Goal: Task Accomplishment & Management: Complete application form

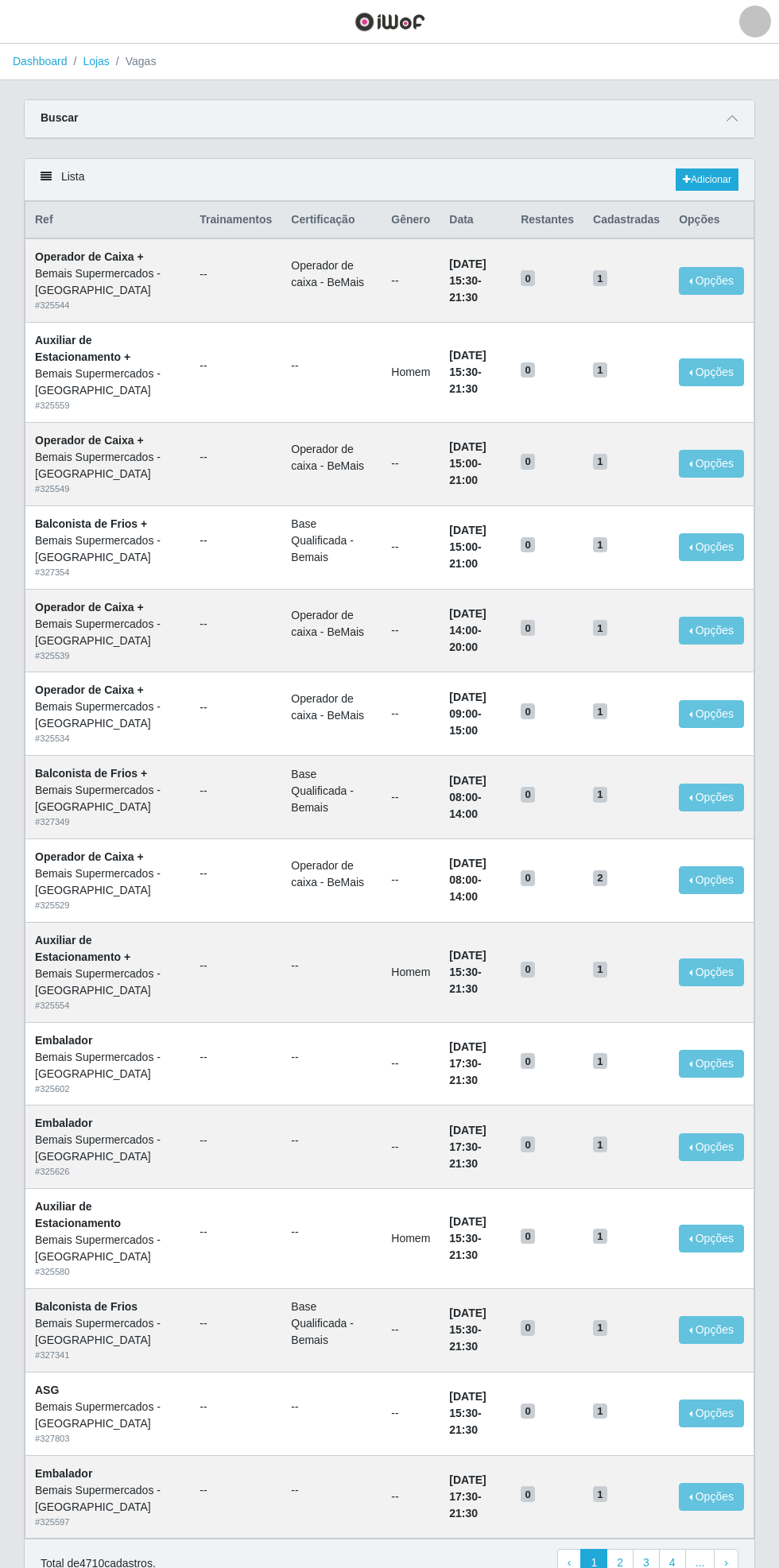
click at [55, 53] on li "Dashboard" at bounding box center [40, 61] width 55 height 17
click at [31, 21] on button "button" at bounding box center [20, 21] width 40 height 26
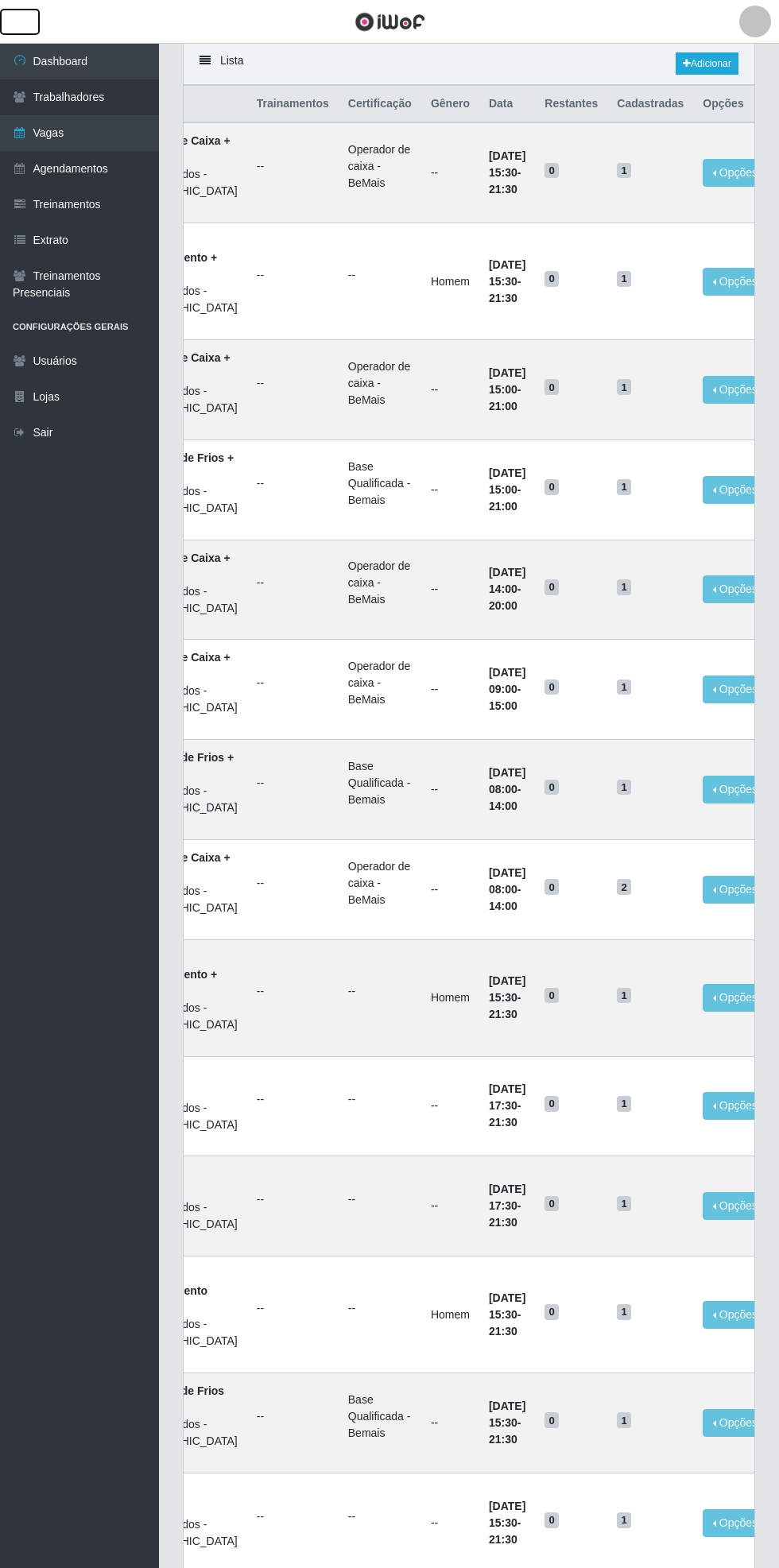
scroll to position [119, 0]
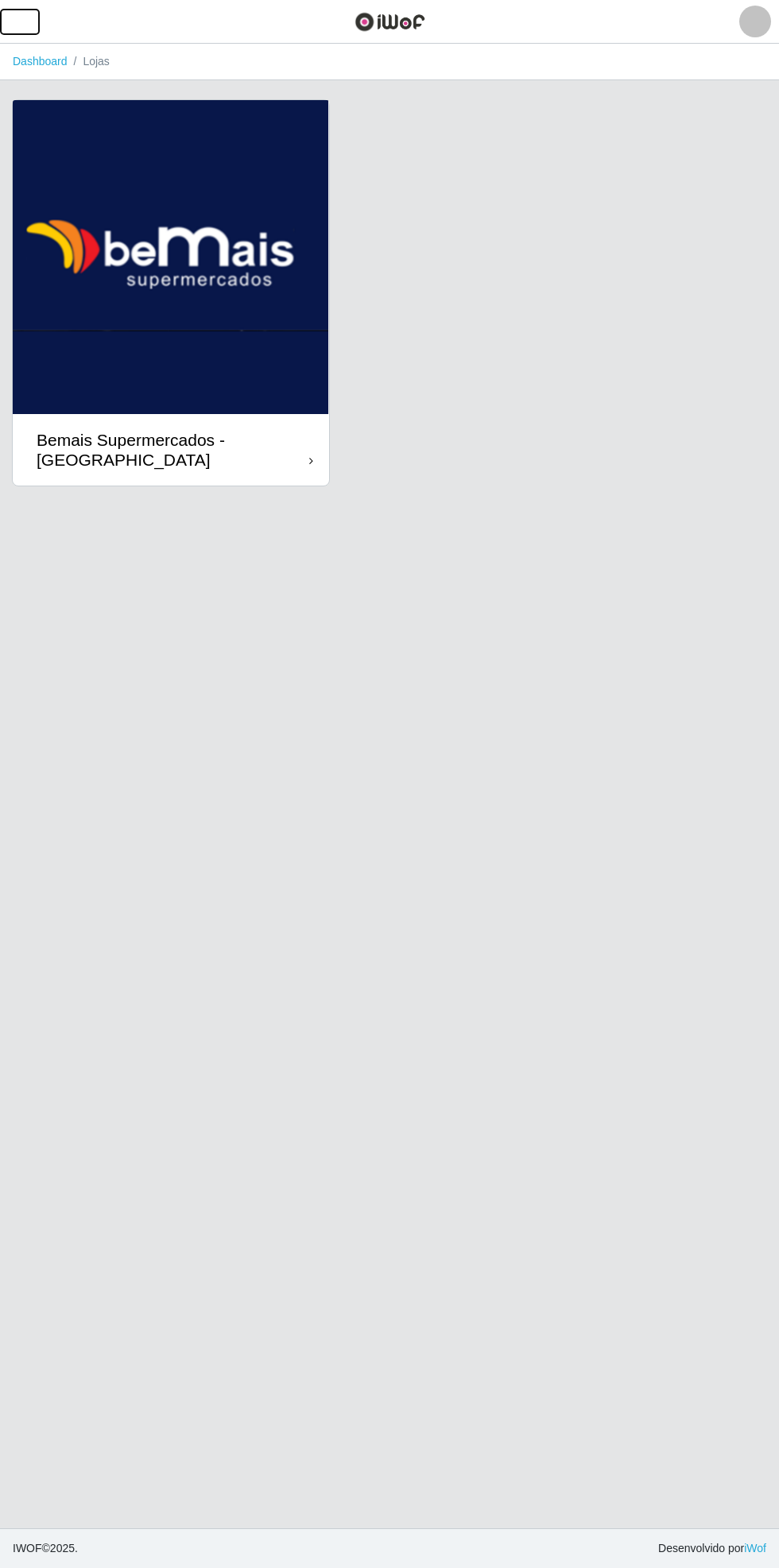
click at [25, 14] on span "button" at bounding box center [20, 21] width 20 height 18
click at [465, 437] on div "Bemais Supermercados - [GEOGRAPHIC_DATA]" at bounding box center [389, 302] width 755 height 406
click at [305, 413] on img at bounding box center [171, 257] width 317 height 314
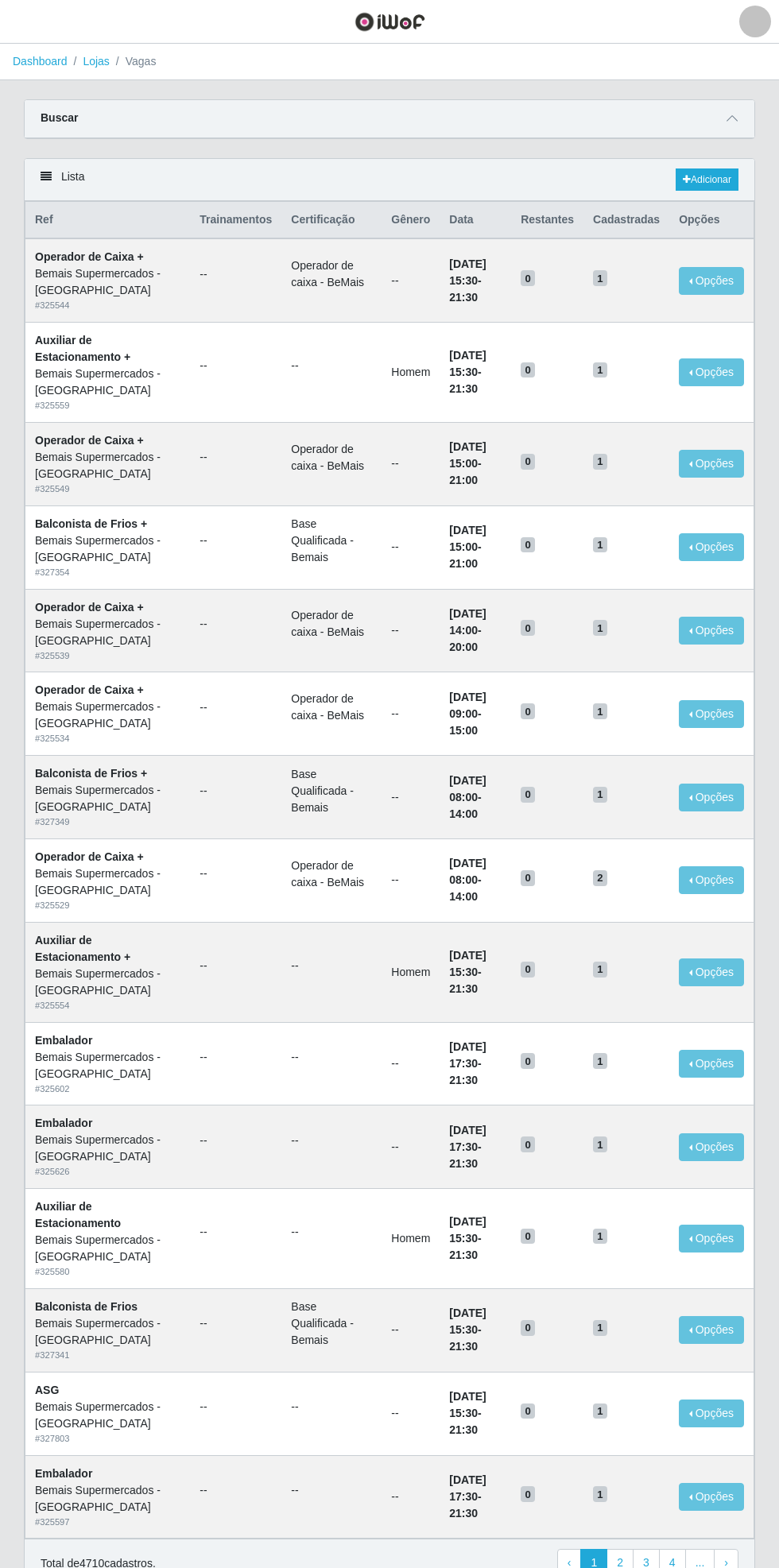
click at [737, 110] on span at bounding box center [732, 119] width 19 height 18
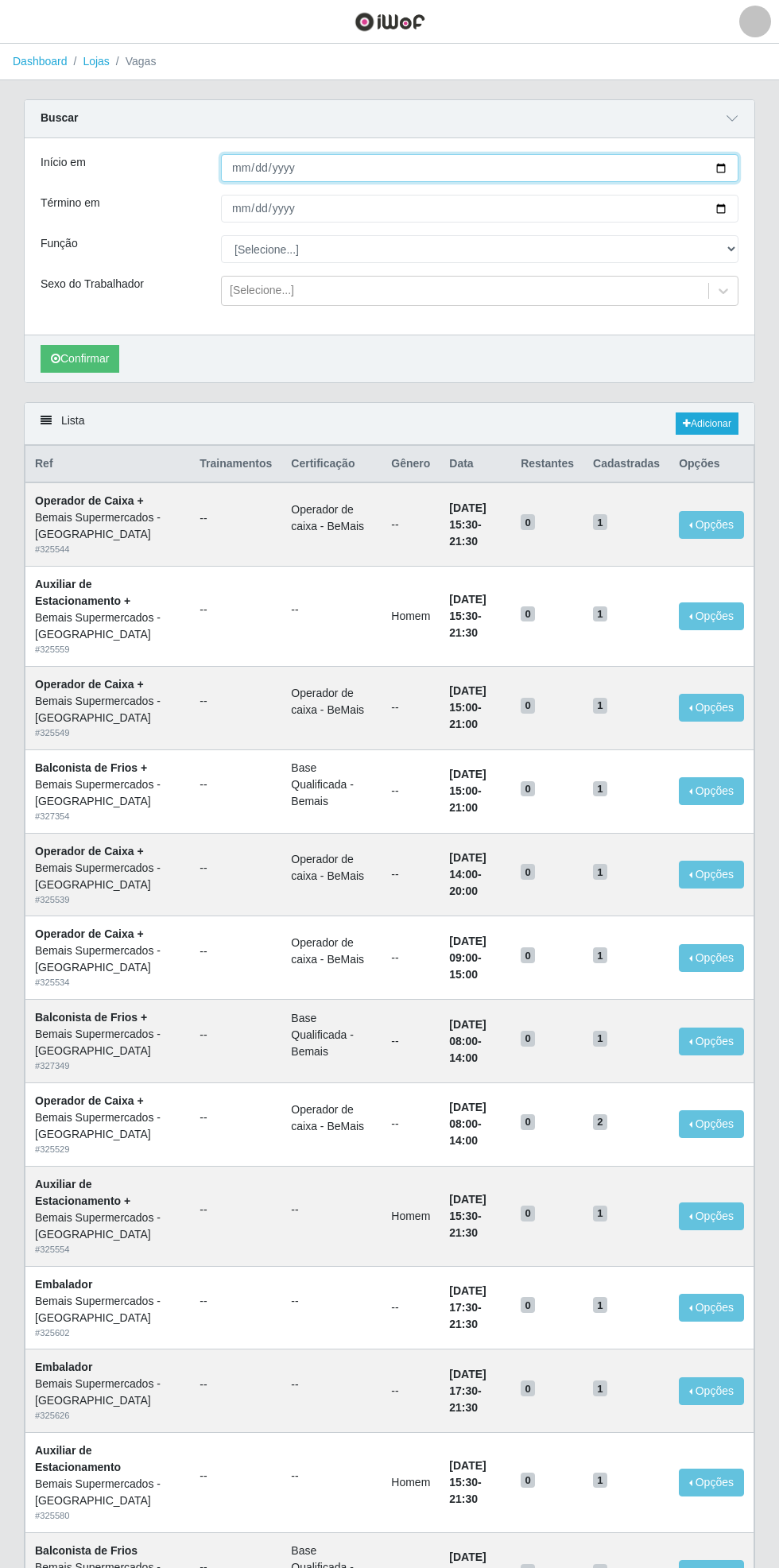
click at [728, 159] on input "Início em" at bounding box center [480, 168] width 518 height 28
type input "[DATE]"
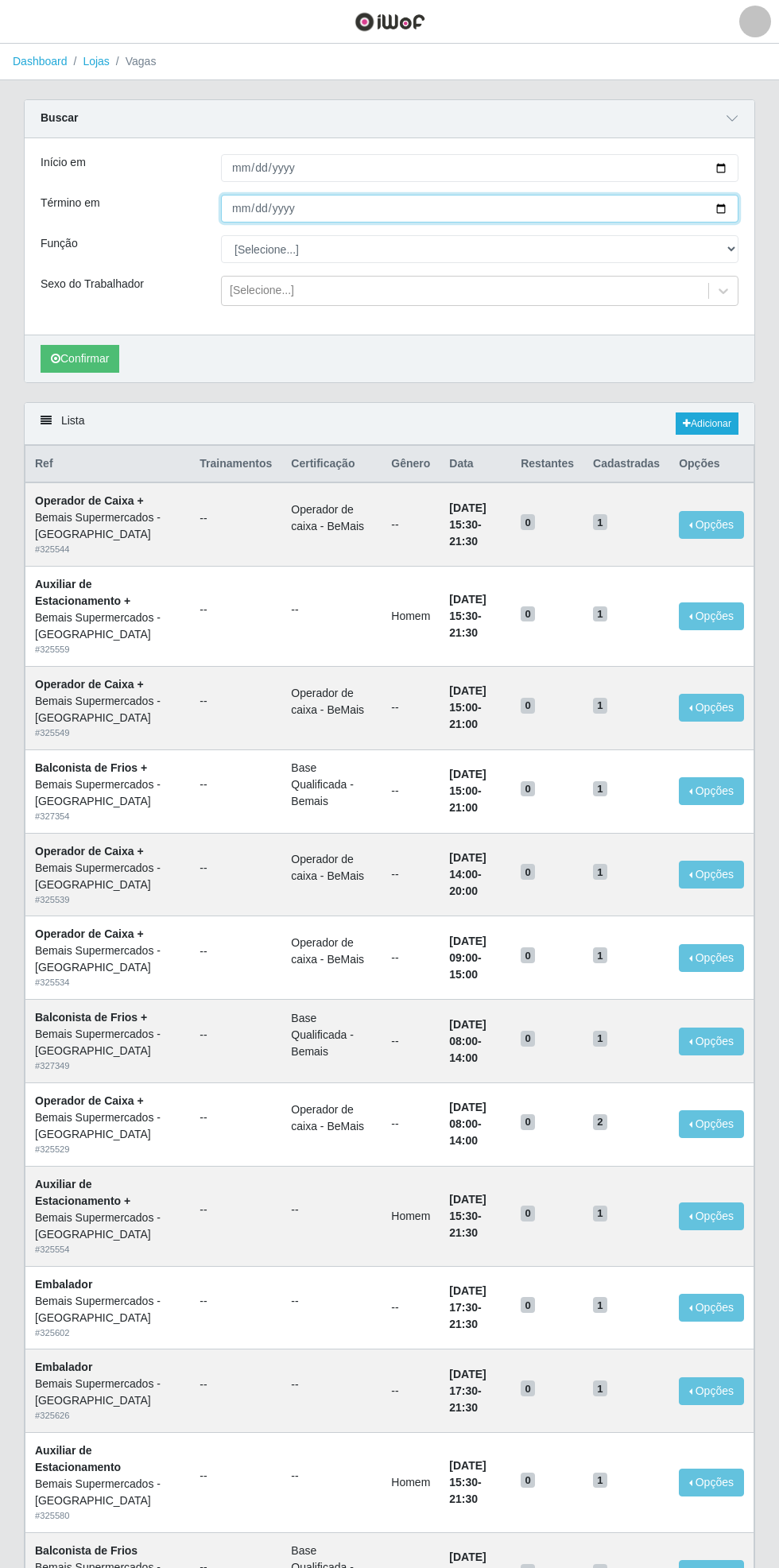
click at [732, 208] on input "Término em" at bounding box center [480, 208] width 518 height 28
type input "[DATE]"
click at [730, 248] on select "[Selecione...] ASG ASG + ASG ++ Auxiliar de Estacionamento Auxiliar de Estacion…" at bounding box center [480, 249] width 518 height 28
click at [221, 235] on select "[Selecione...] ASG ASG + ASG ++ Auxiliar de Estacionamento Auxiliar de Estacion…" at bounding box center [480, 249] width 518 height 28
click at [82, 357] on button "Confirmar" at bounding box center [80, 358] width 78 height 28
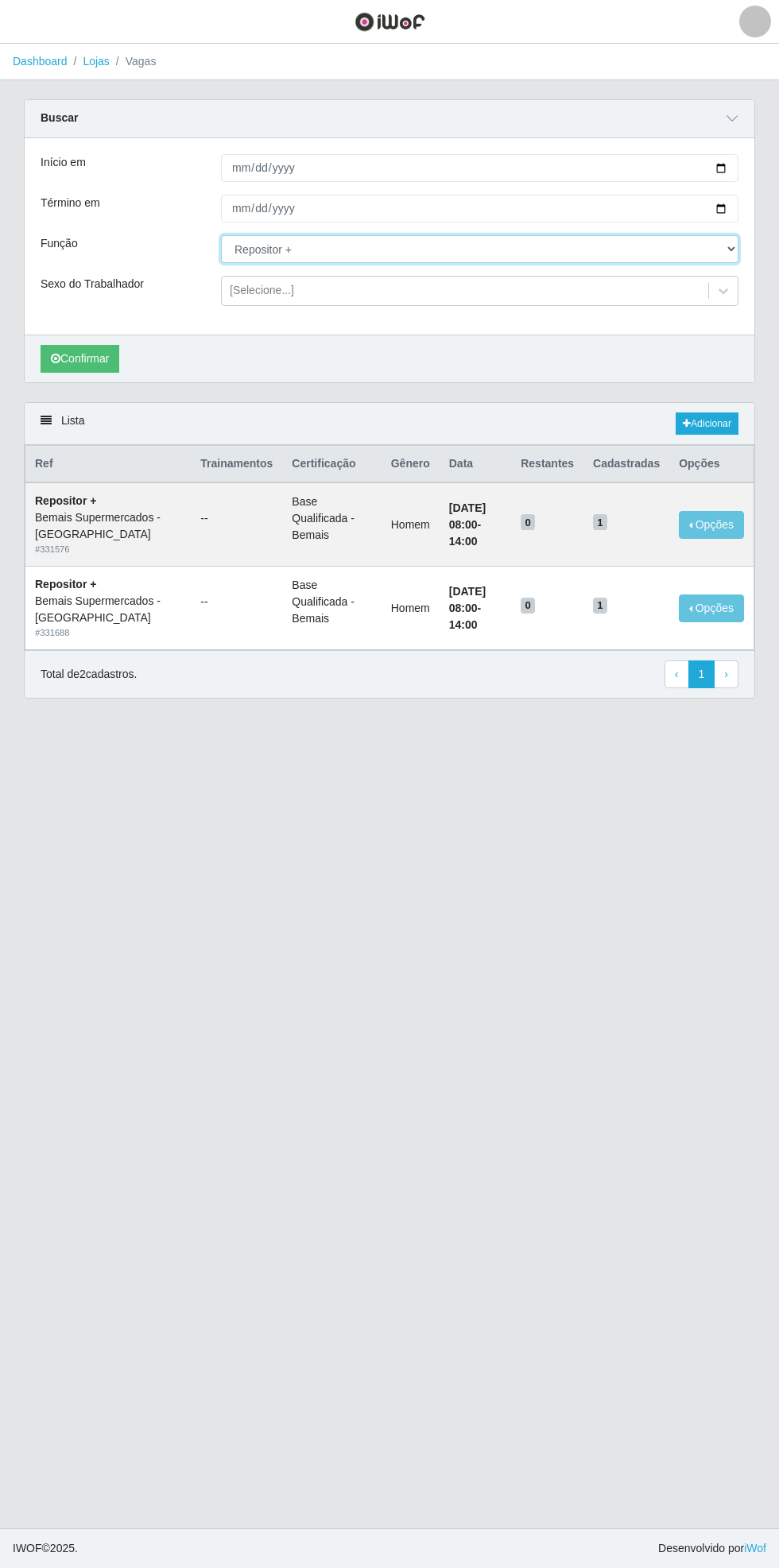
click at [735, 252] on select "[Selecione...] ASG ASG + ASG ++ Auxiliar de Estacionamento Auxiliar de Estacion…" at bounding box center [480, 249] width 518 height 28
select select "72"
click at [221, 235] on select "[Selecione...] ASG ASG + ASG ++ Auxiliar de Estacionamento Auxiliar de Estacion…" at bounding box center [480, 249] width 518 height 28
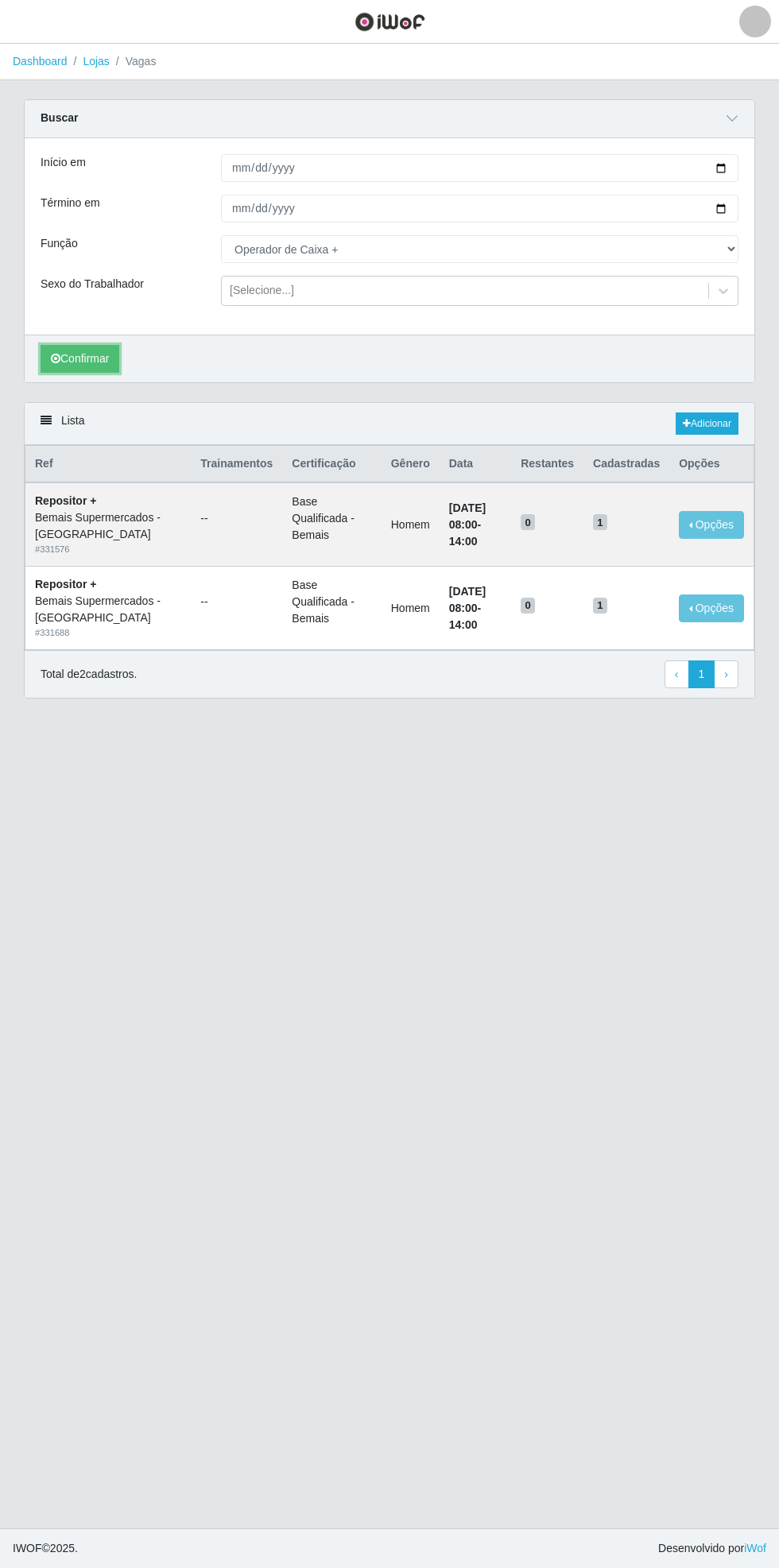
click at [77, 357] on button "Confirmar" at bounding box center [80, 358] width 78 height 28
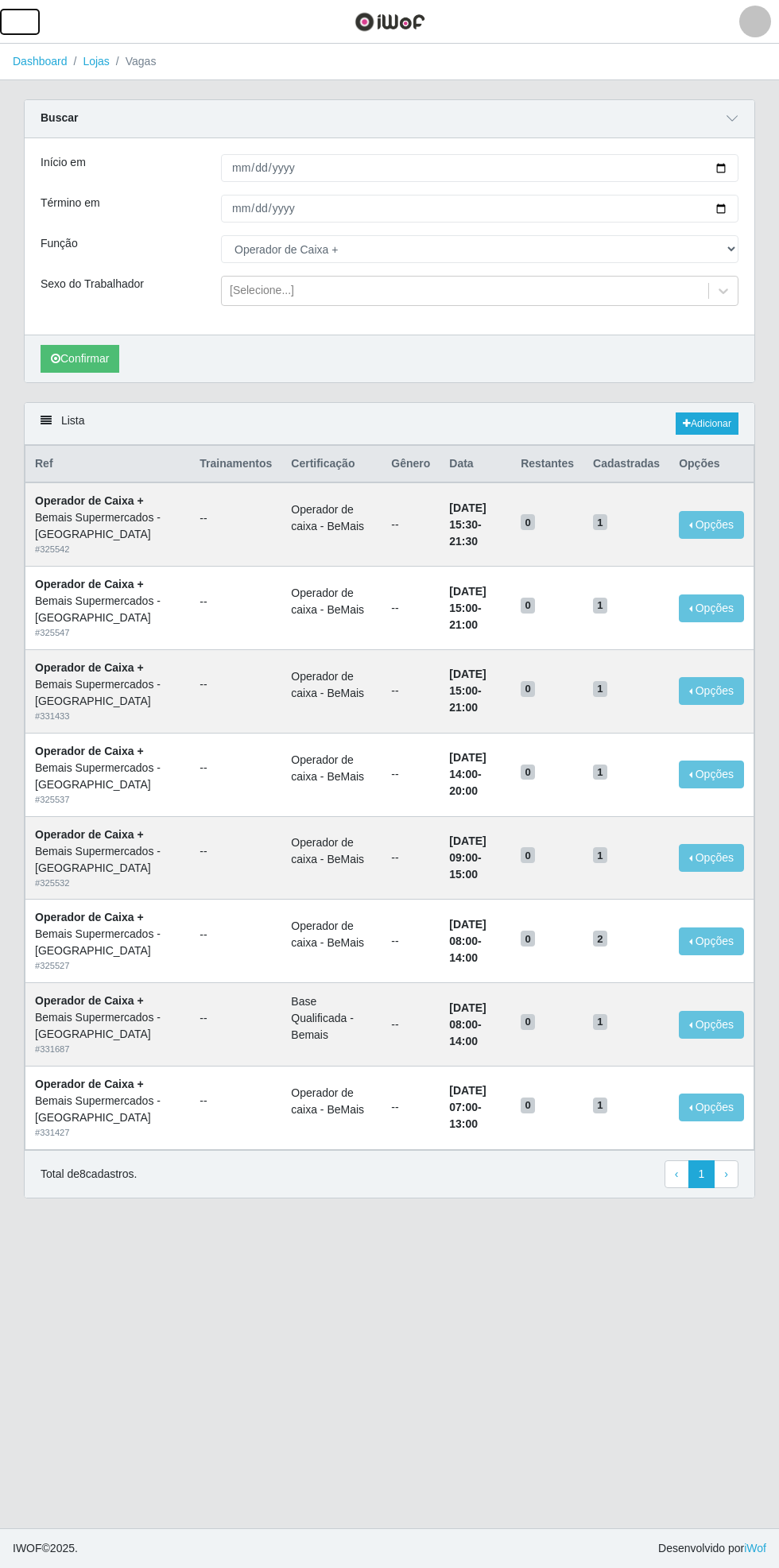
click at [19, 25] on span "button" at bounding box center [20, 21] width 20 height 18
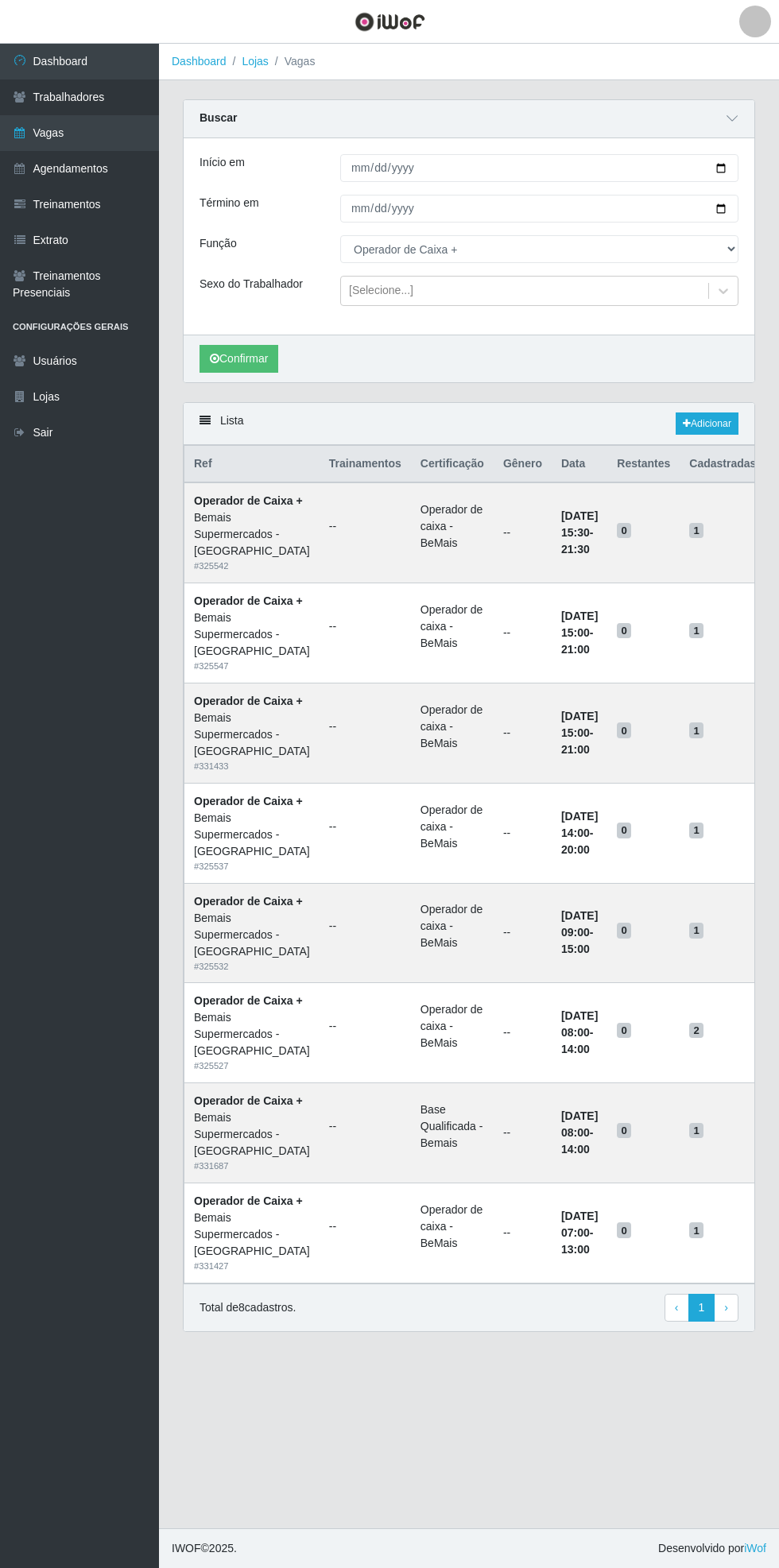
click at [125, 169] on link "Agendamentos" at bounding box center [79, 169] width 159 height 36
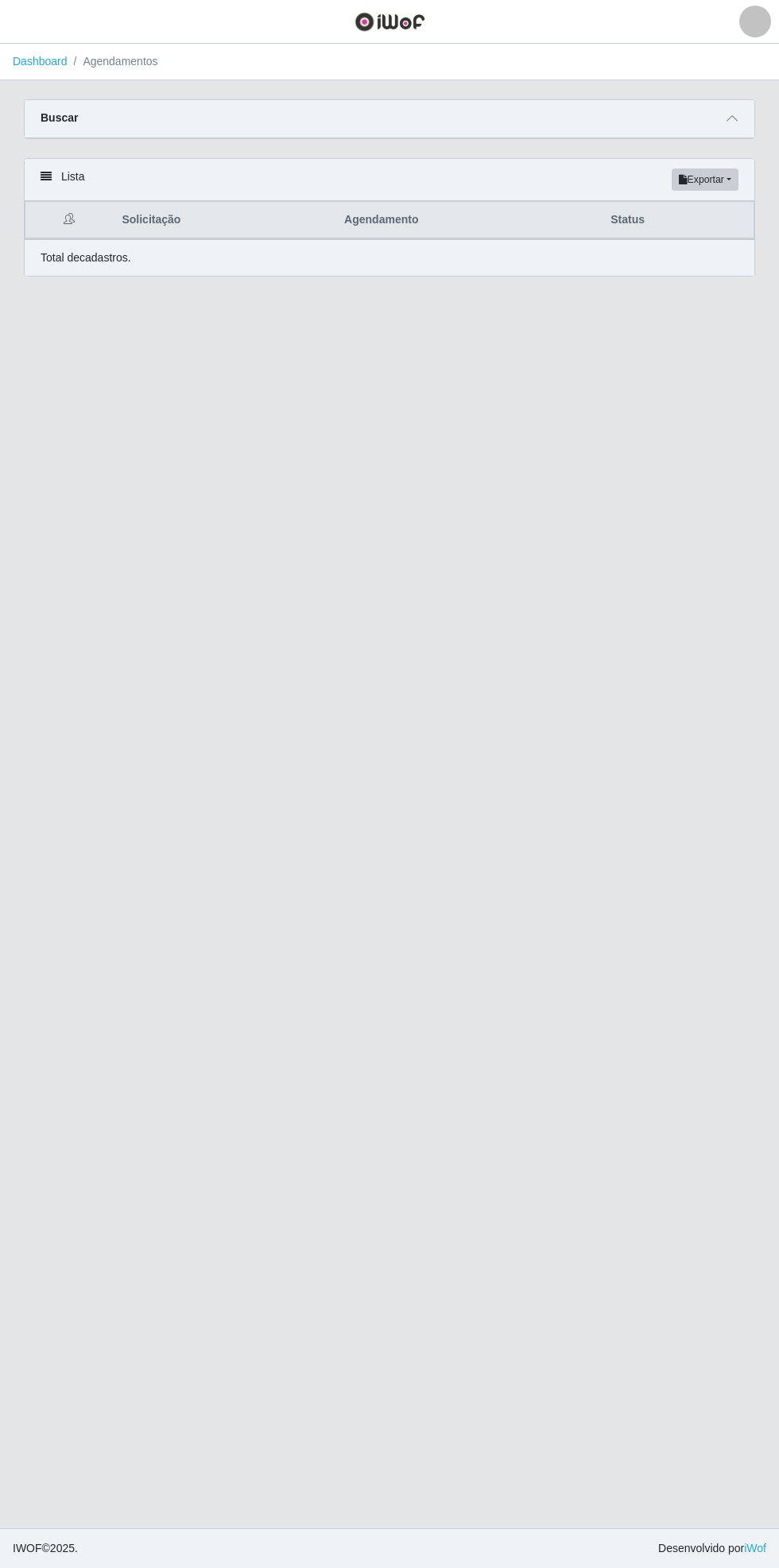
click at [731, 119] on icon at bounding box center [732, 118] width 11 height 11
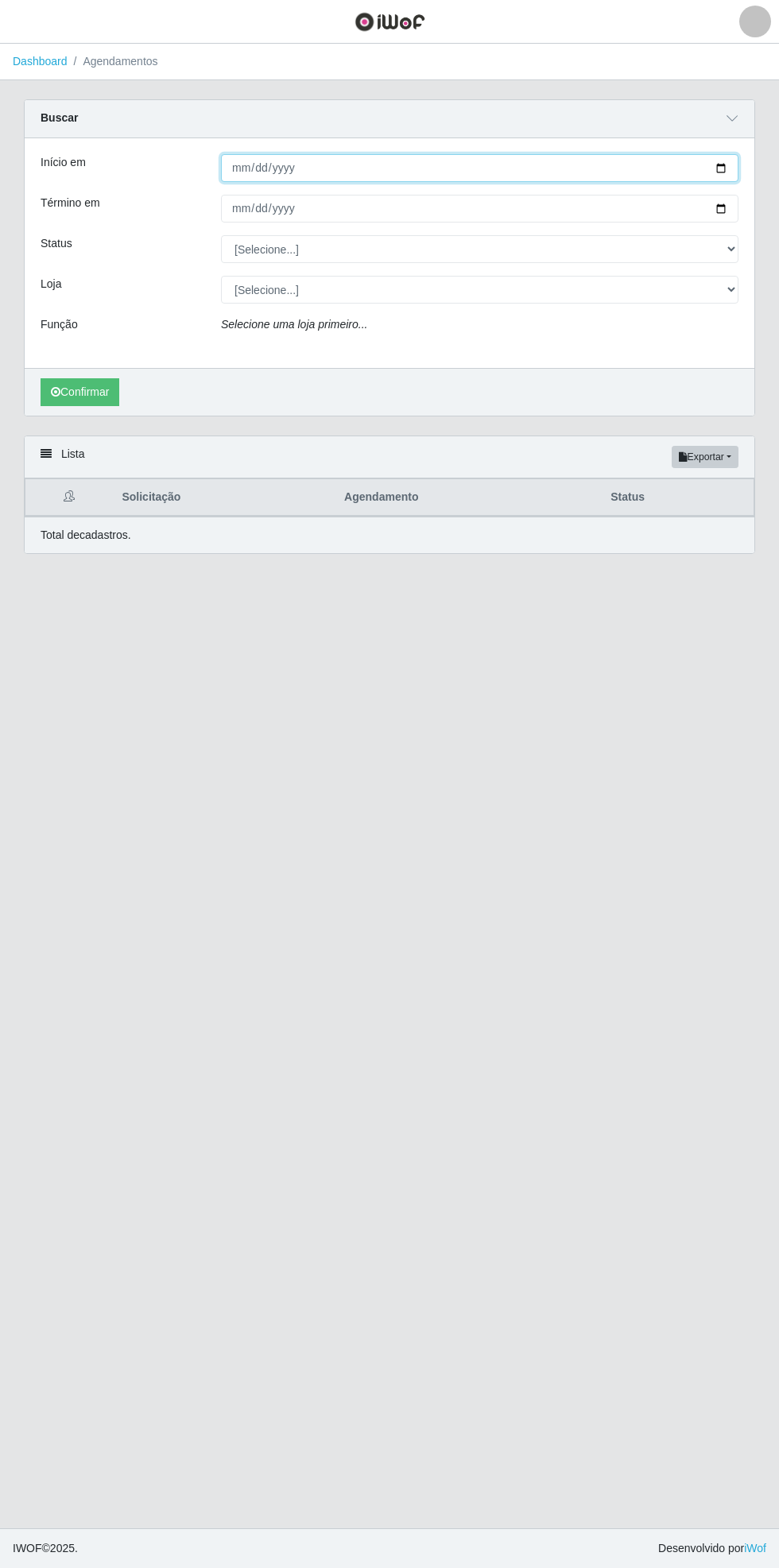
click at [729, 163] on input "Início em" at bounding box center [480, 168] width 518 height 28
type input "[DATE]"
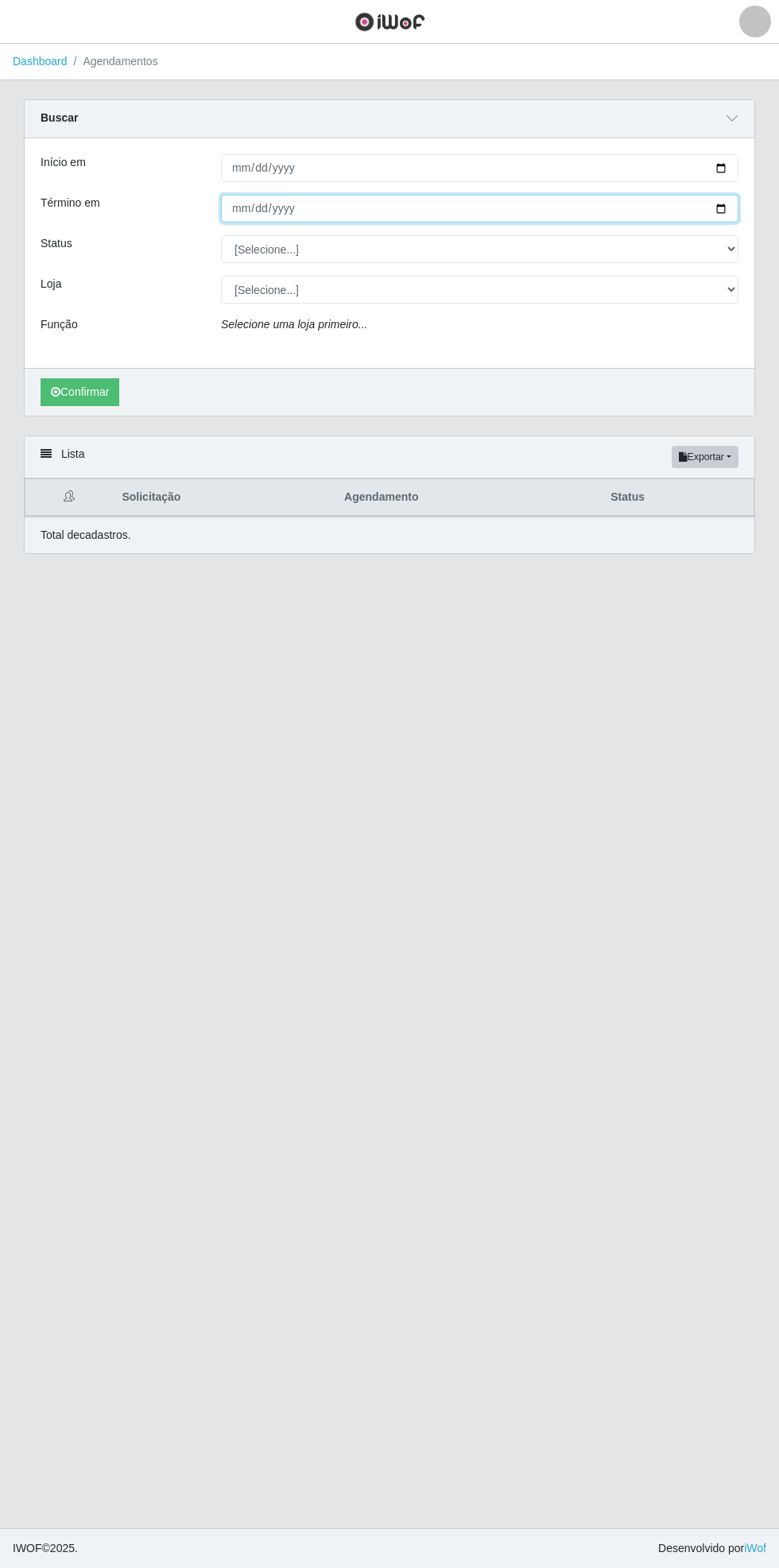
click at [735, 203] on input "Término em" at bounding box center [480, 208] width 518 height 28
type input "[DATE]"
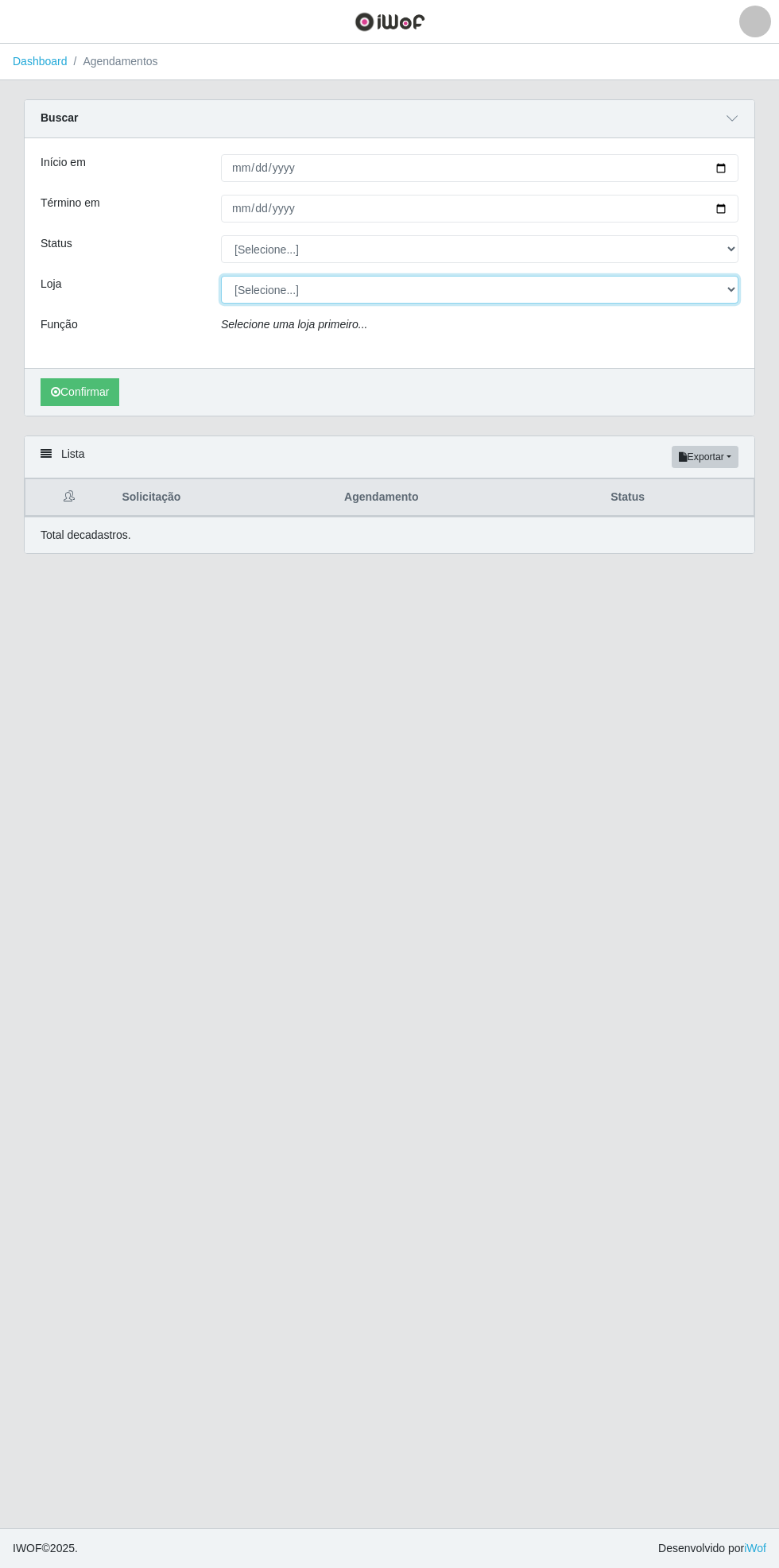
click at [735, 291] on select "[Selecione...] Bemais Supermercados - [GEOGRAPHIC_DATA]" at bounding box center [480, 289] width 518 height 28
select select "250"
click at [221, 276] on select "[Selecione...] Bemais Supermercados - [GEOGRAPHIC_DATA]" at bounding box center [480, 289] width 518 height 28
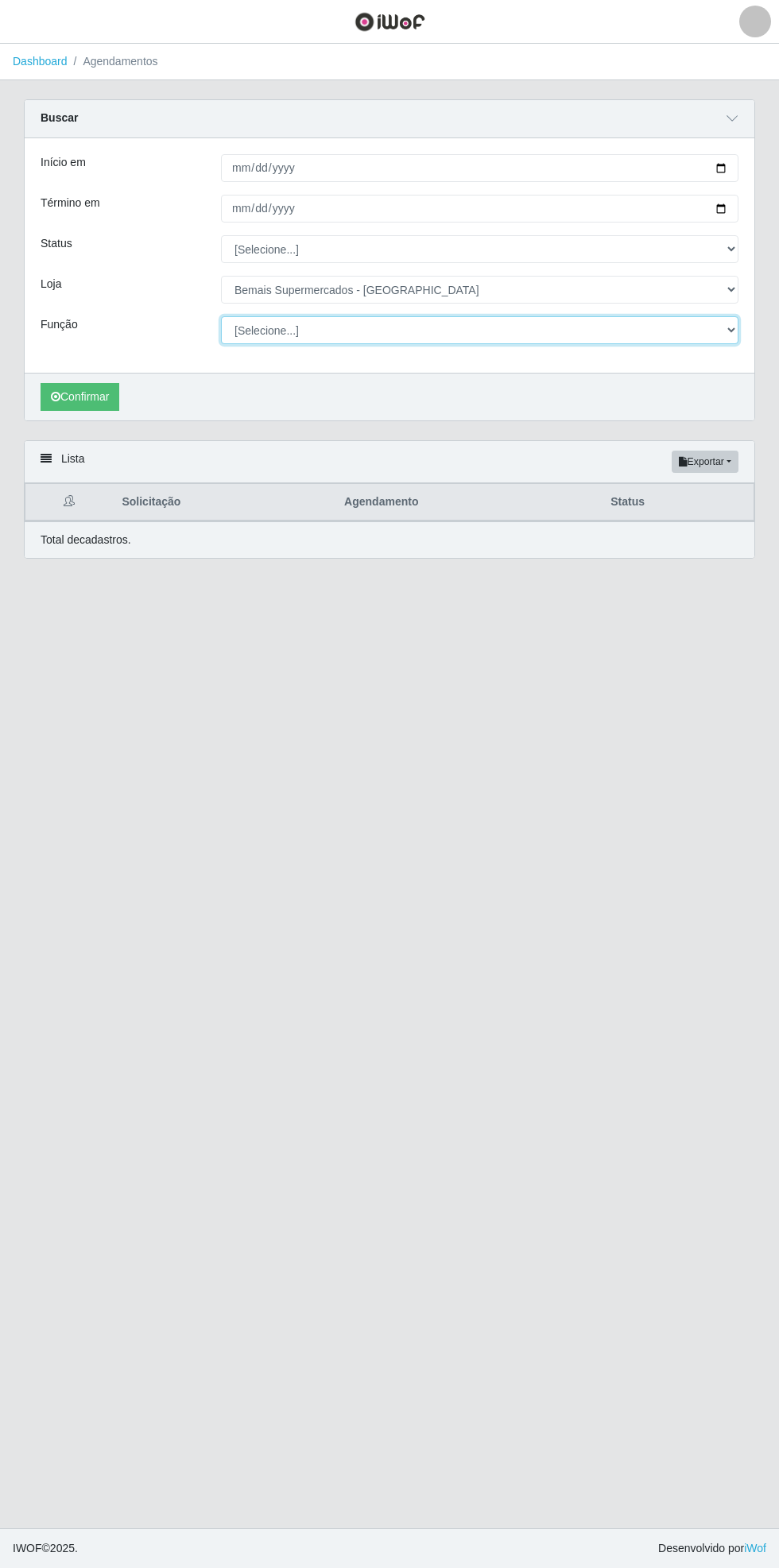
click at [735, 334] on select "[Selecione...] ASG ASG + ASG ++ Auxiliar de Estacionamento Auxiliar de Estacion…" at bounding box center [480, 330] width 518 height 28
select select "72"
click at [221, 317] on select "[Selecione...] ASG ASG + ASG ++ Auxiliar de Estacionamento Auxiliar de Estacion…" at bounding box center [480, 330] width 518 height 28
click at [76, 399] on button "Confirmar" at bounding box center [80, 397] width 78 height 28
click at [84, 398] on button "Confirmar" at bounding box center [80, 397] width 78 height 28
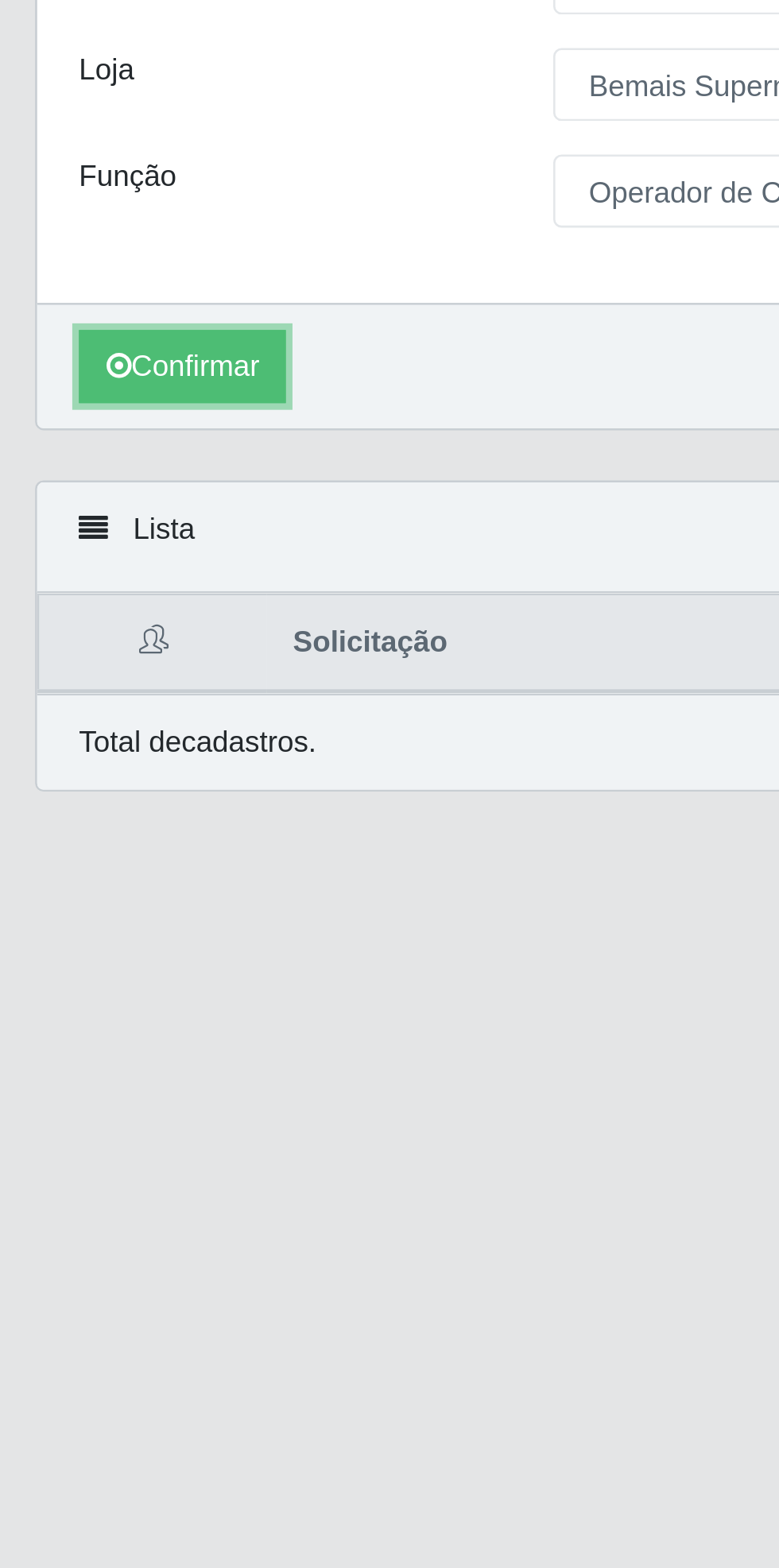
click at [76, 399] on button "Confirmar" at bounding box center [80, 397] width 78 height 28
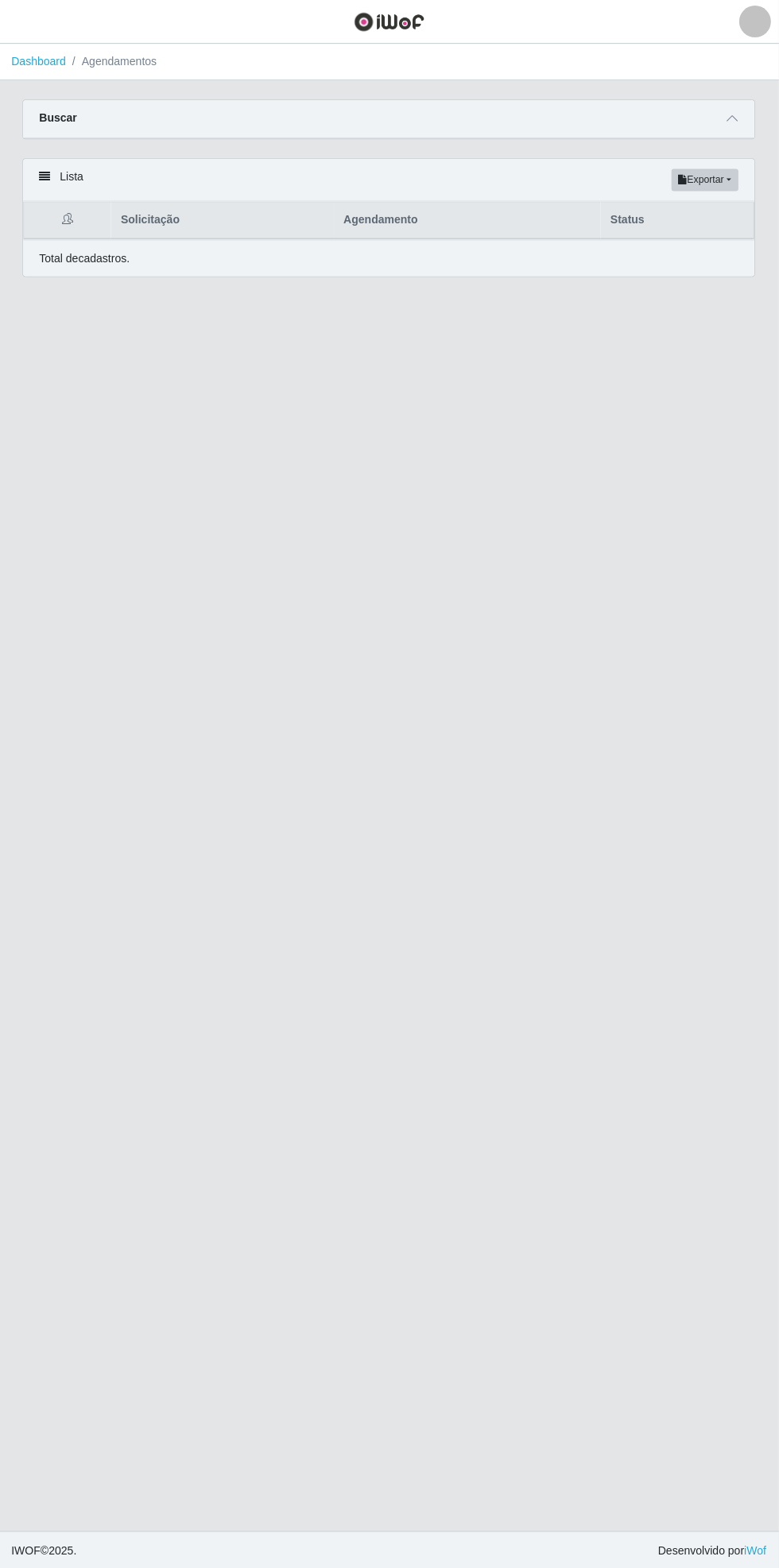
select select "72"
select select "250"
click at [738, 118] on icon at bounding box center [732, 118] width 11 height 11
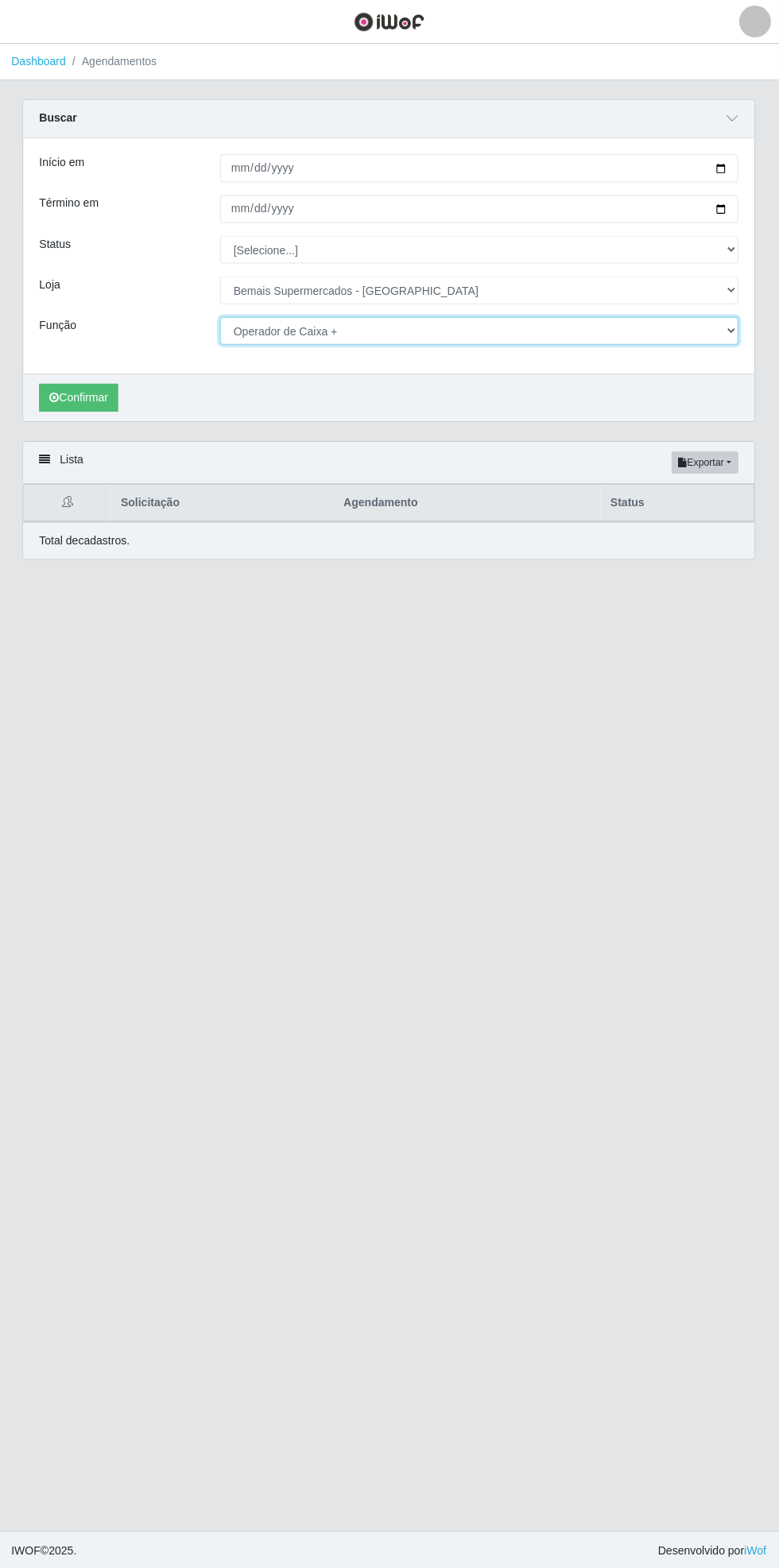
click at [729, 334] on select "[Selecione...] ASG ASG + ASG ++ Auxiliar de Estacionamento Auxiliar de Estacion…" at bounding box center [480, 330] width 518 height 28
click at [221, 317] on select "[Selecione...] ASG ASG + ASG ++ Auxiliar de Estacionamento Auxiliar de Estacion…" at bounding box center [480, 330] width 518 height 28
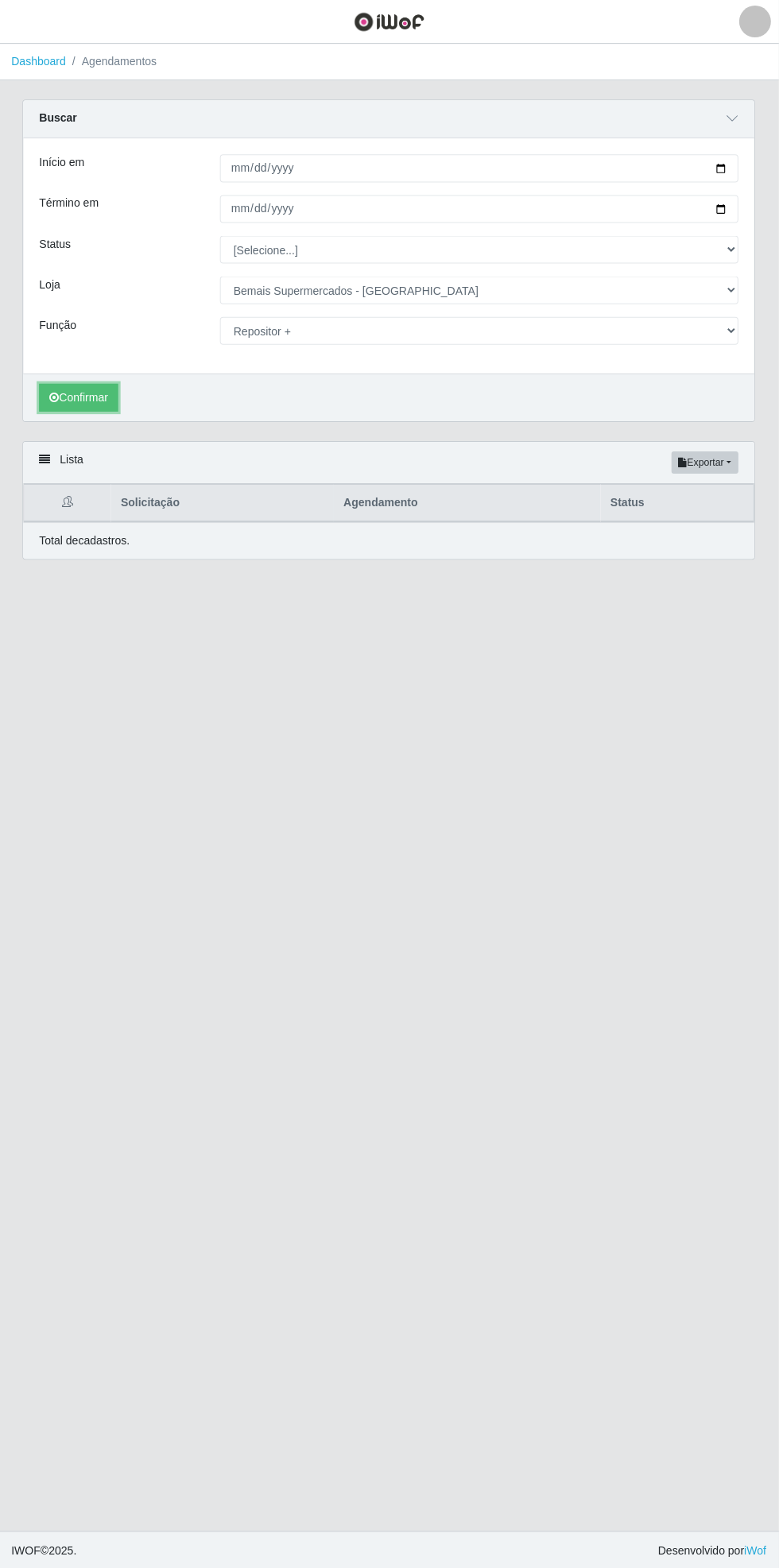
click at [70, 404] on button "Confirmar" at bounding box center [80, 397] width 78 height 28
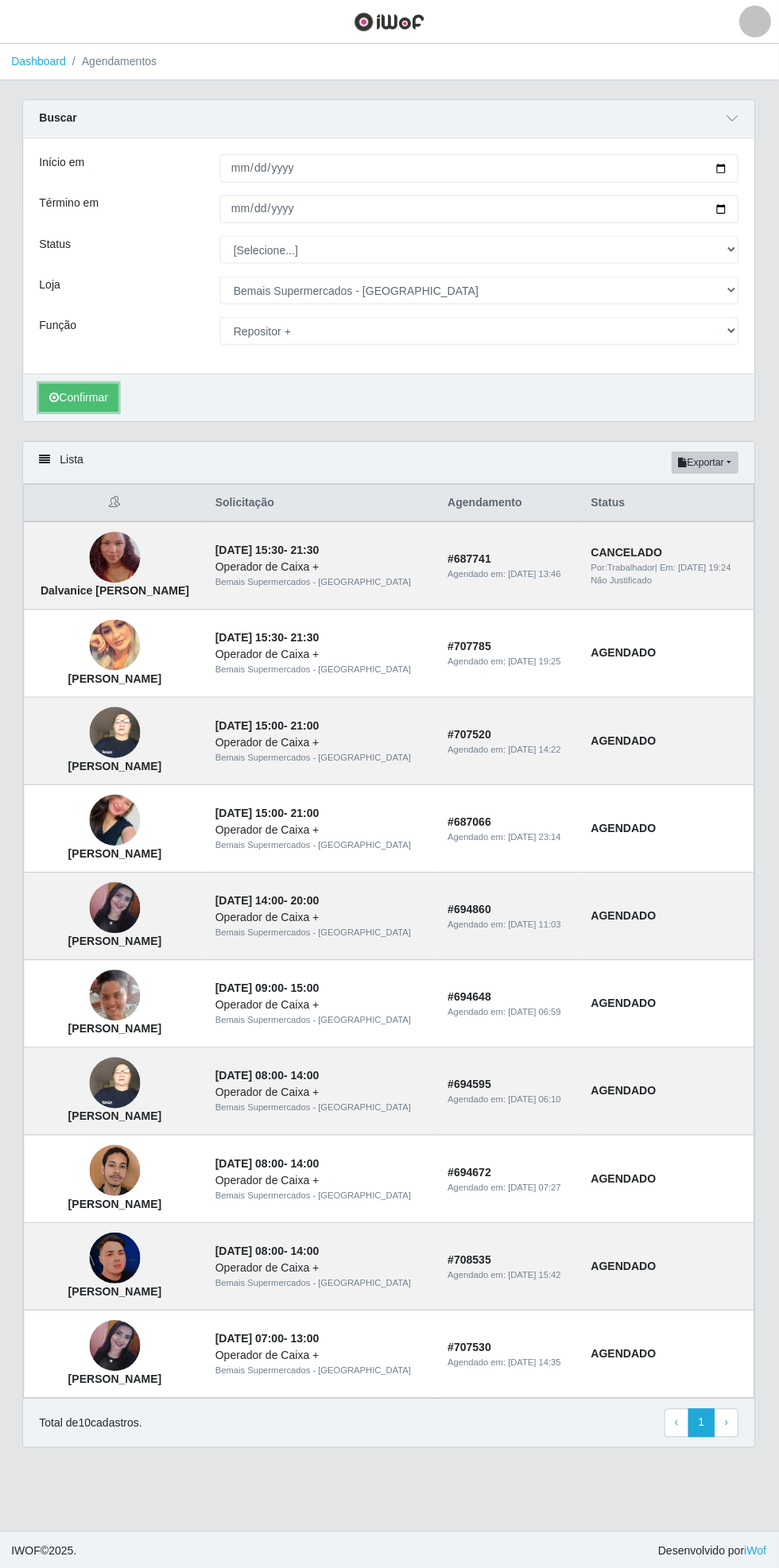
click at [91, 402] on button "Confirmar" at bounding box center [80, 397] width 78 height 28
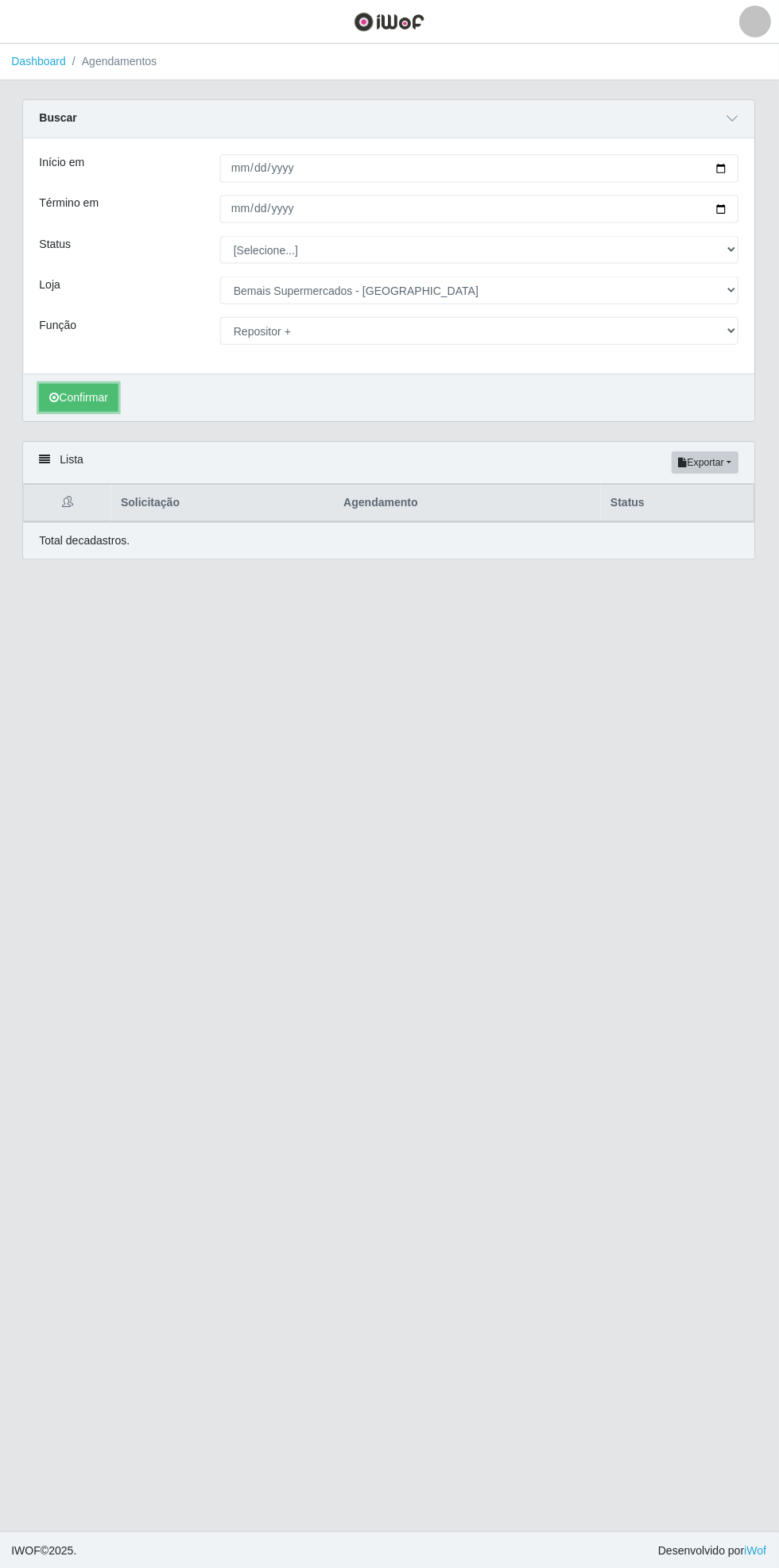
click at [72, 389] on button "Confirmar" at bounding box center [80, 397] width 78 height 28
click at [631, 100] on div "Buscar" at bounding box center [389, 119] width 730 height 38
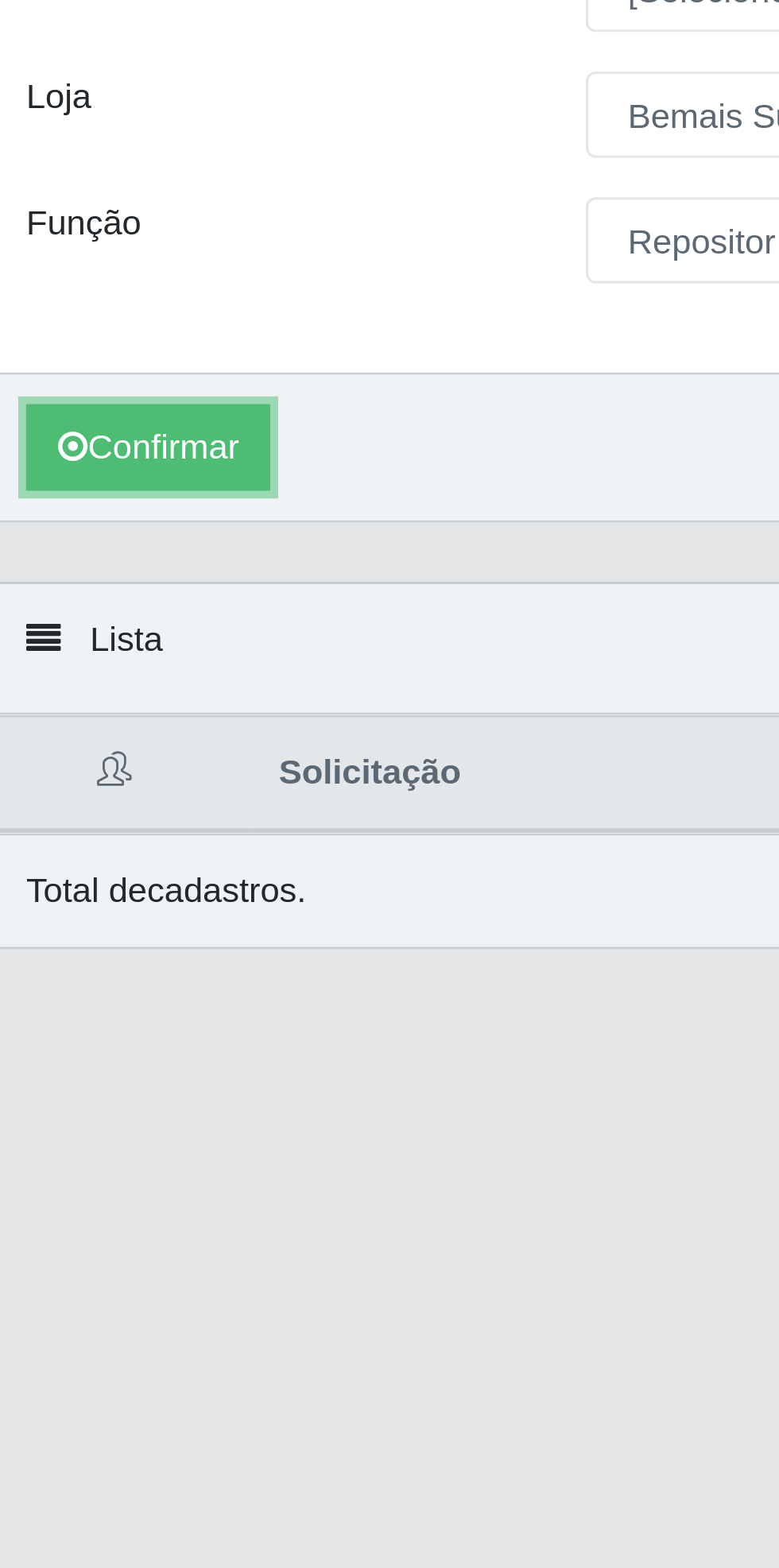
click at [79, 396] on button "Confirmar" at bounding box center [80, 397] width 78 height 28
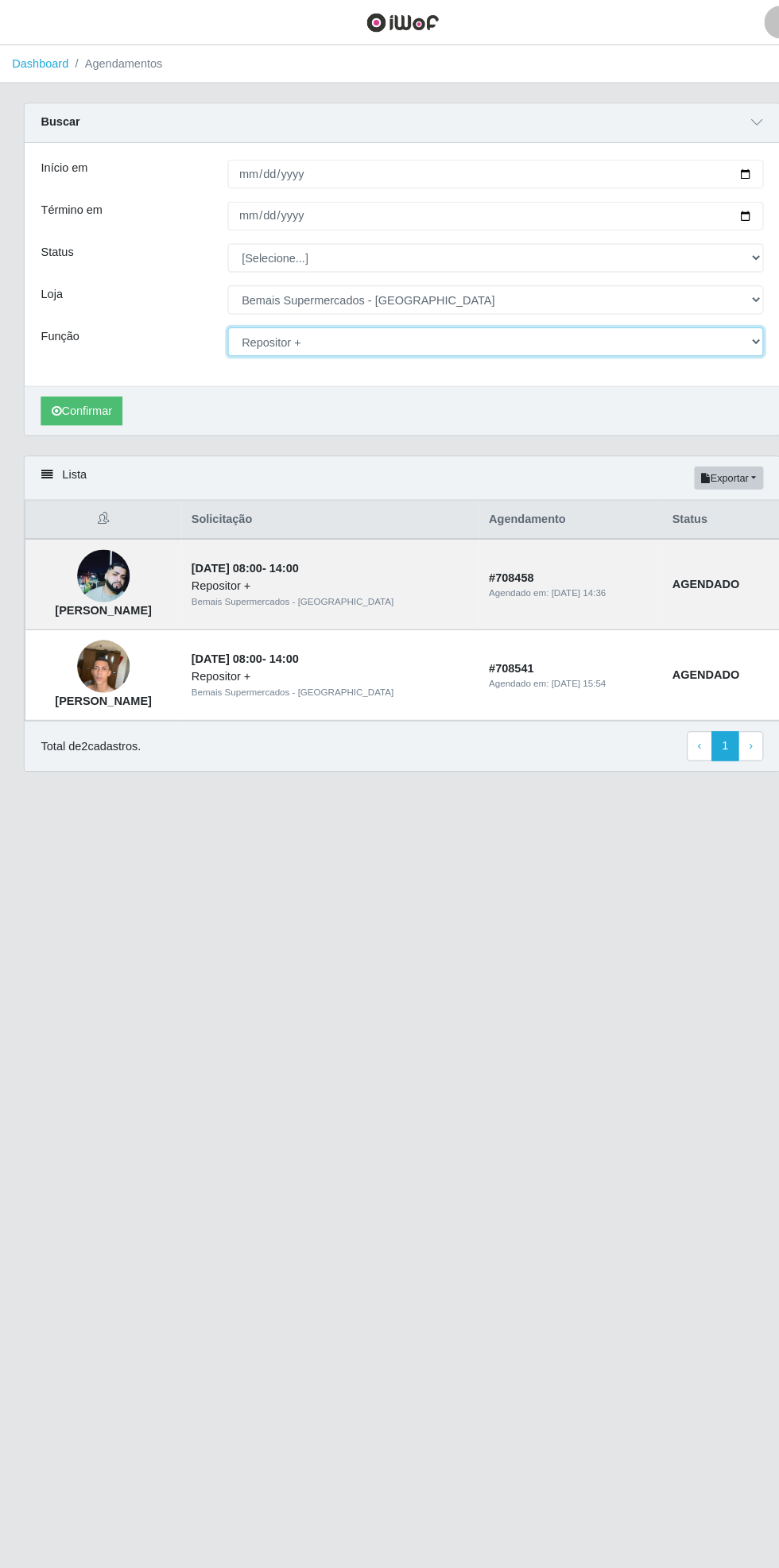
click at [735, 330] on select "[Selecione...] ASG ASG + ASG ++ Auxiliar de Estacionamento Auxiliar de Estacion…" at bounding box center [480, 330] width 518 height 28
select select "124"
click at [221, 317] on select "[Selecione...] ASG ASG + ASG ++ Auxiliar de Estacionamento Auxiliar de Estacion…" at bounding box center [480, 330] width 518 height 28
click at [83, 401] on button "Confirmar" at bounding box center [80, 397] width 78 height 28
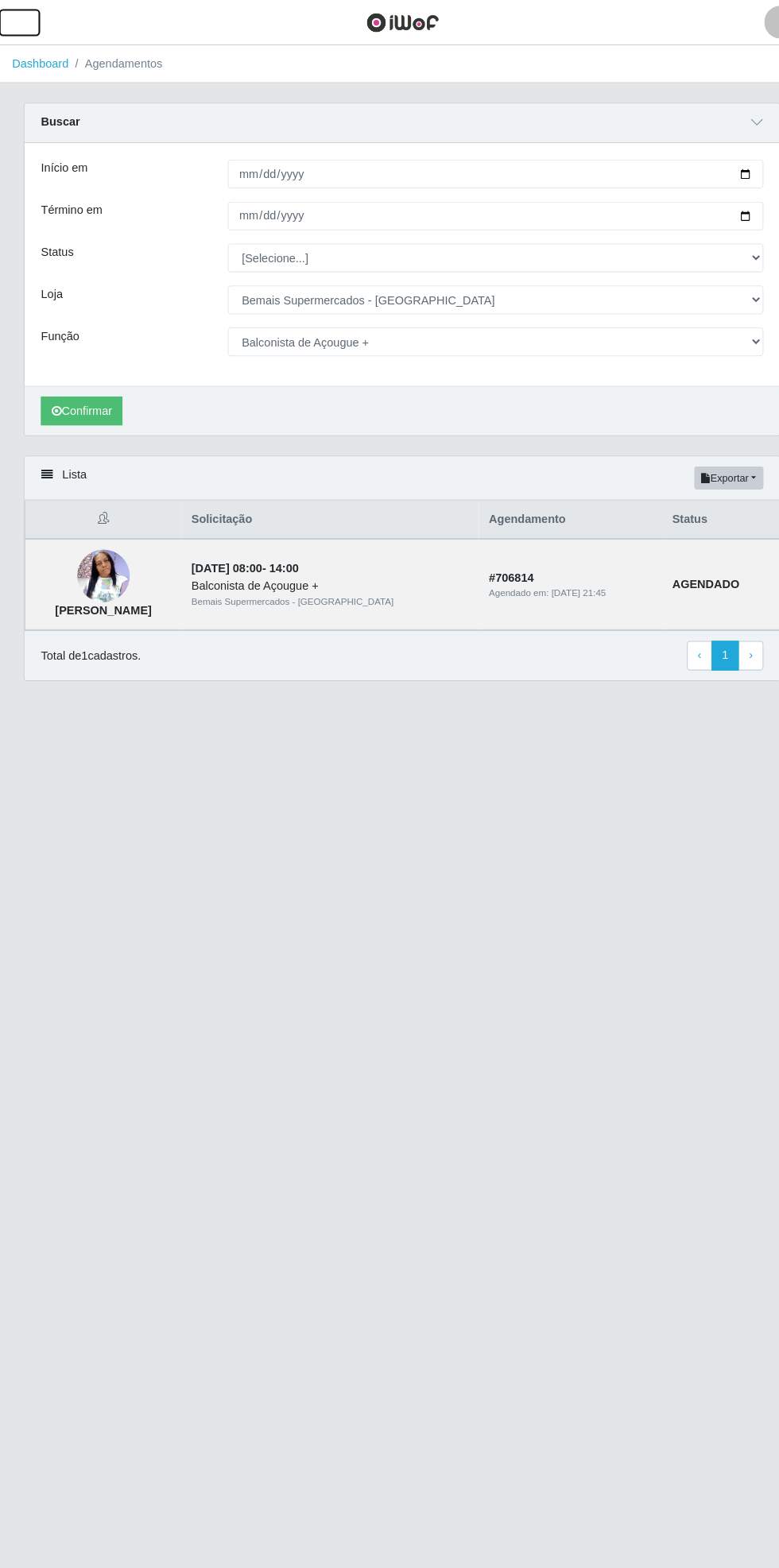
click at [32, 20] on button "button" at bounding box center [20, 21] width 40 height 26
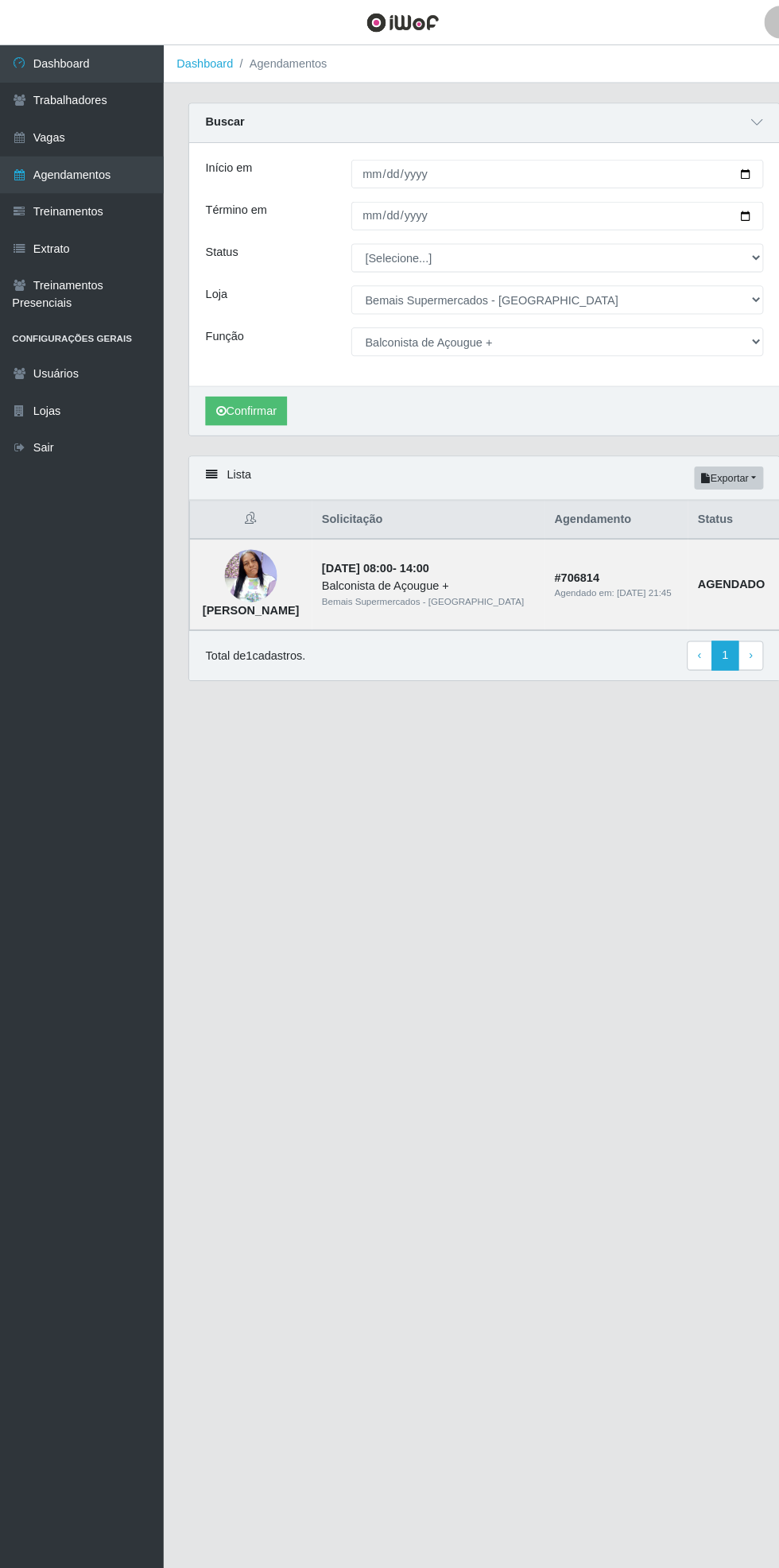
click at [121, 131] on link "Vagas" at bounding box center [79, 133] width 159 height 36
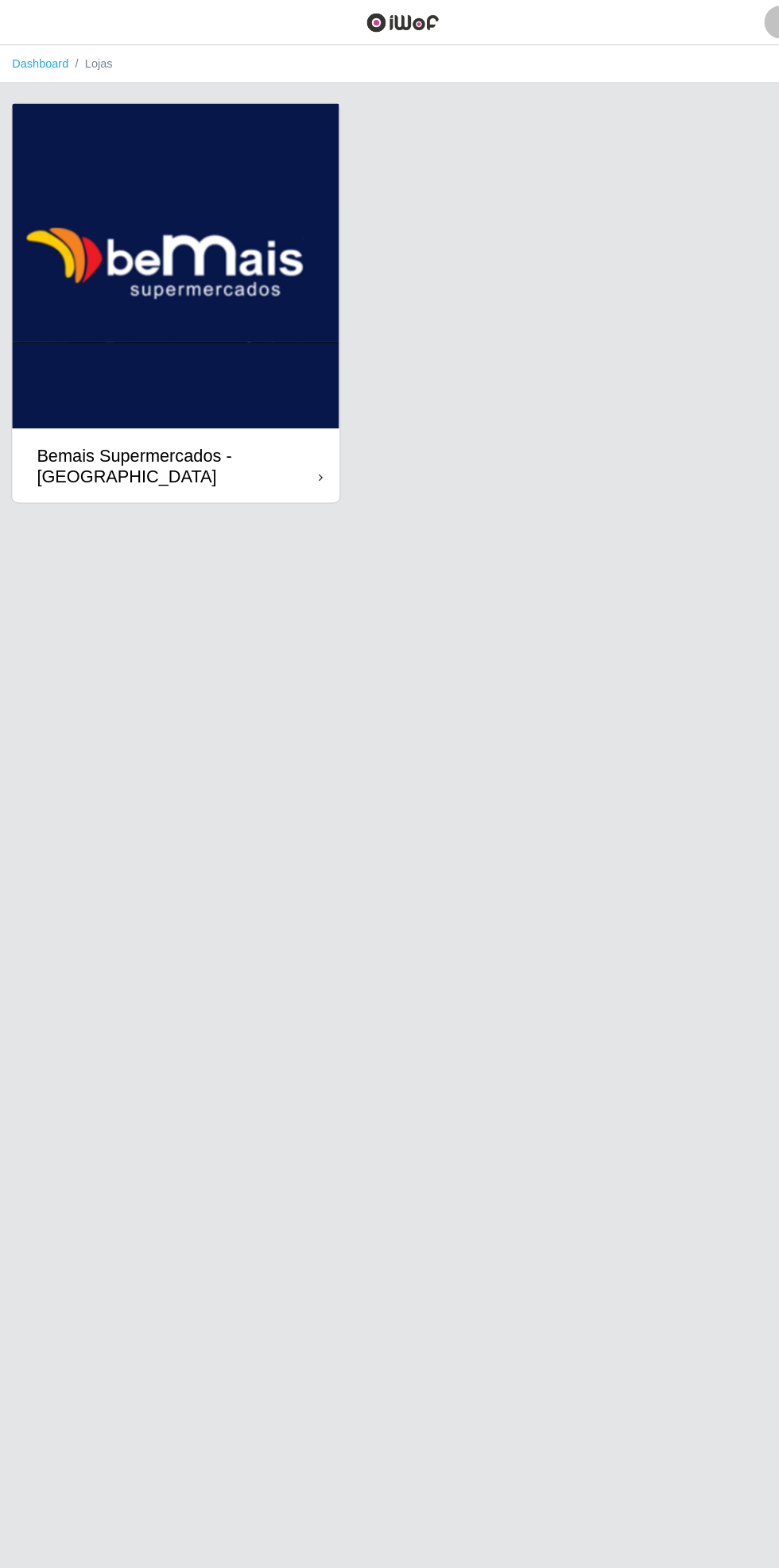
click at [262, 446] on div "Bemais Supermercados - [GEOGRAPHIC_DATA]" at bounding box center [173, 450] width 273 height 40
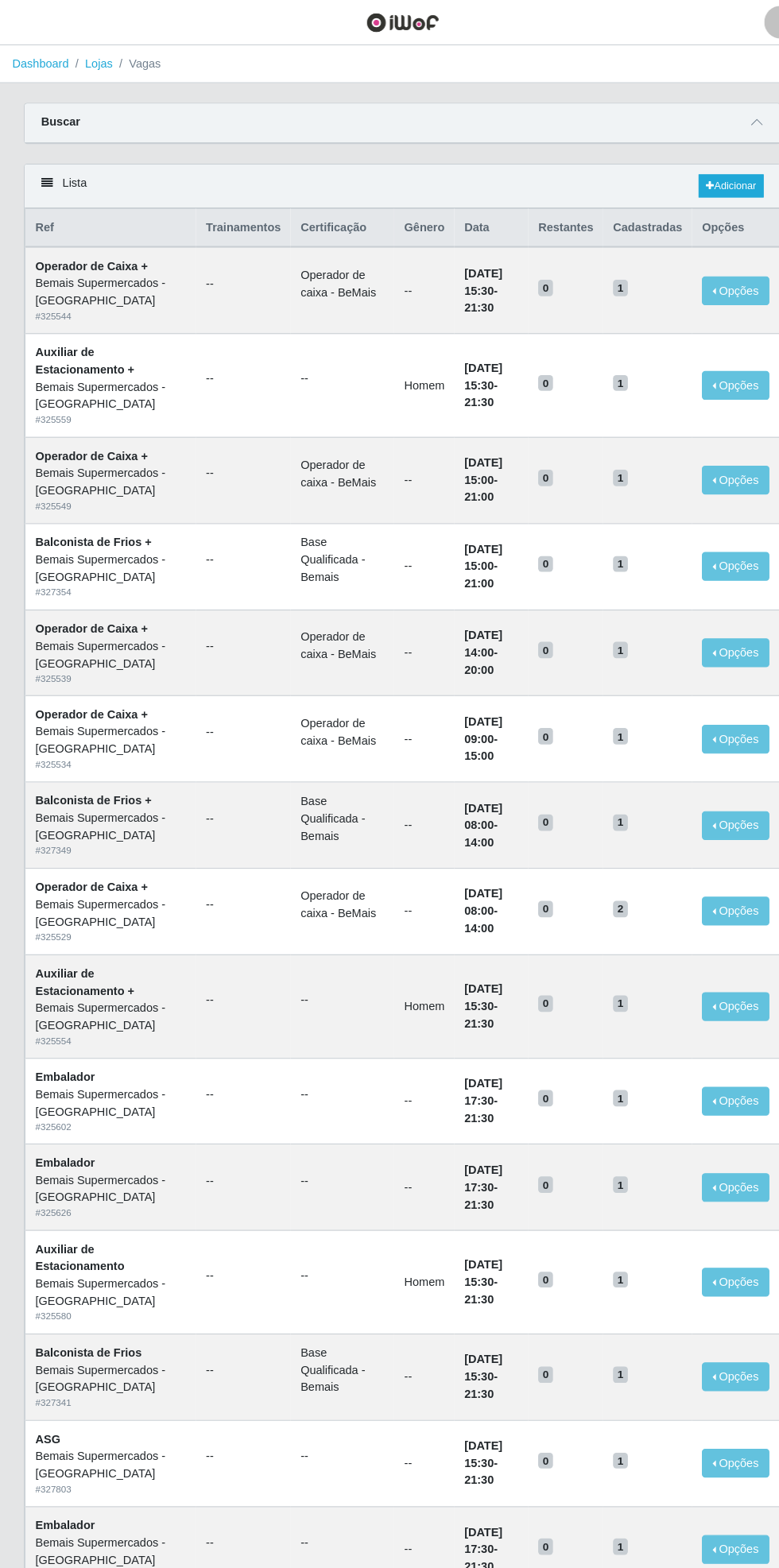
click at [732, 118] on icon at bounding box center [732, 118] width 11 height 11
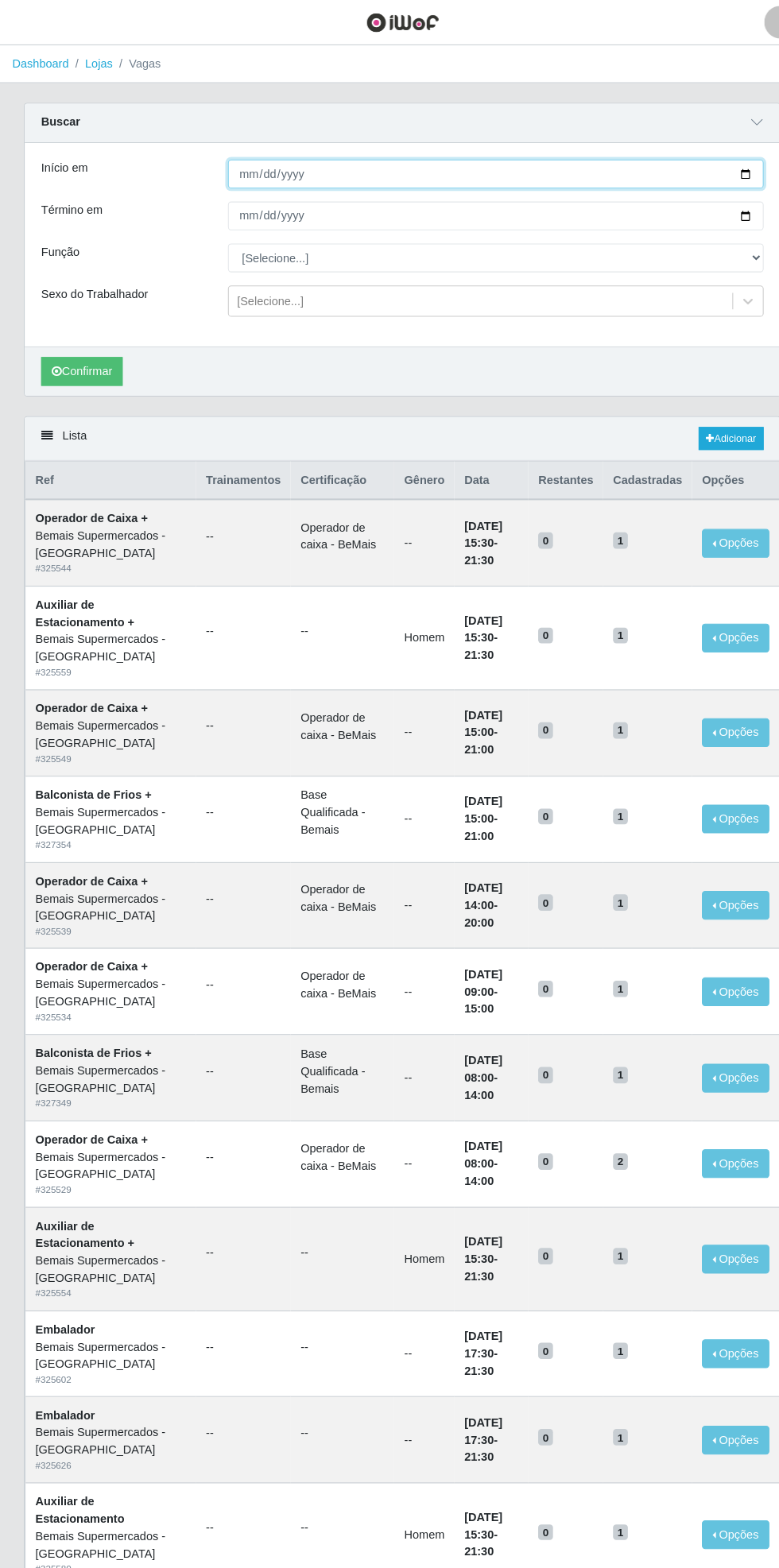
click at [732, 165] on input "Início em" at bounding box center [480, 168] width 518 height 28
type input "[DATE]"
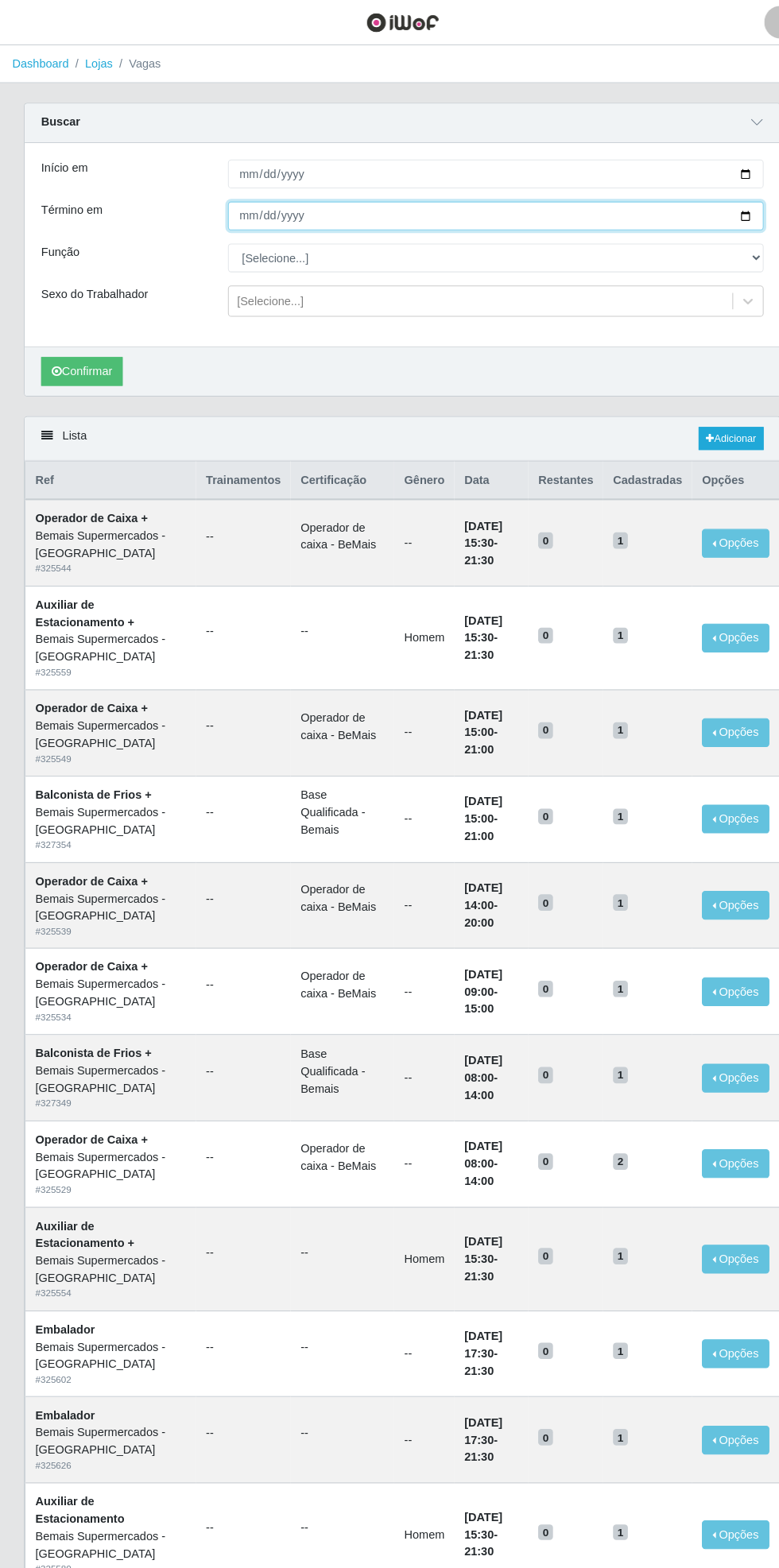
click at [738, 197] on input "Término em" at bounding box center [480, 208] width 518 height 28
type input "[DATE]"
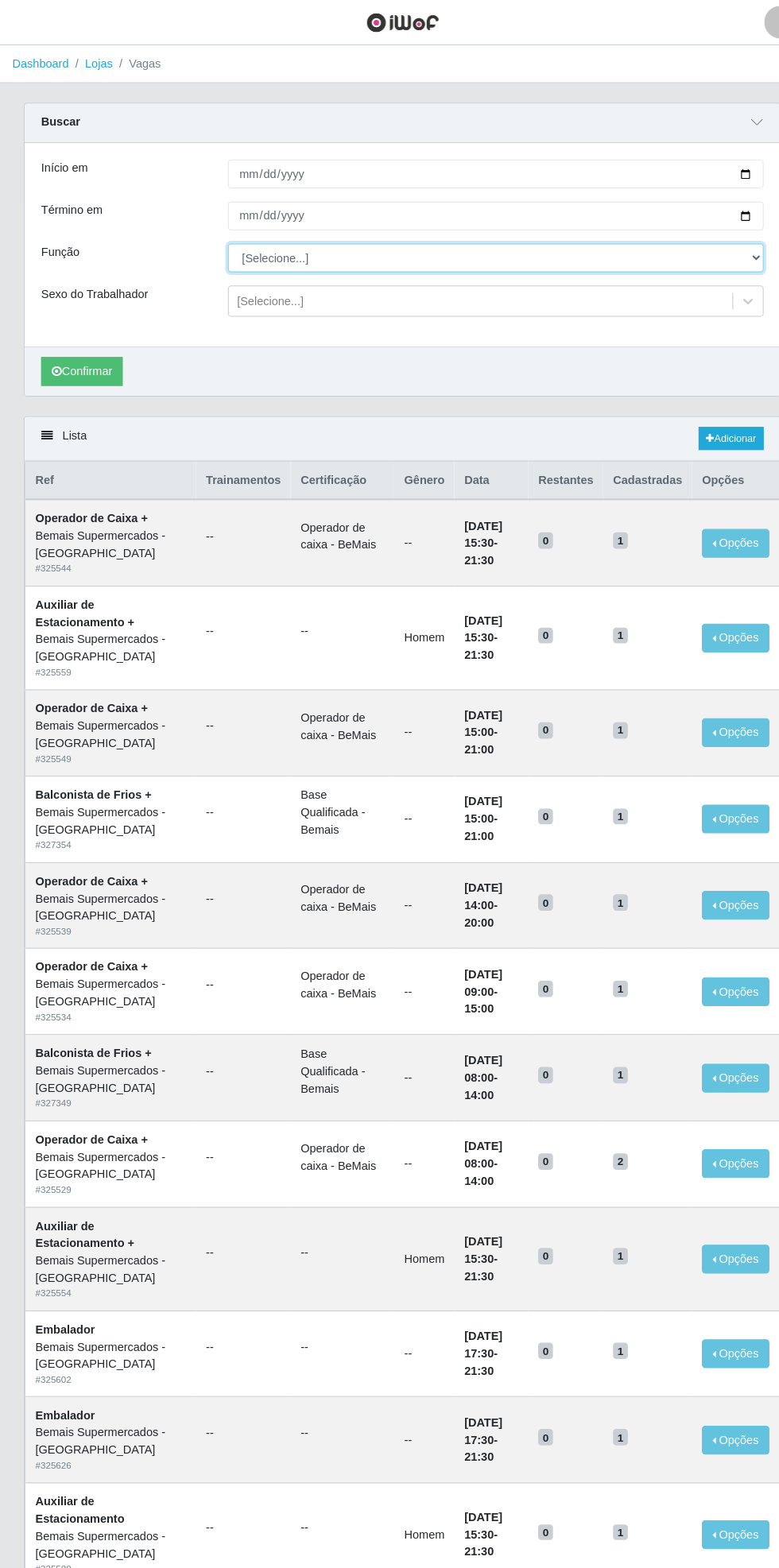
click at [738, 251] on select "[Selecione...] ASG ASG + ASG ++ Auxiliar de Estacionamento Auxiliar de Estacion…" at bounding box center [480, 249] width 518 height 28
select select "124"
click at [221, 235] on select "[Selecione...] ASG ASG + ASG ++ Auxiliar de Estacionamento Auxiliar de Estacion…" at bounding box center [480, 249] width 518 height 28
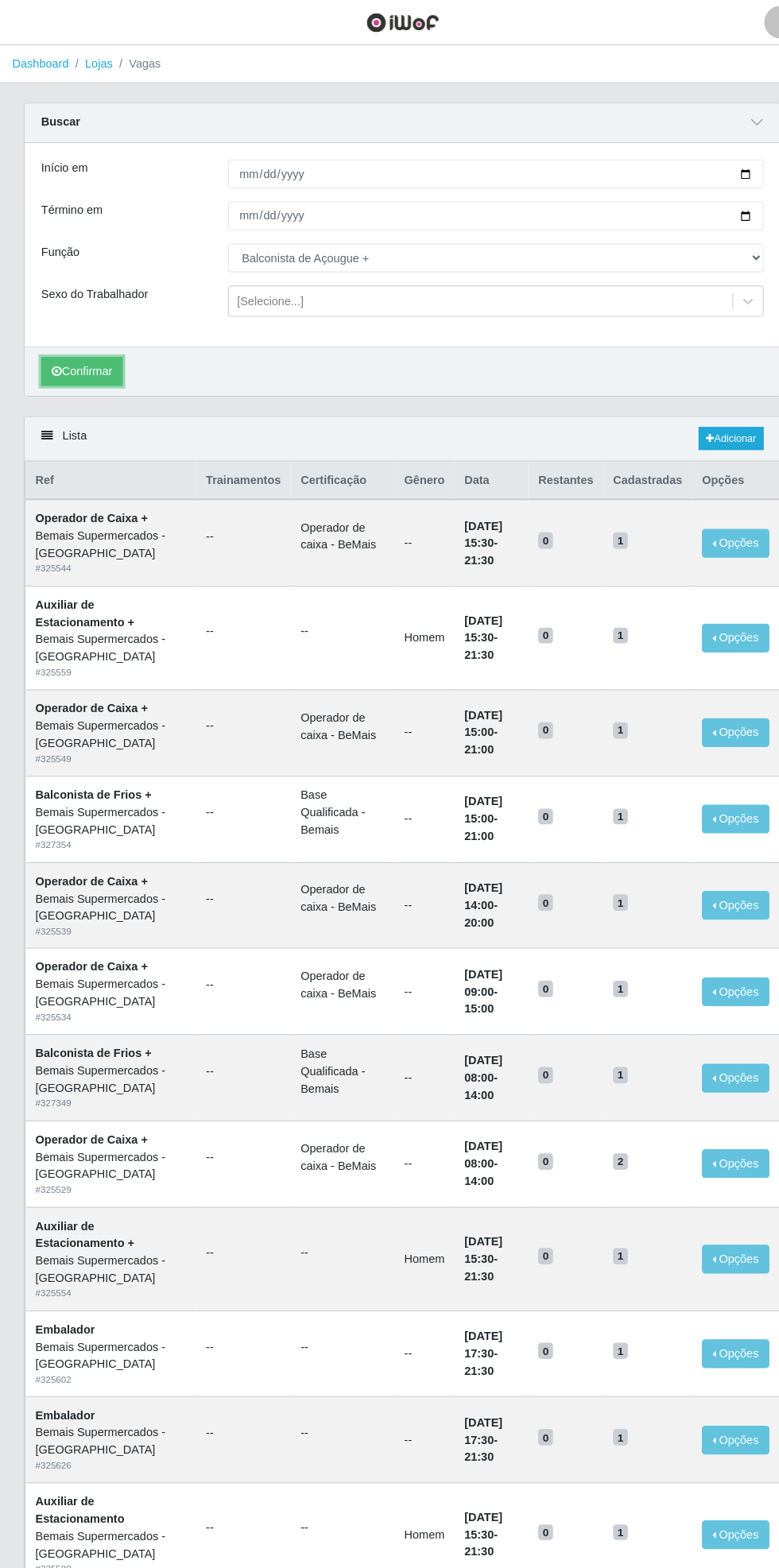
click at [89, 356] on button "Confirmar" at bounding box center [80, 358] width 78 height 28
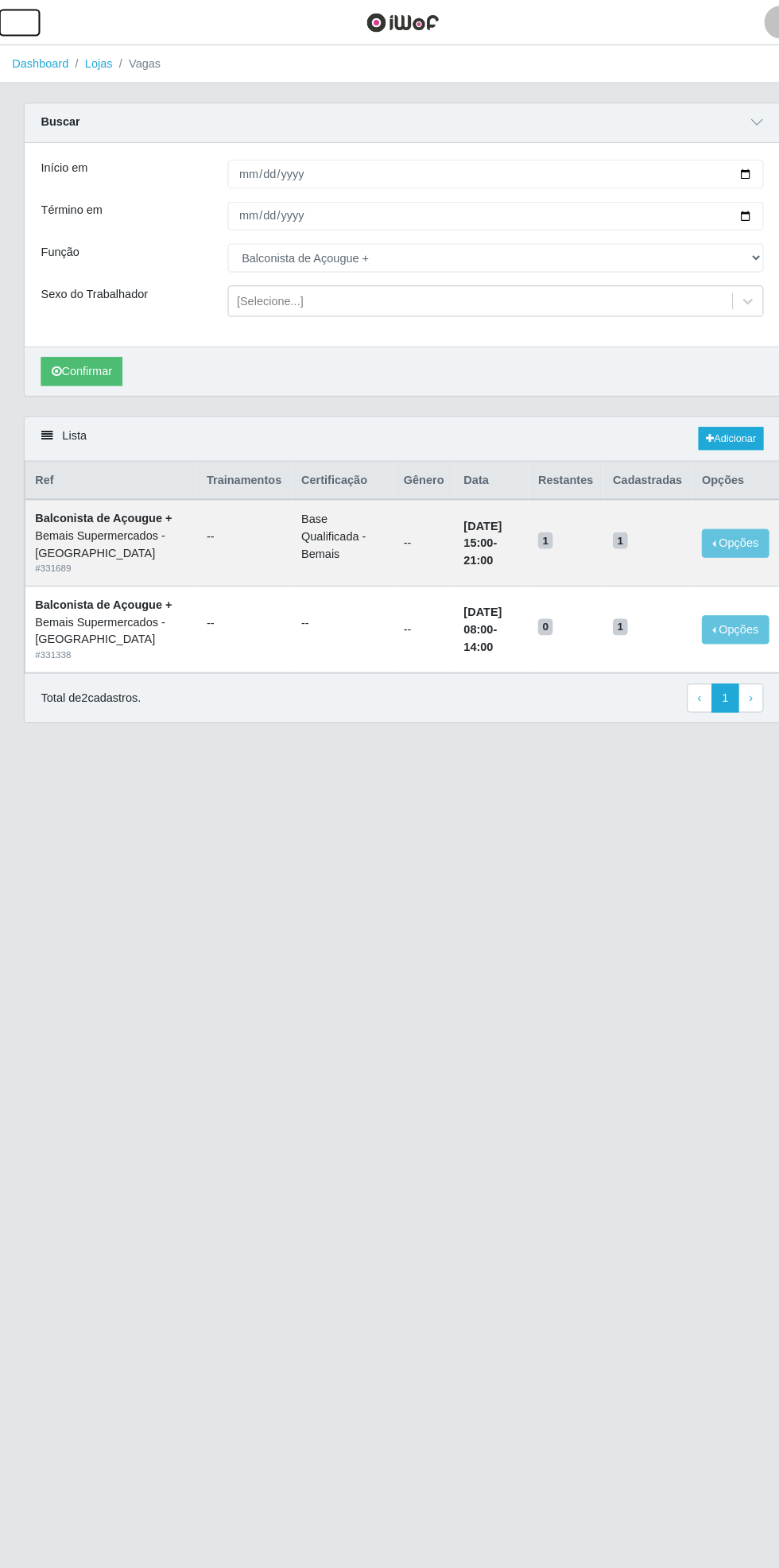
click at [35, 32] on button "button" at bounding box center [20, 21] width 40 height 26
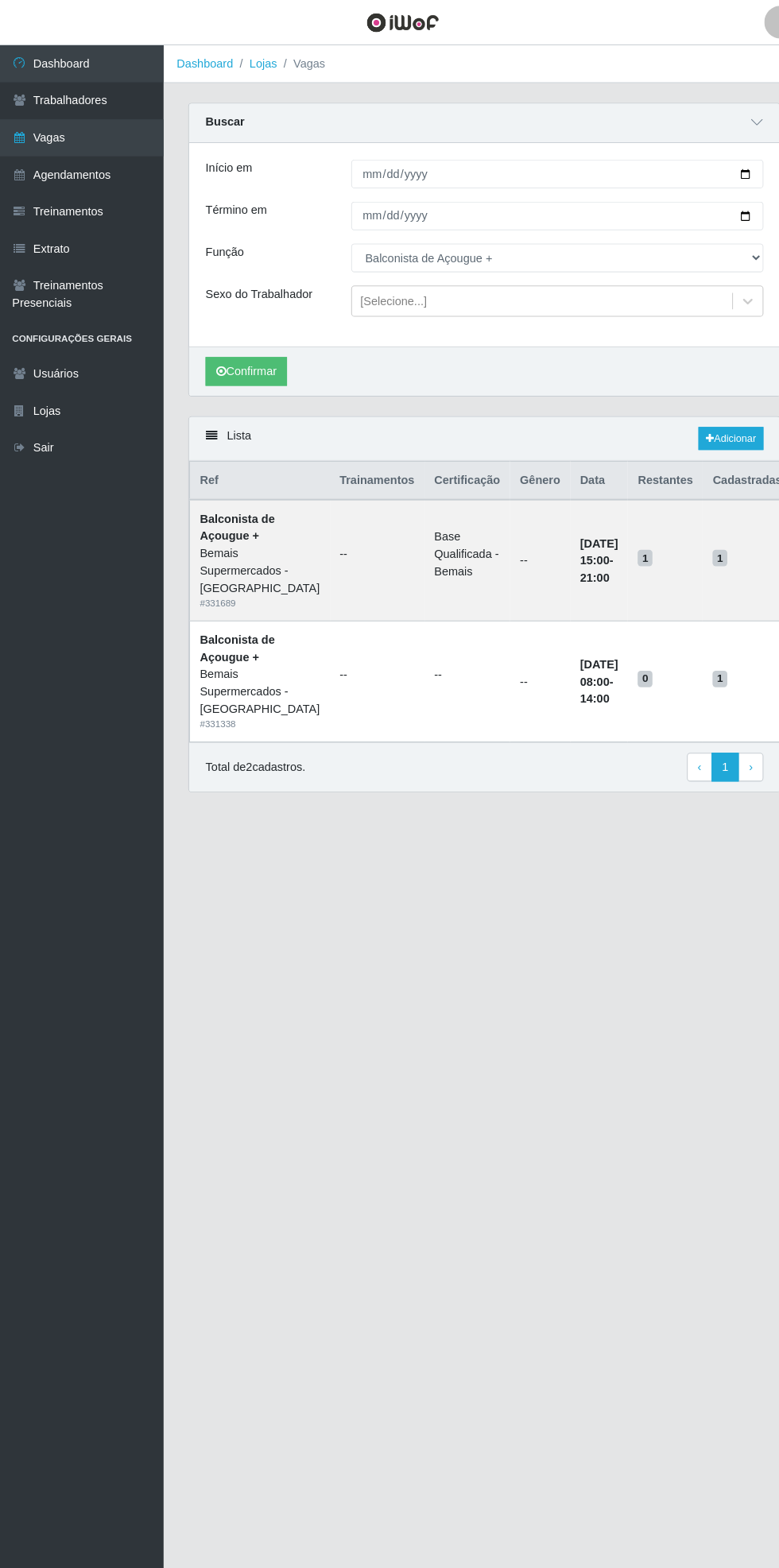
click at [116, 169] on link "Agendamentos" at bounding box center [79, 169] width 159 height 36
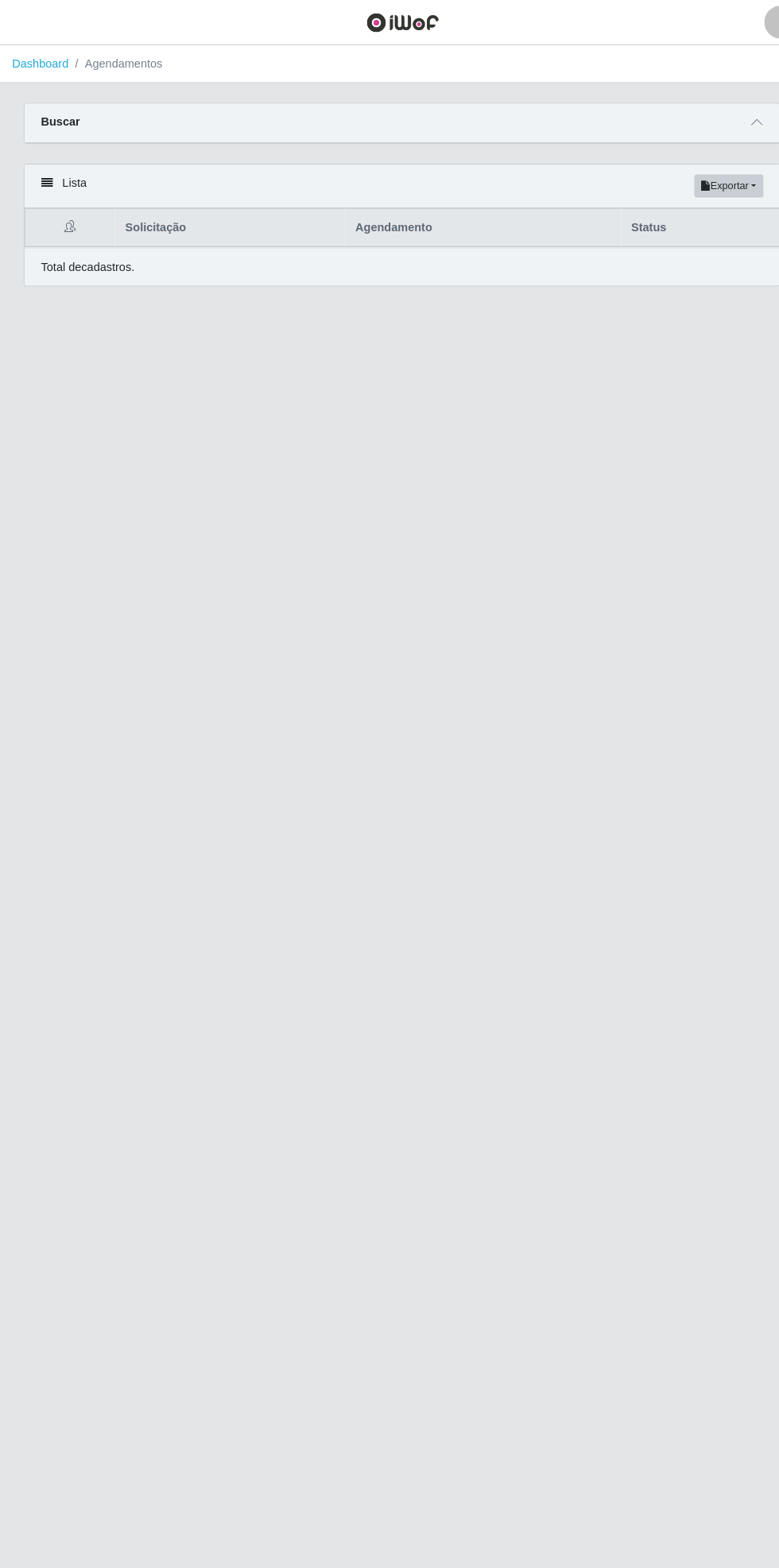
click at [734, 111] on span at bounding box center [732, 119] width 19 height 18
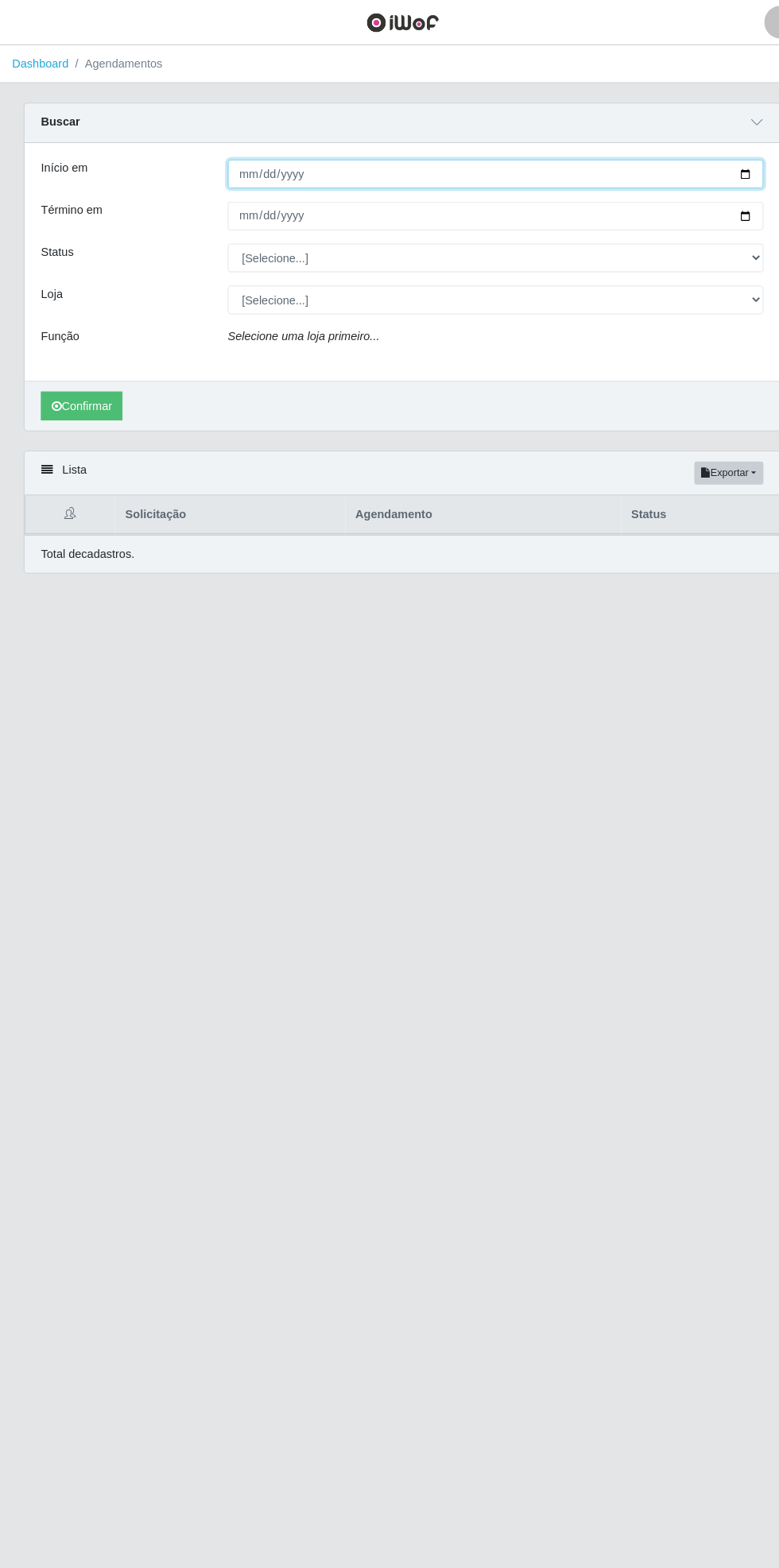
click at [730, 160] on input "Início em" at bounding box center [480, 168] width 518 height 28
type input "[DATE]"
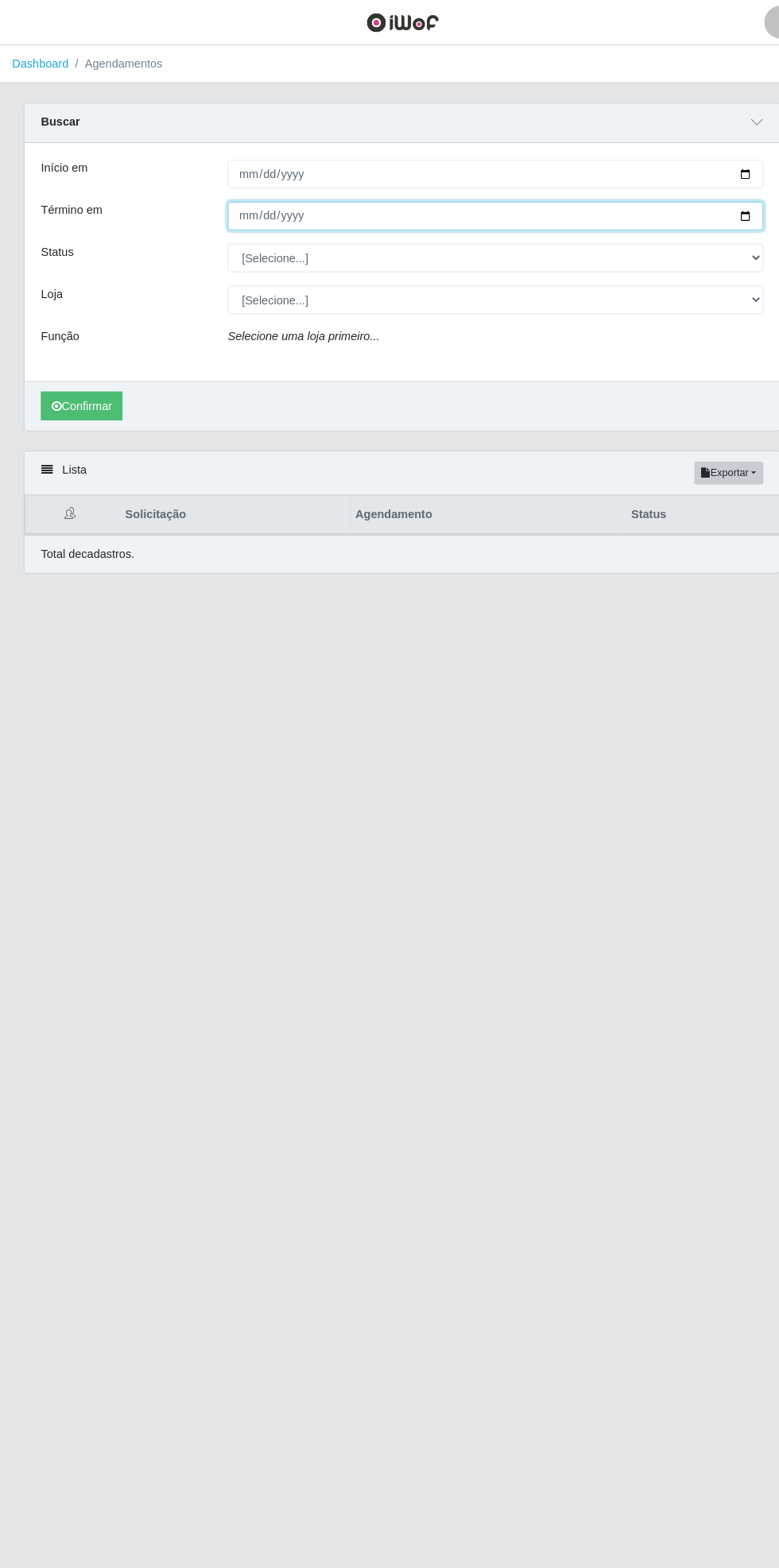
click at [732, 215] on input "Término em" at bounding box center [480, 208] width 518 height 28
type input "[DATE]"
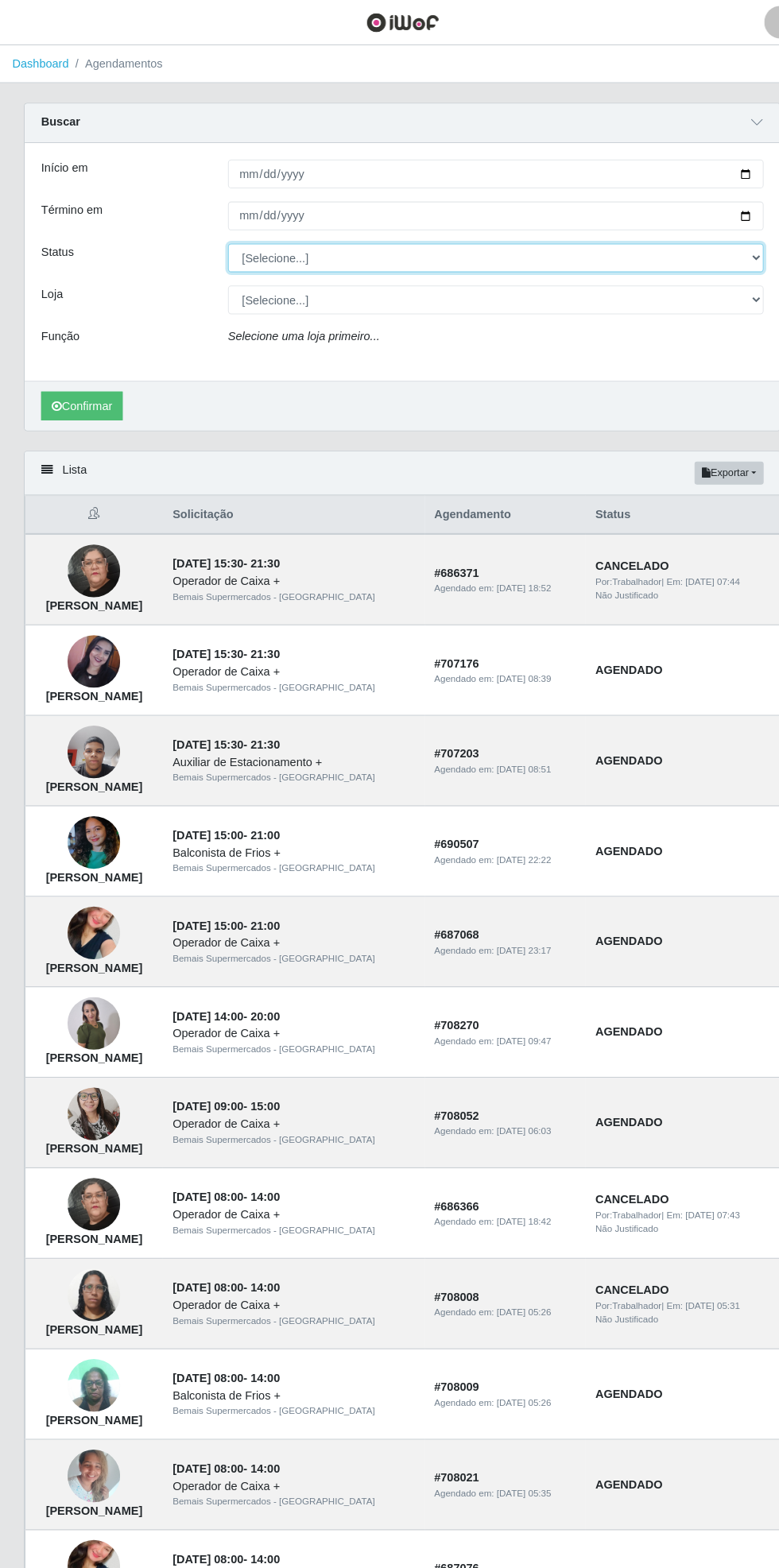
click at [730, 246] on select "[Selecione...] AGENDADO AGUARDANDO LIBERAR EM ANDAMENTO EM REVISÃO FINALIZADO C…" at bounding box center [480, 249] width 518 height 28
select select "AGENDADO"
click at [221, 235] on select "[Selecione...] AGENDADO AGUARDANDO LIBERAR EM ANDAMENTO EM REVISÃO FINALIZADO C…" at bounding box center [480, 249] width 518 height 28
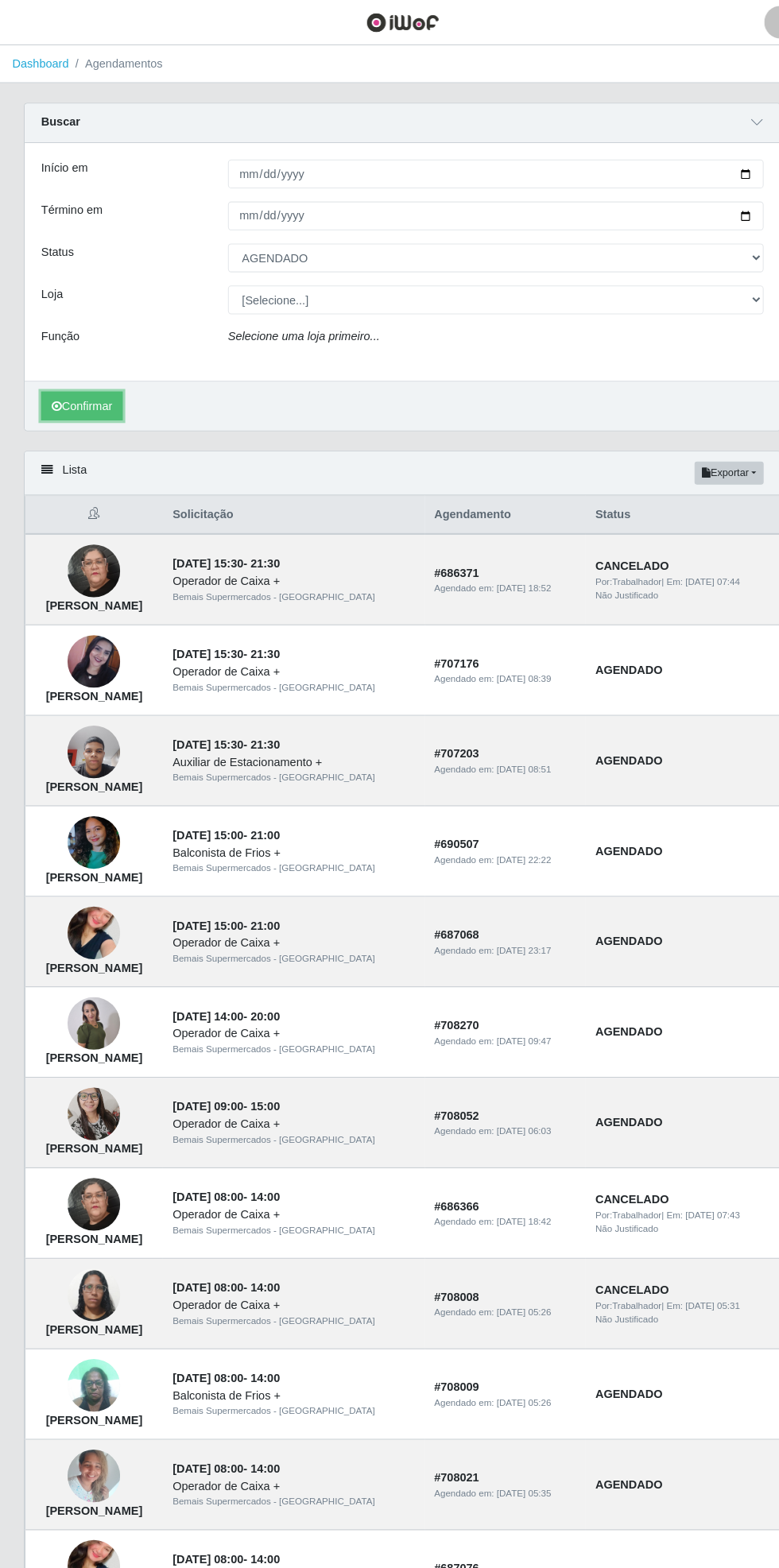
click at [78, 387] on button "Confirmar" at bounding box center [80, 392] width 78 height 28
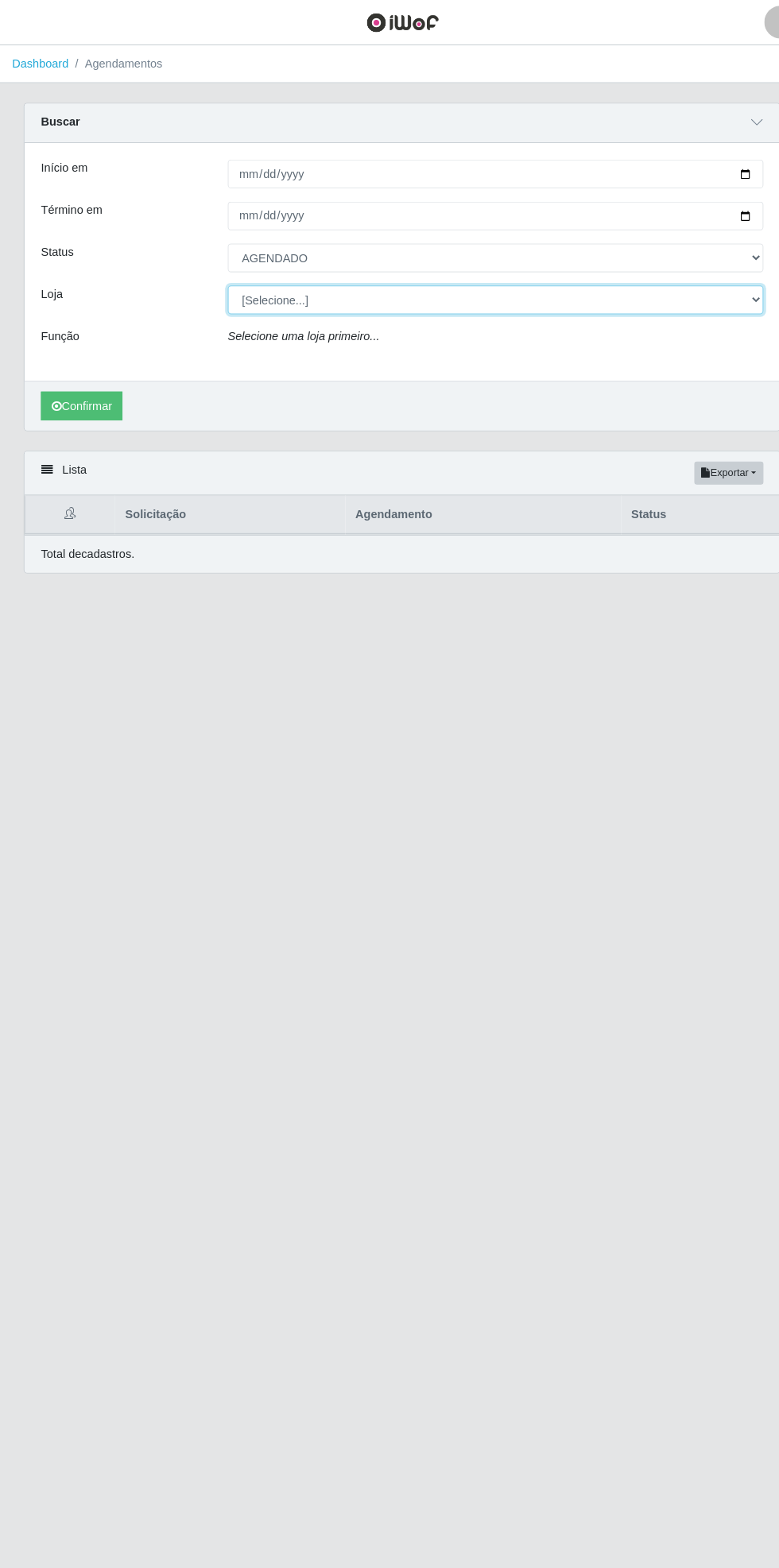
click at [730, 288] on select "[Selecione...] Bemais Supermercados - [GEOGRAPHIC_DATA]" at bounding box center [480, 289] width 518 height 28
select select "250"
click at [221, 276] on select "[Selecione...] Bemais Supermercados - [GEOGRAPHIC_DATA]" at bounding box center [480, 289] width 518 height 28
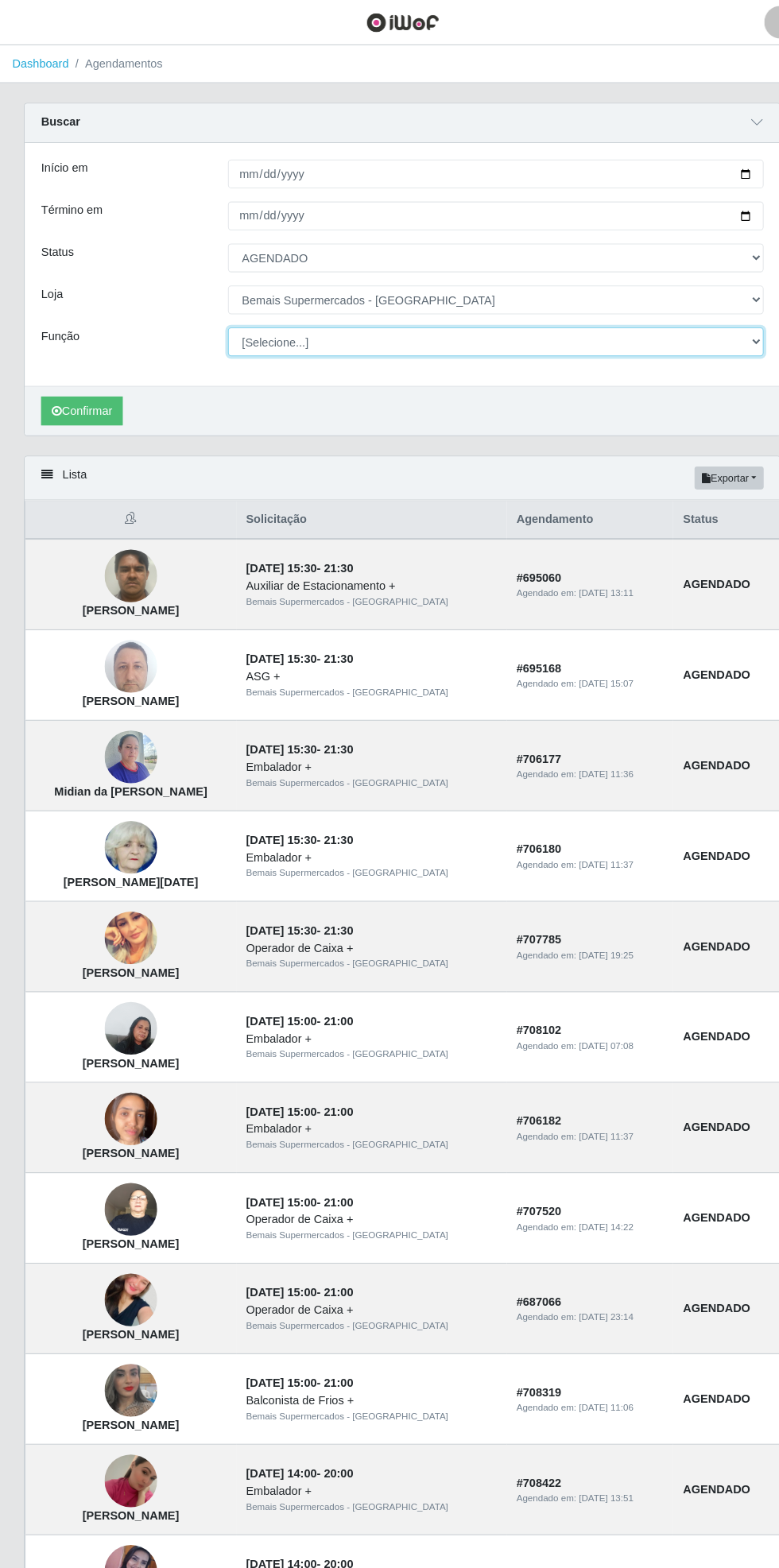
click at [737, 338] on select "[Selecione...] ASG ASG + ASG ++ Auxiliar de Estacionamento Auxiliar de Estacion…" at bounding box center [480, 330] width 518 height 28
select select "72"
click at [221, 317] on select "[Selecione...] ASG ASG + ASG ++ Auxiliar de Estacionamento Auxiliar de Estacion…" at bounding box center [480, 330] width 518 height 28
click at [77, 394] on button "Confirmar" at bounding box center [80, 397] width 78 height 28
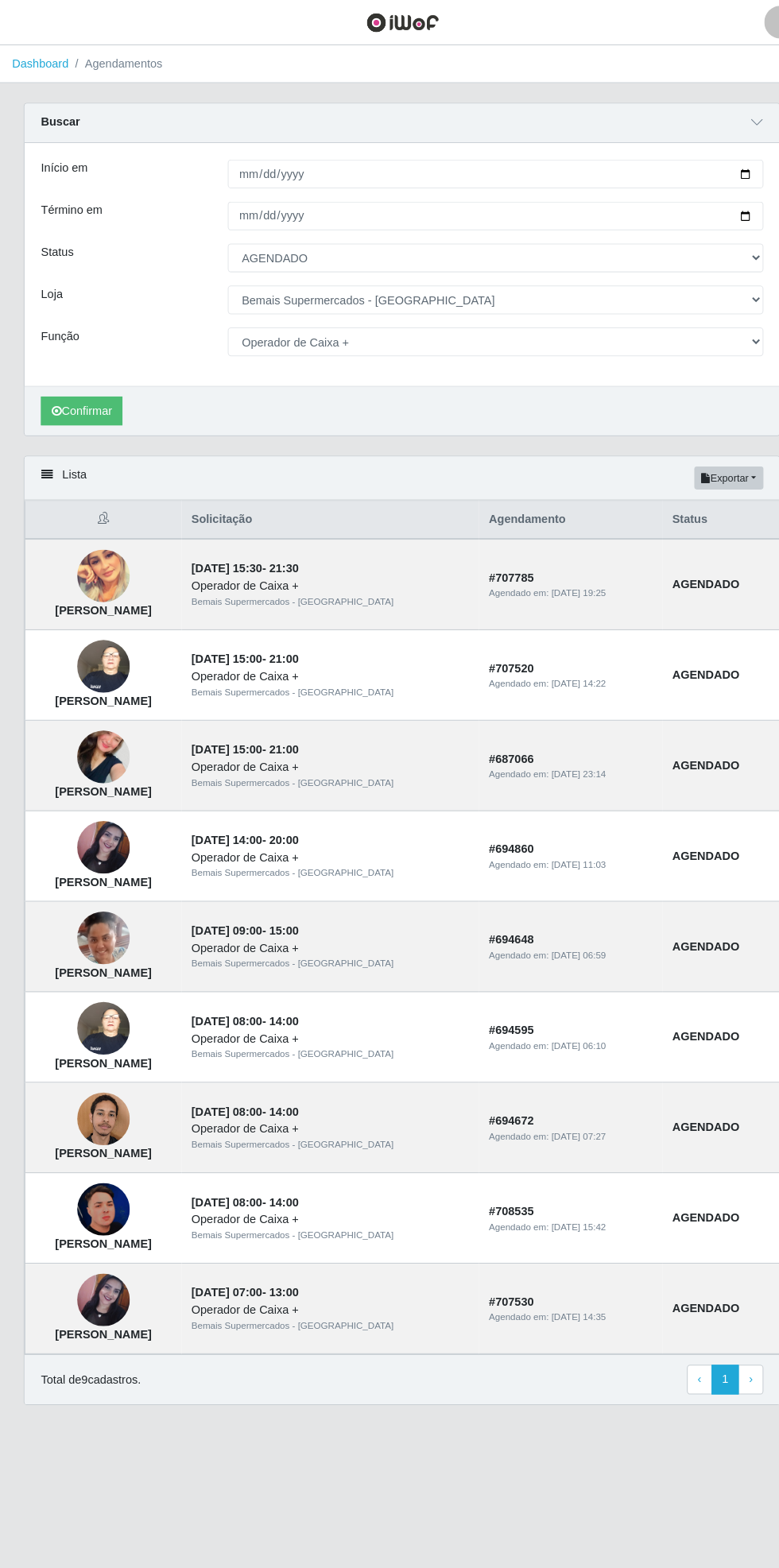
click at [126, 1177] on img at bounding box center [102, 1169] width 51 height 51
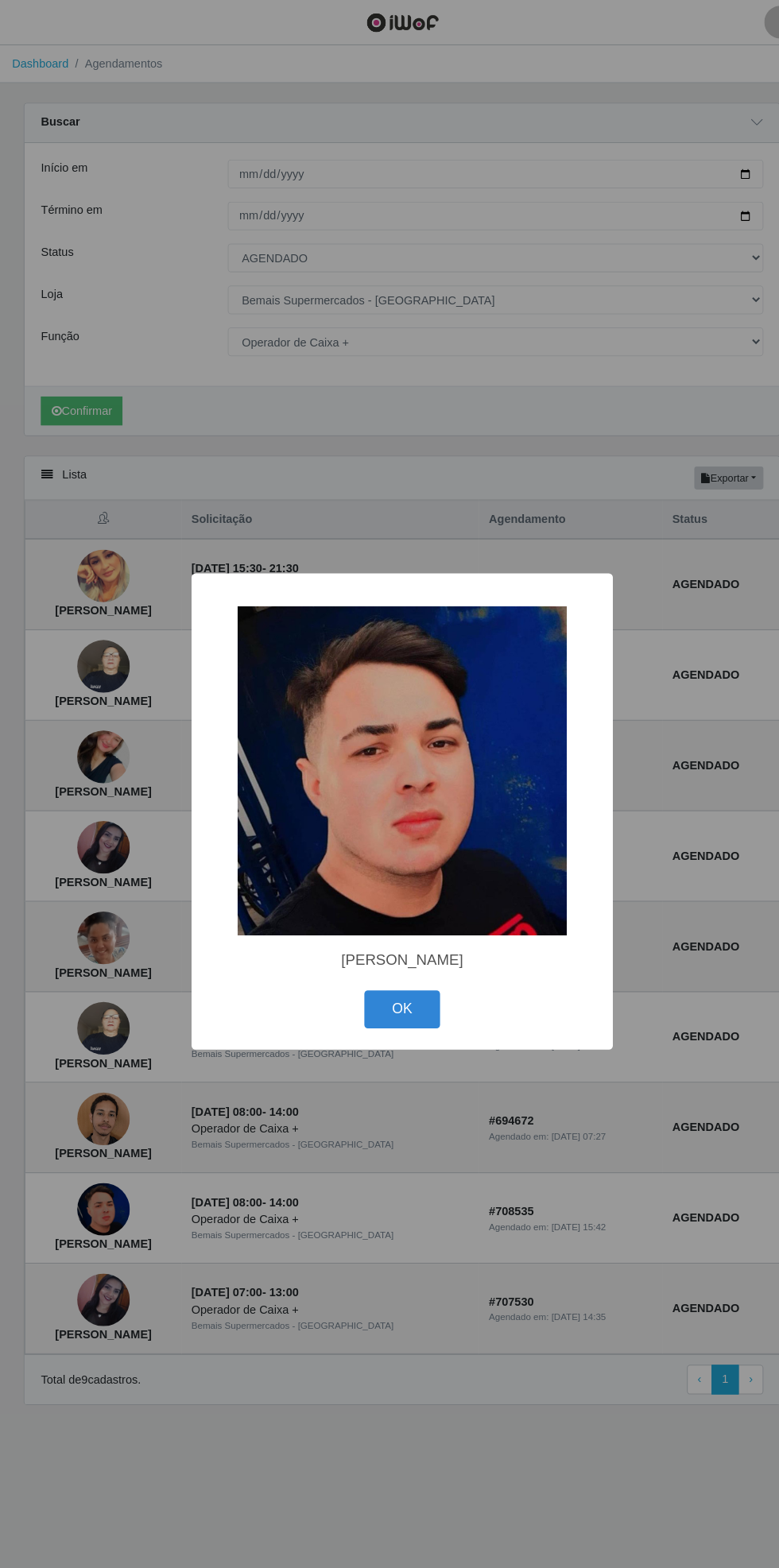
click at [402, 973] on button "OK" at bounding box center [390, 976] width 74 height 38
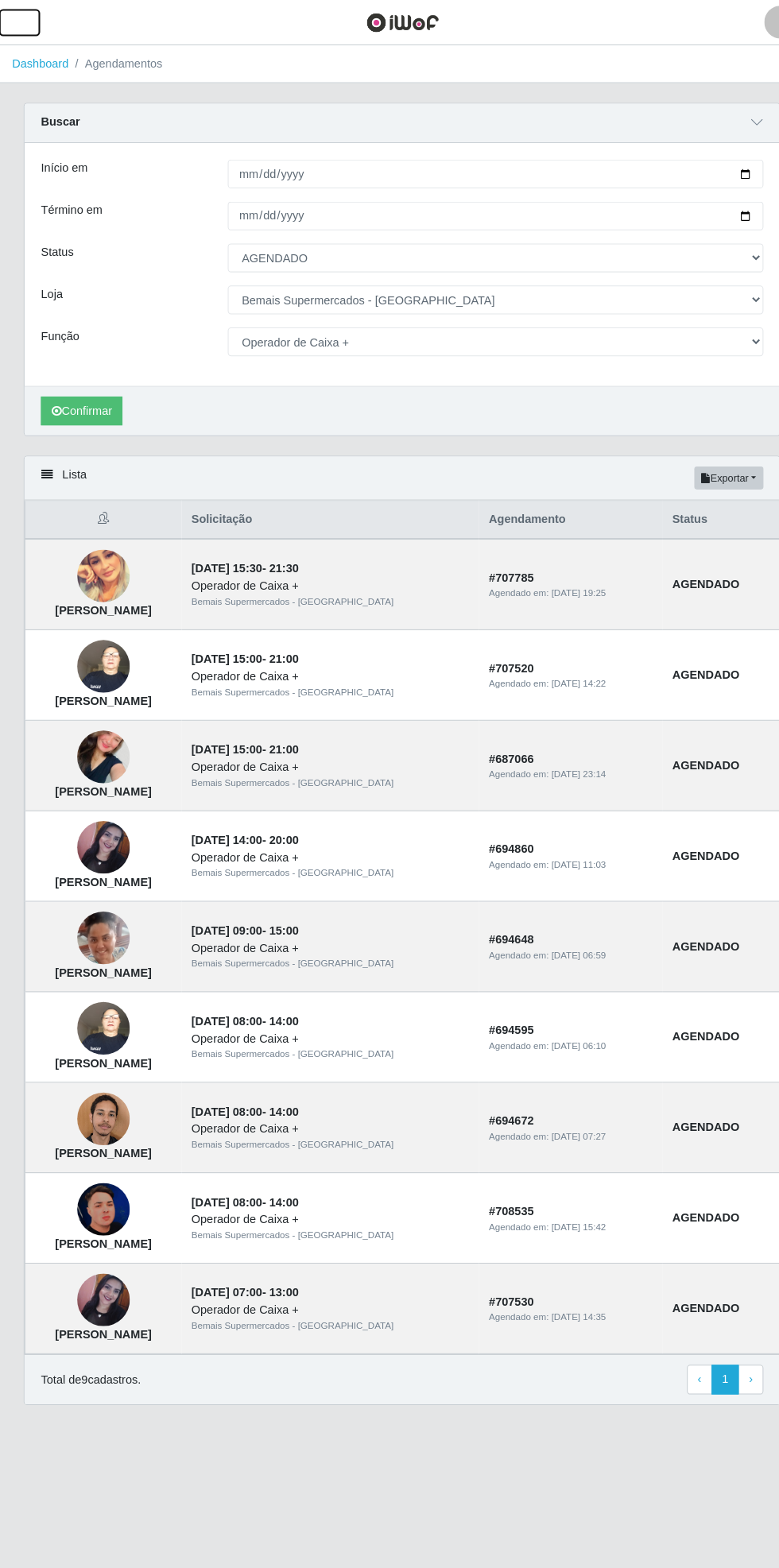
click at [33, 21] on button "button" at bounding box center [20, 21] width 40 height 26
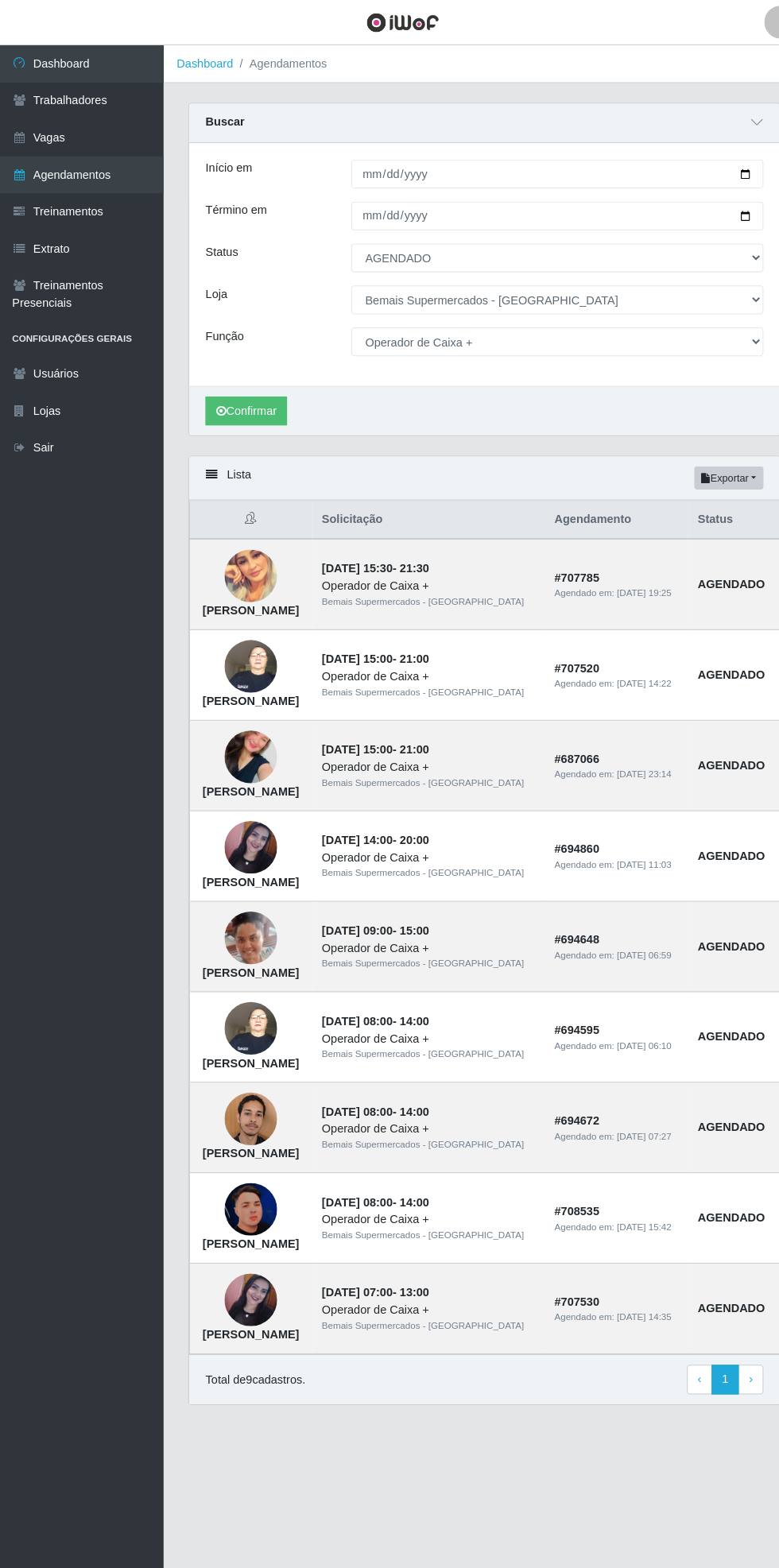
click at [124, 204] on link "Treinamentos" at bounding box center [79, 205] width 159 height 36
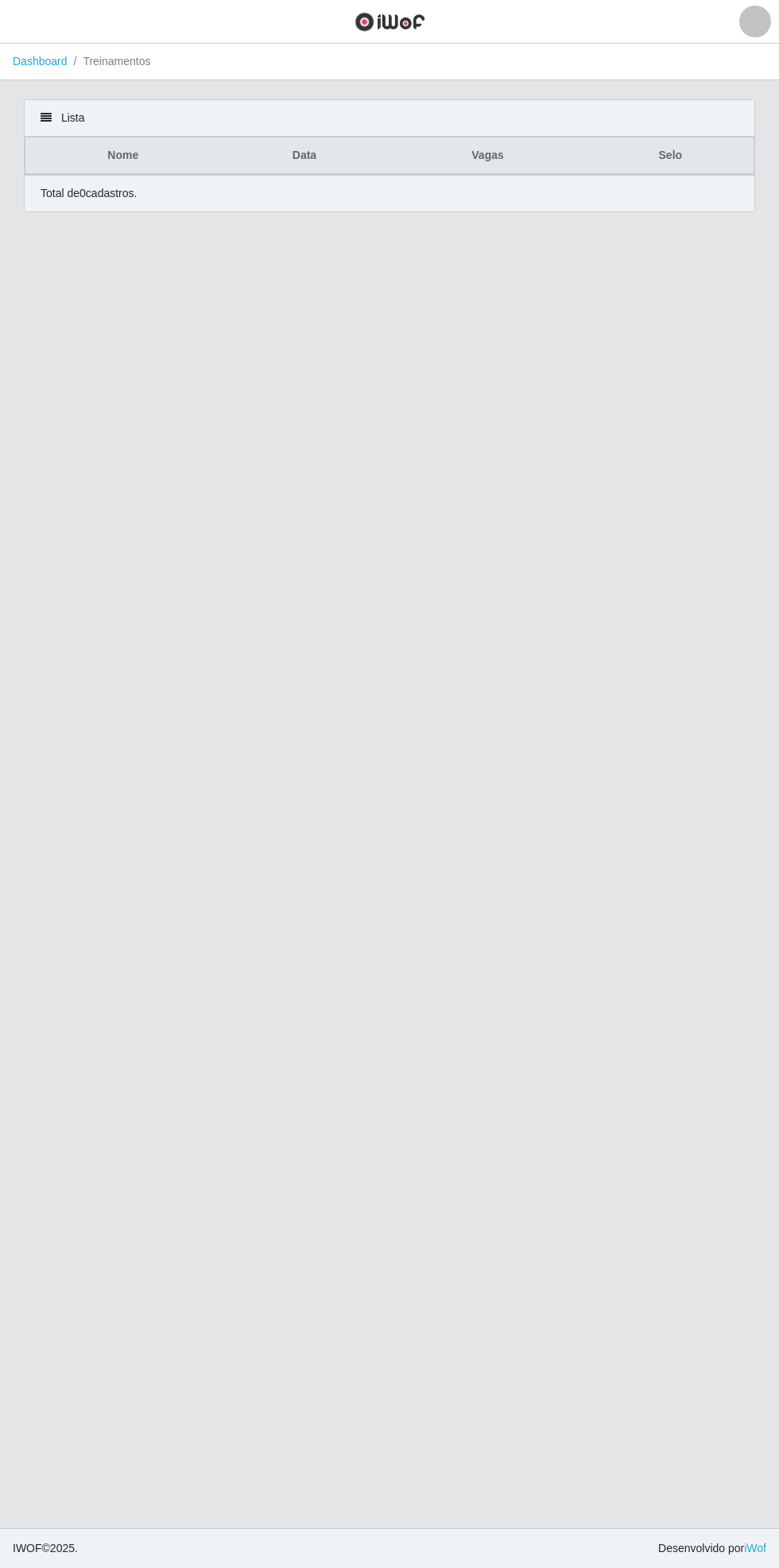
click at [744, 111] on div "Lista" at bounding box center [389, 118] width 730 height 37
click at [38, 29] on button "button" at bounding box center [20, 21] width 40 height 26
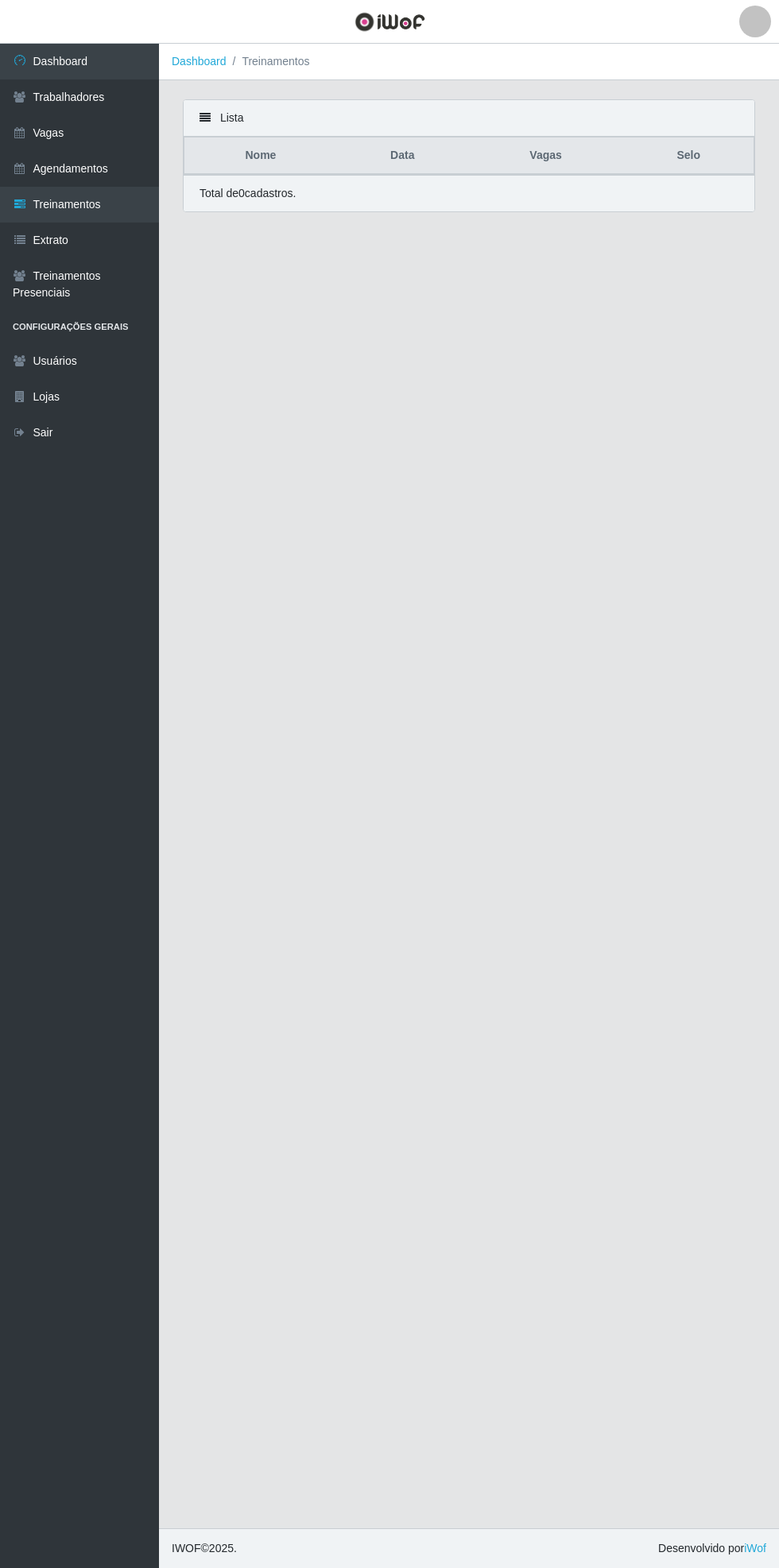
click at [128, 131] on link "Vagas" at bounding box center [79, 133] width 159 height 36
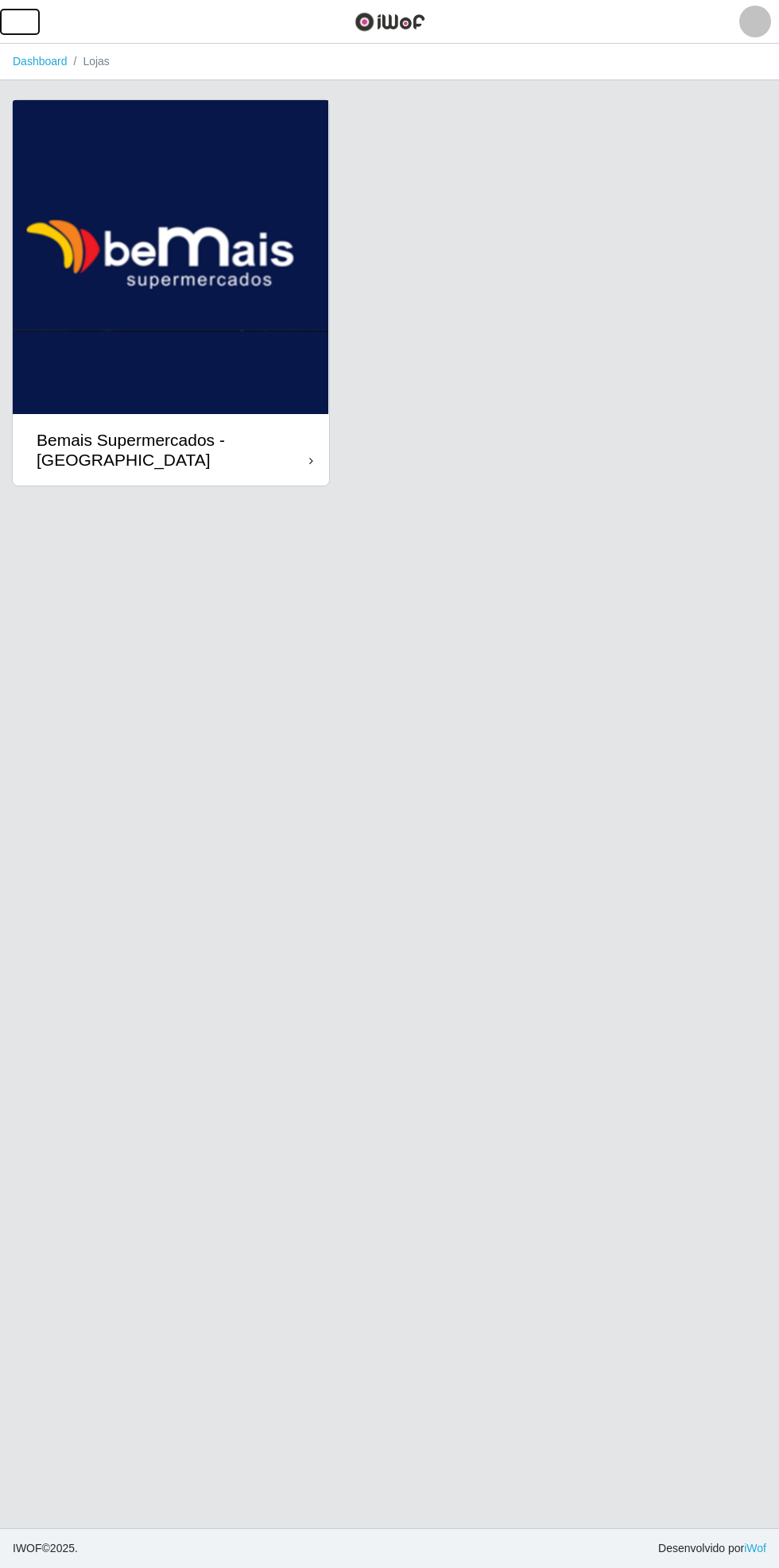
click at [22, 25] on span "button" at bounding box center [20, 21] width 20 height 18
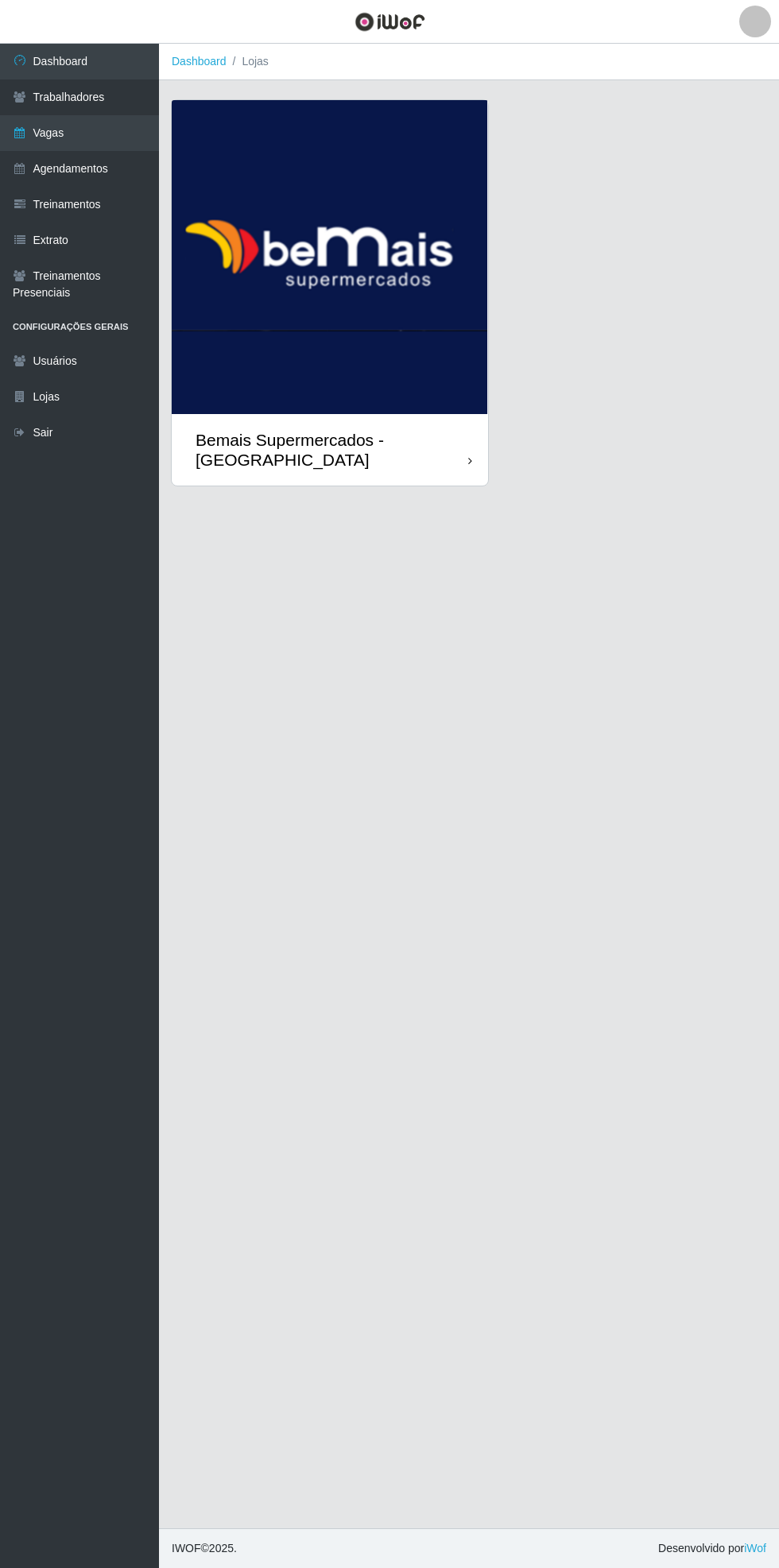
click at [116, 94] on link "Trabalhadores" at bounding box center [79, 97] width 159 height 36
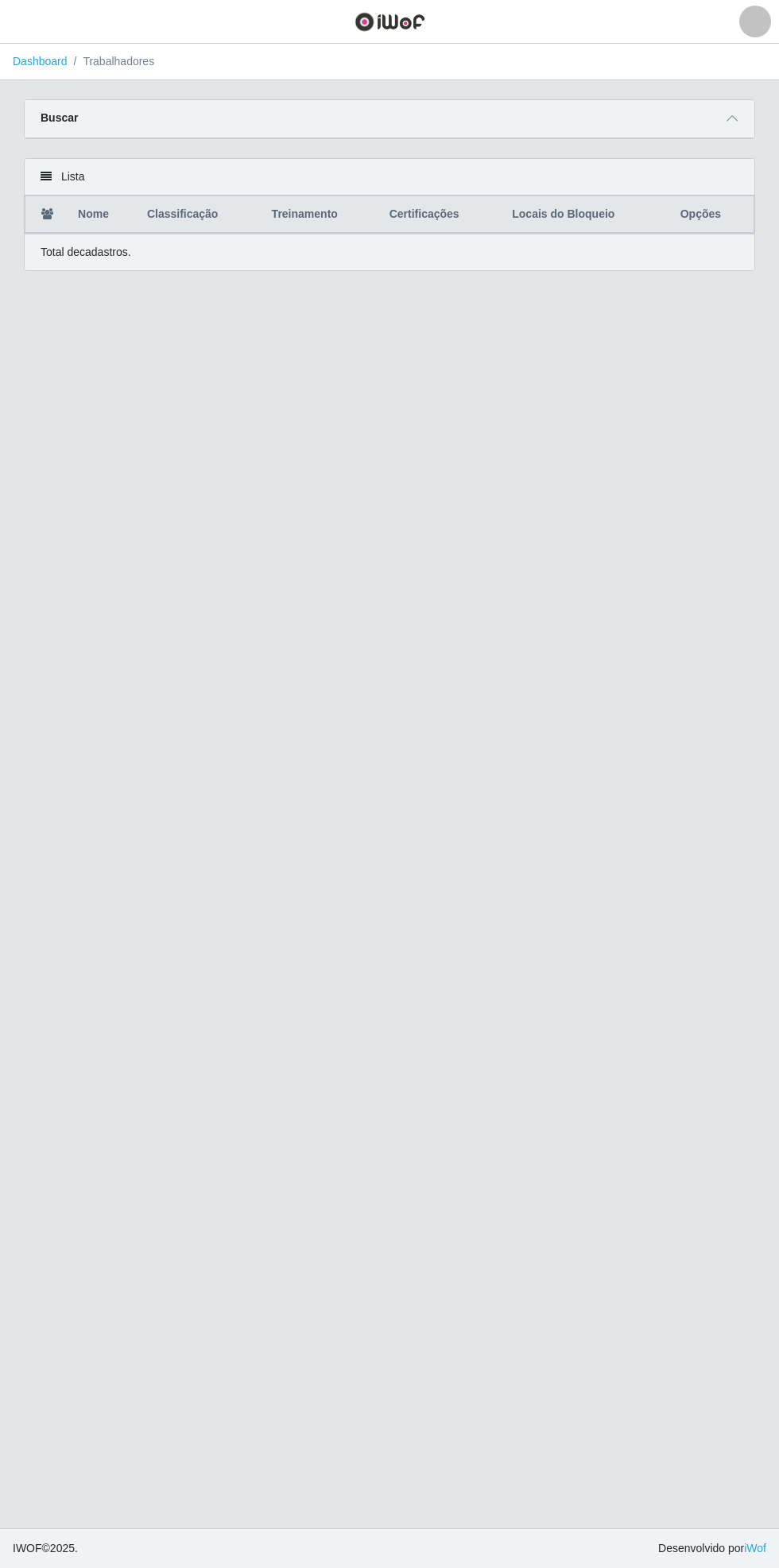
click at [730, 113] on icon at bounding box center [732, 118] width 11 height 11
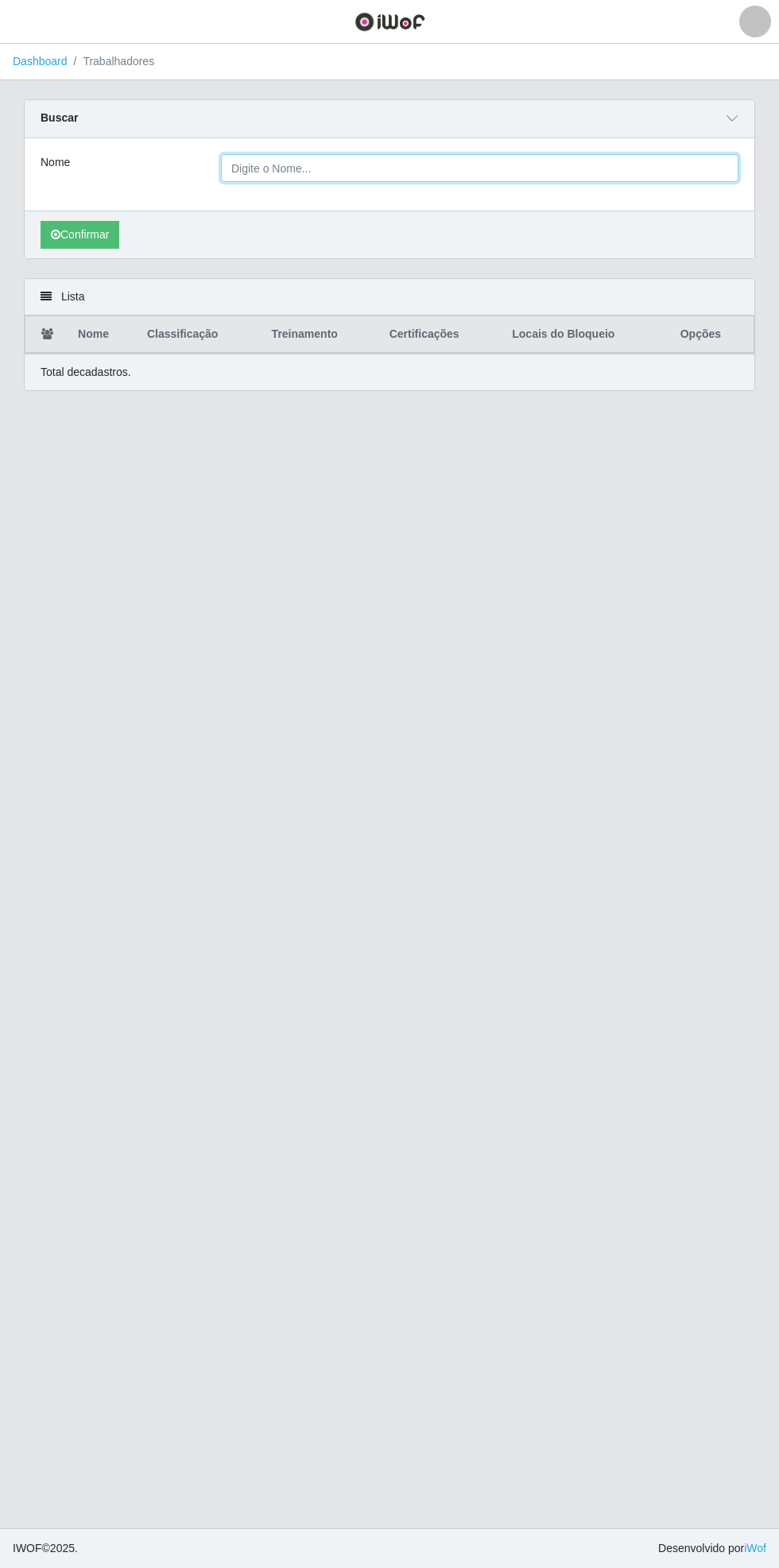
click at [331, 166] on input "Nome" at bounding box center [480, 168] width 518 height 28
type input "[PERSON_NAME]"
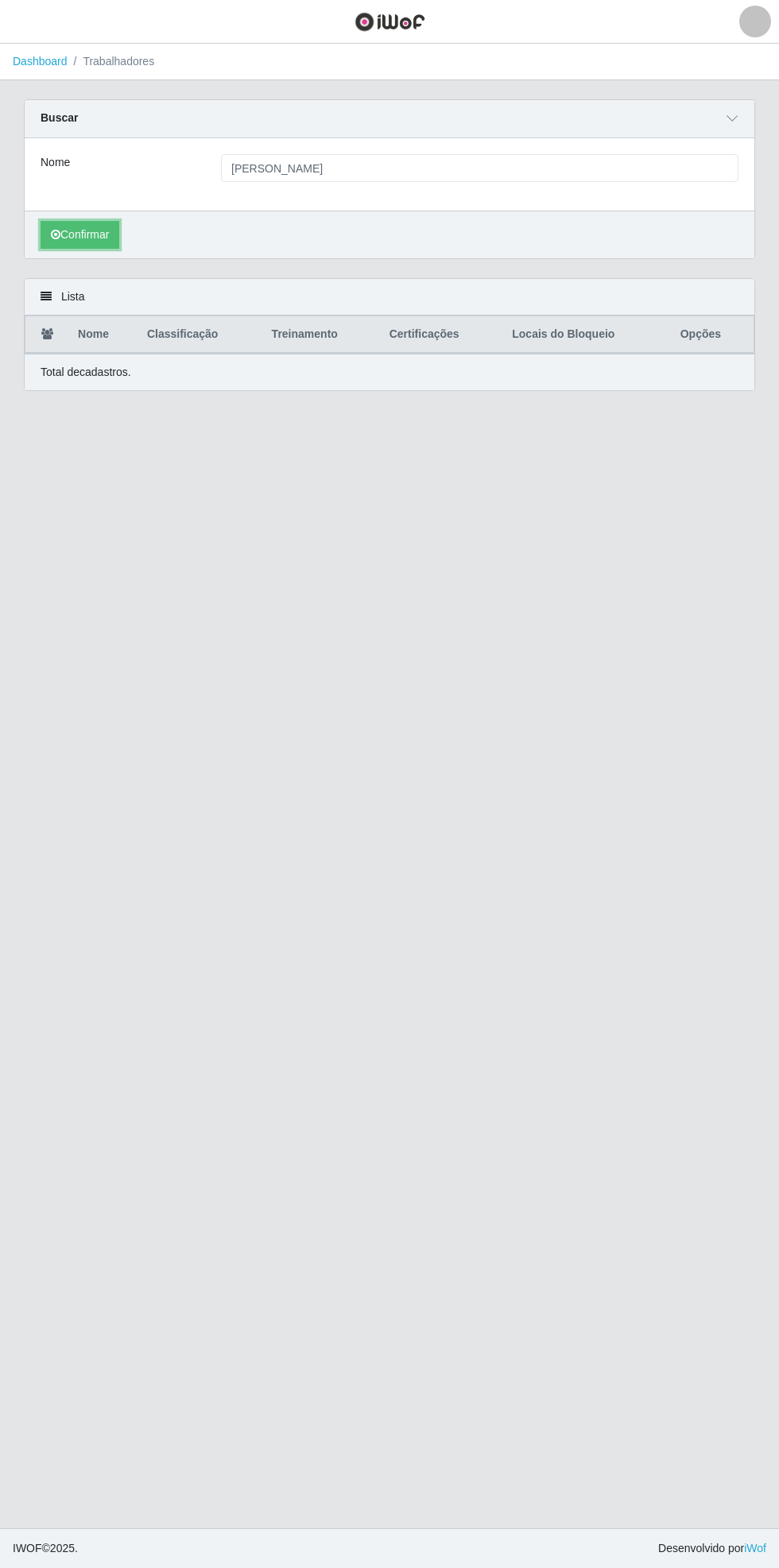
click at [76, 235] on button "Confirmar" at bounding box center [80, 235] width 78 height 28
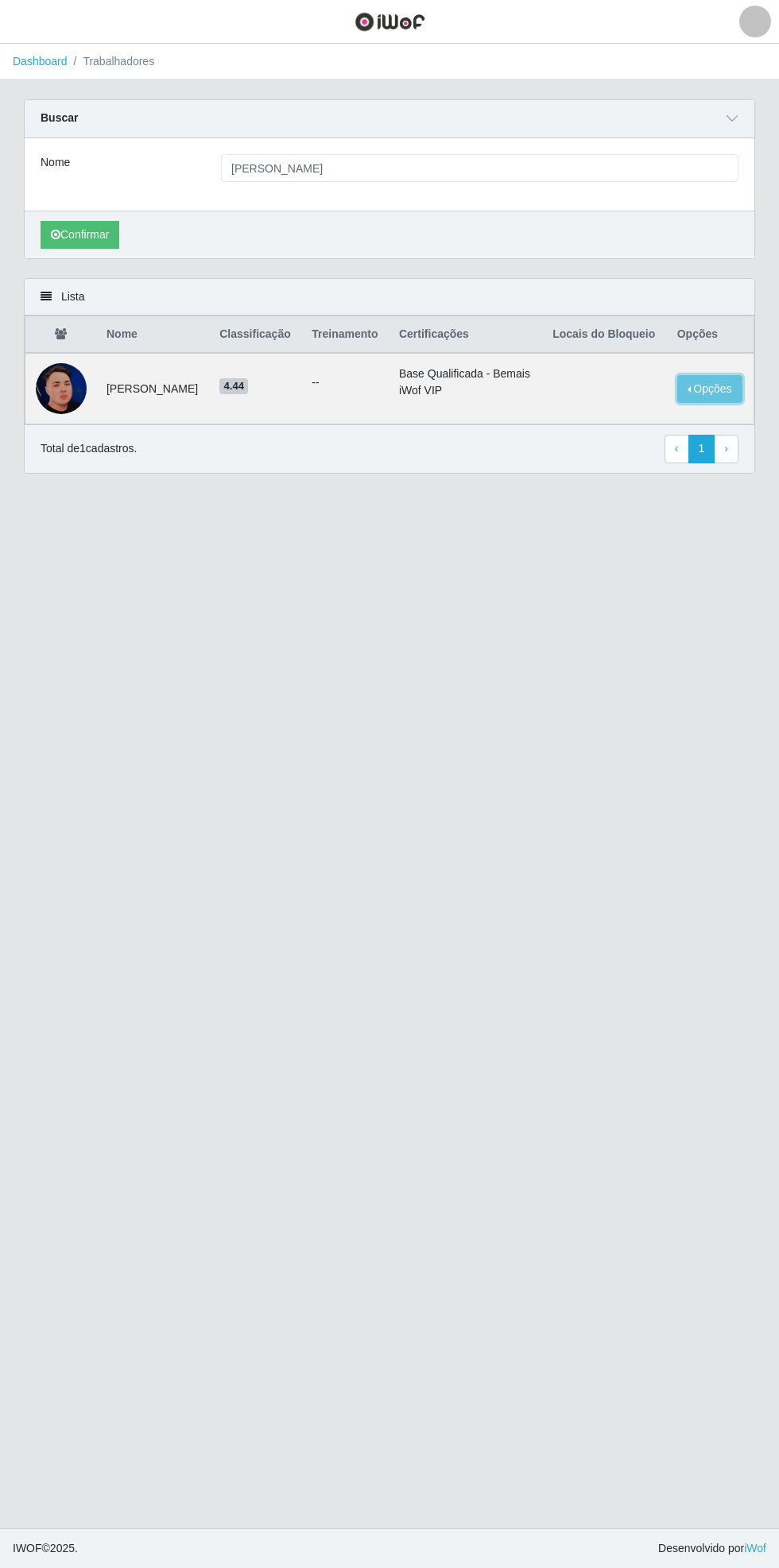
click at [724, 403] on button "Opções" at bounding box center [710, 389] width 65 height 28
click at [625, 427] on button "Bloquear - Loja" at bounding box center [611, 410] width 128 height 32
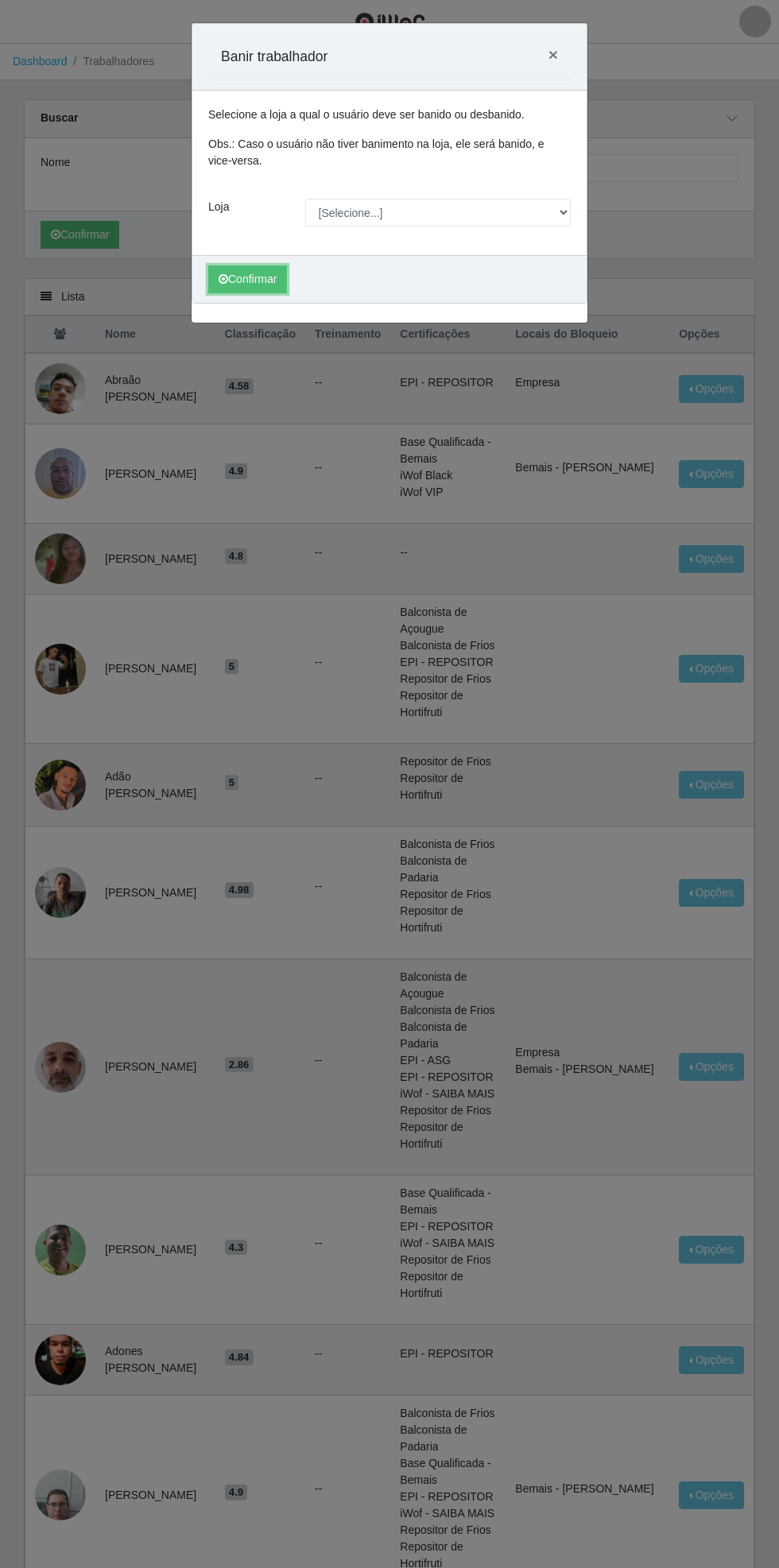
click at [257, 274] on button "Confirmar" at bounding box center [247, 279] width 78 height 28
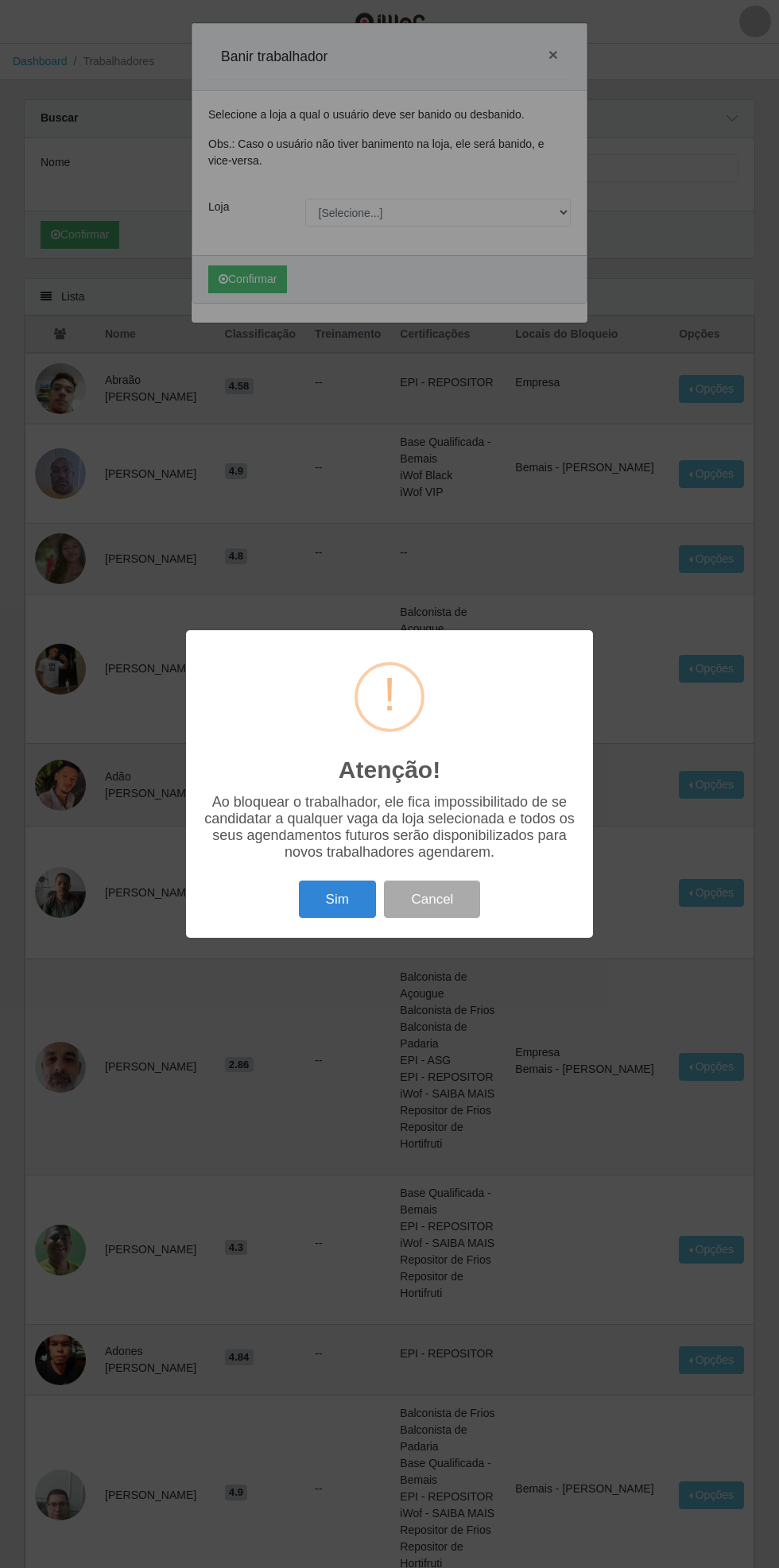
click at [337, 900] on button "Sim" at bounding box center [337, 899] width 77 height 38
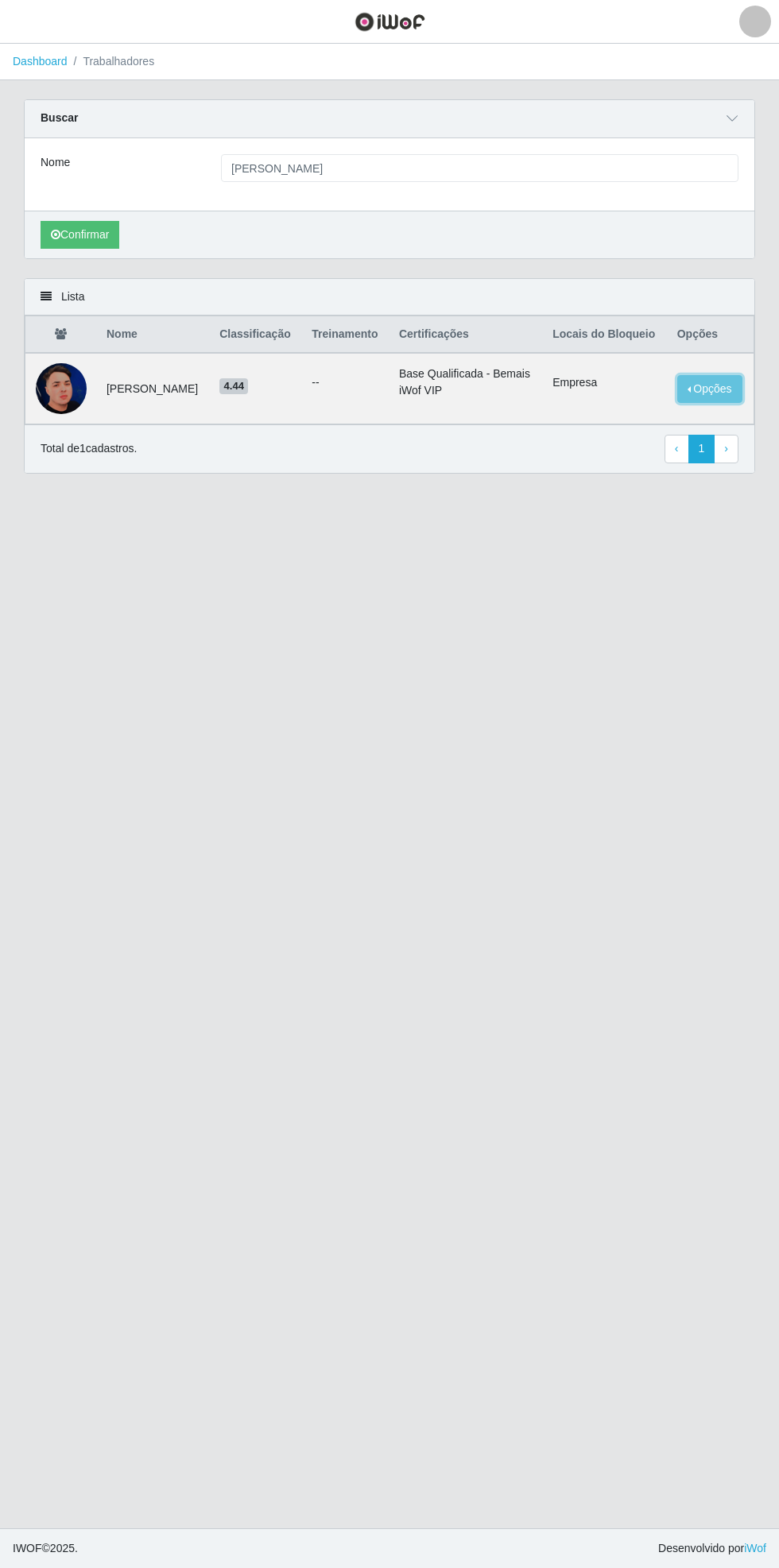
click at [728, 403] on button "Opções" at bounding box center [710, 389] width 65 height 28
click at [662, 390] on button "Desbloquear - Empresa" at bounding box center [602, 377] width 146 height 33
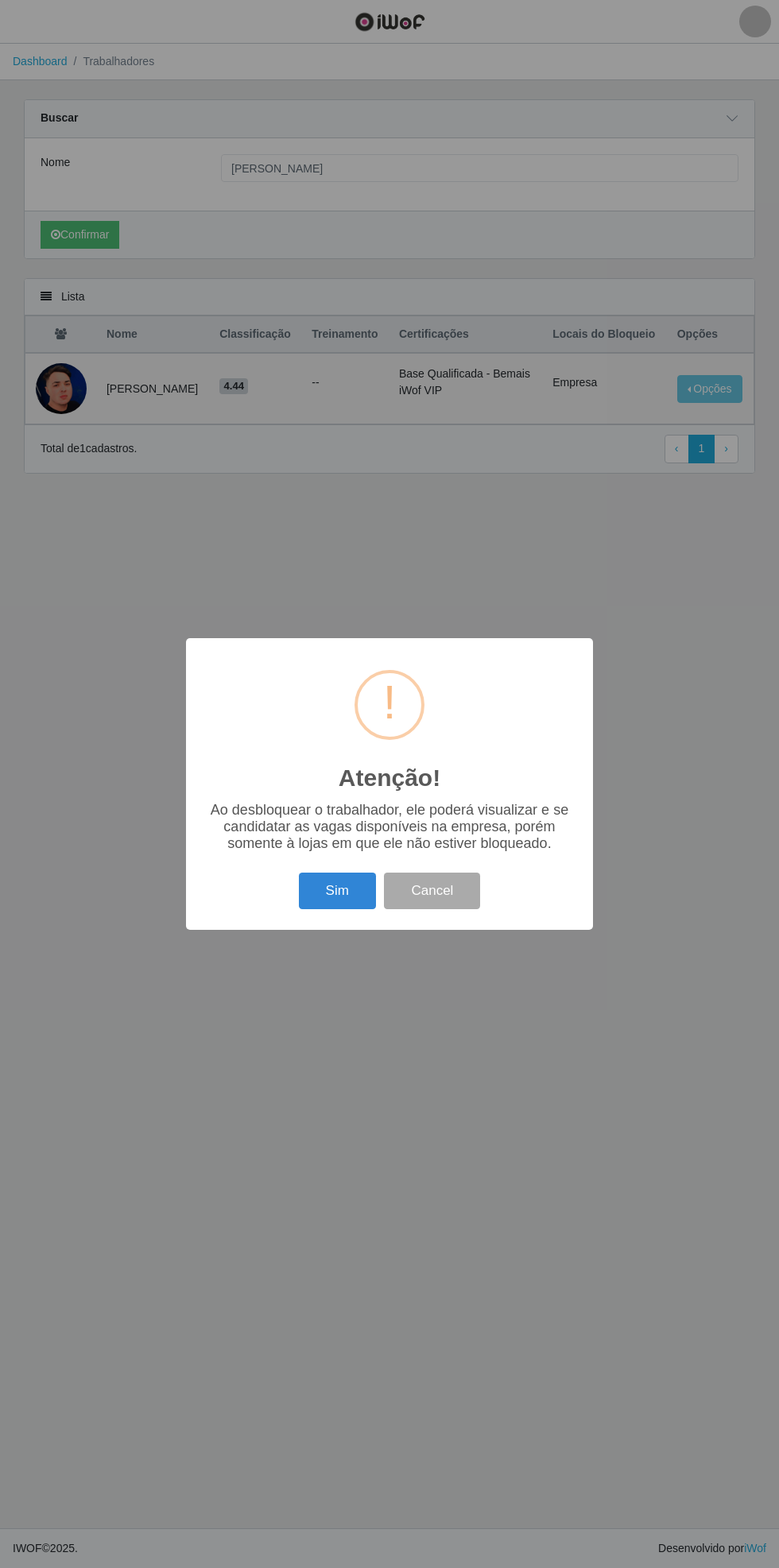
click at [346, 884] on button "Sim" at bounding box center [337, 891] width 77 height 38
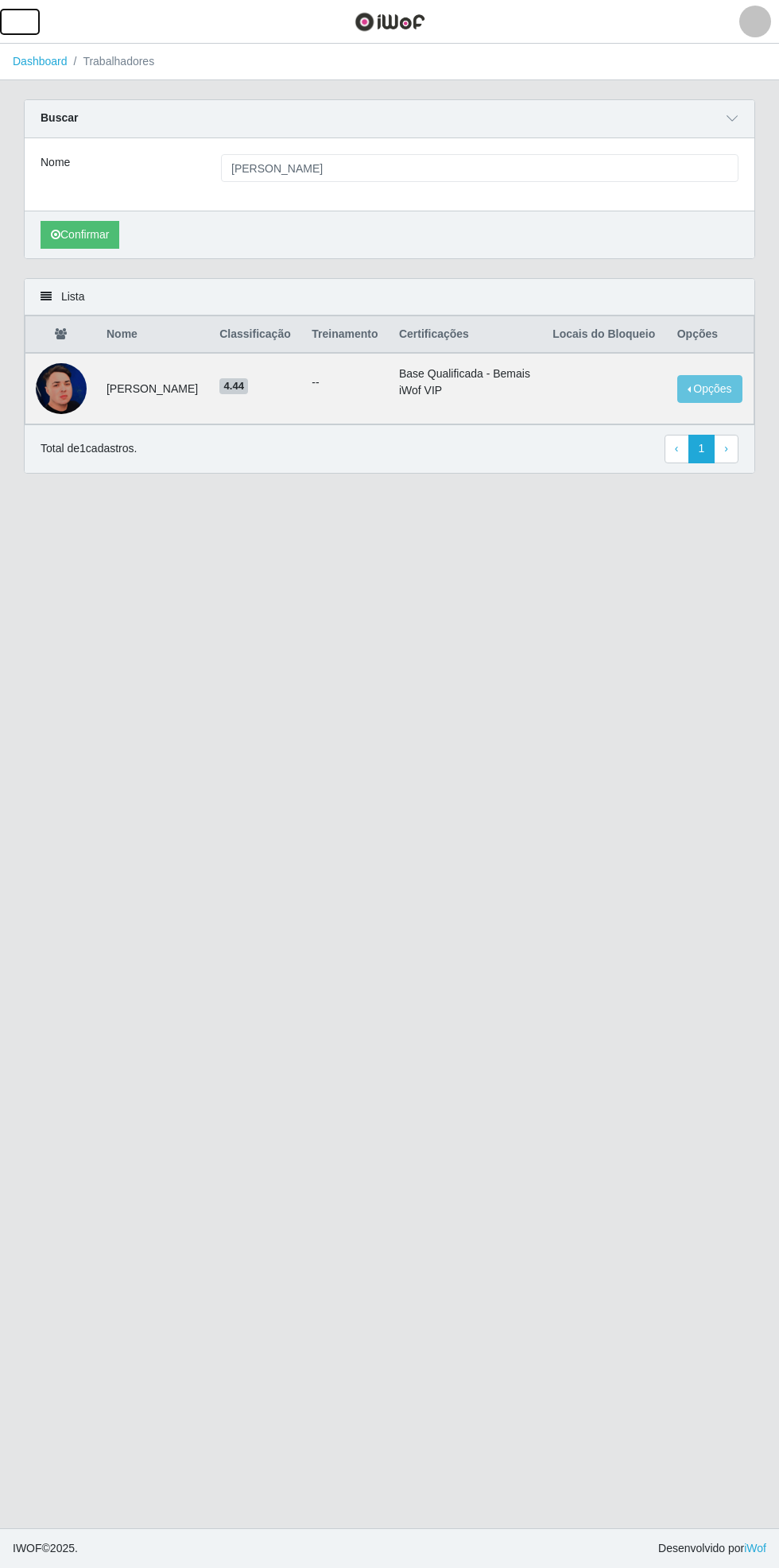
click at [22, 20] on span "button" at bounding box center [20, 21] width 20 height 18
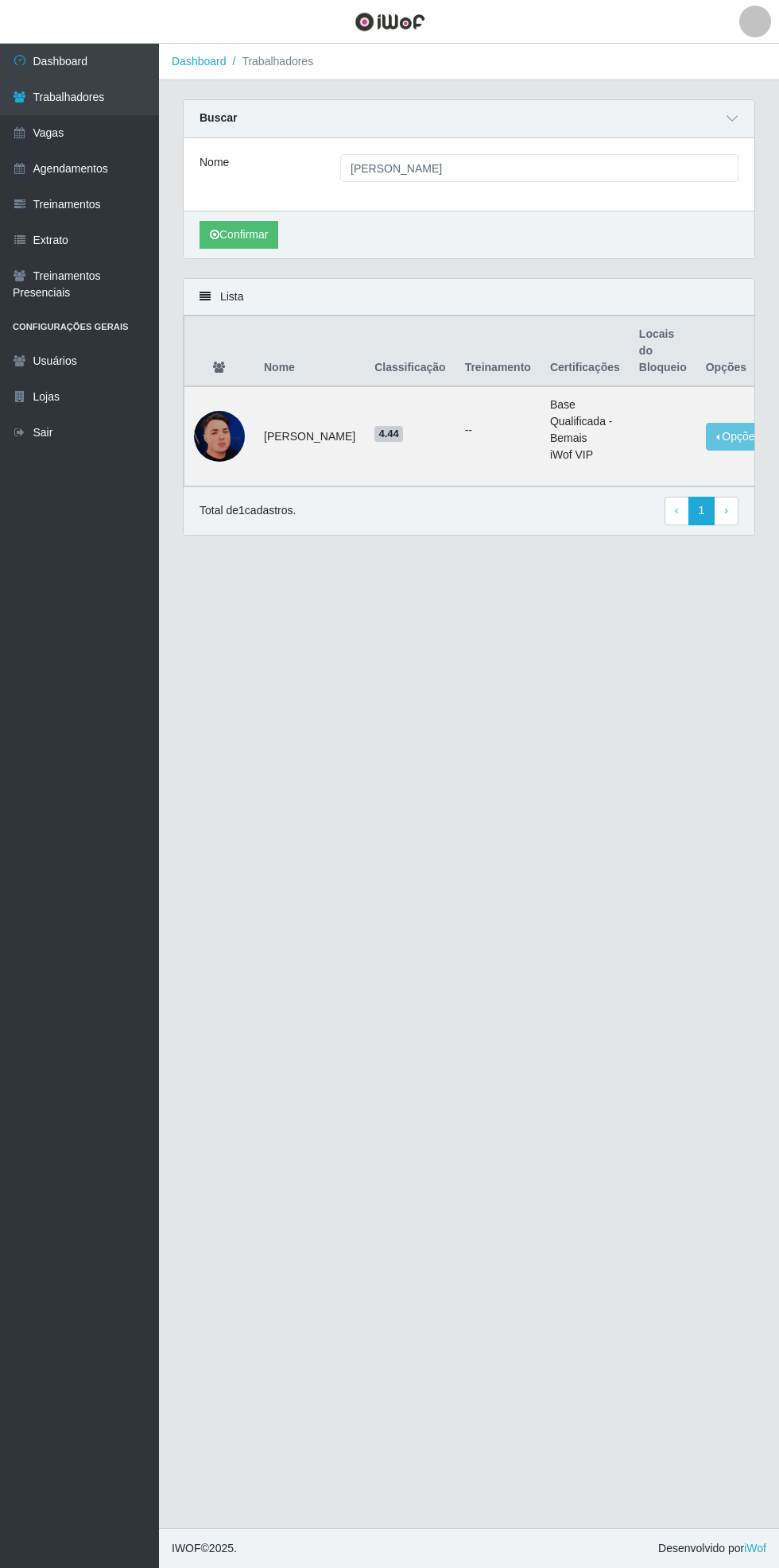
click at [120, 136] on link "Vagas" at bounding box center [79, 133] width 159 height 36
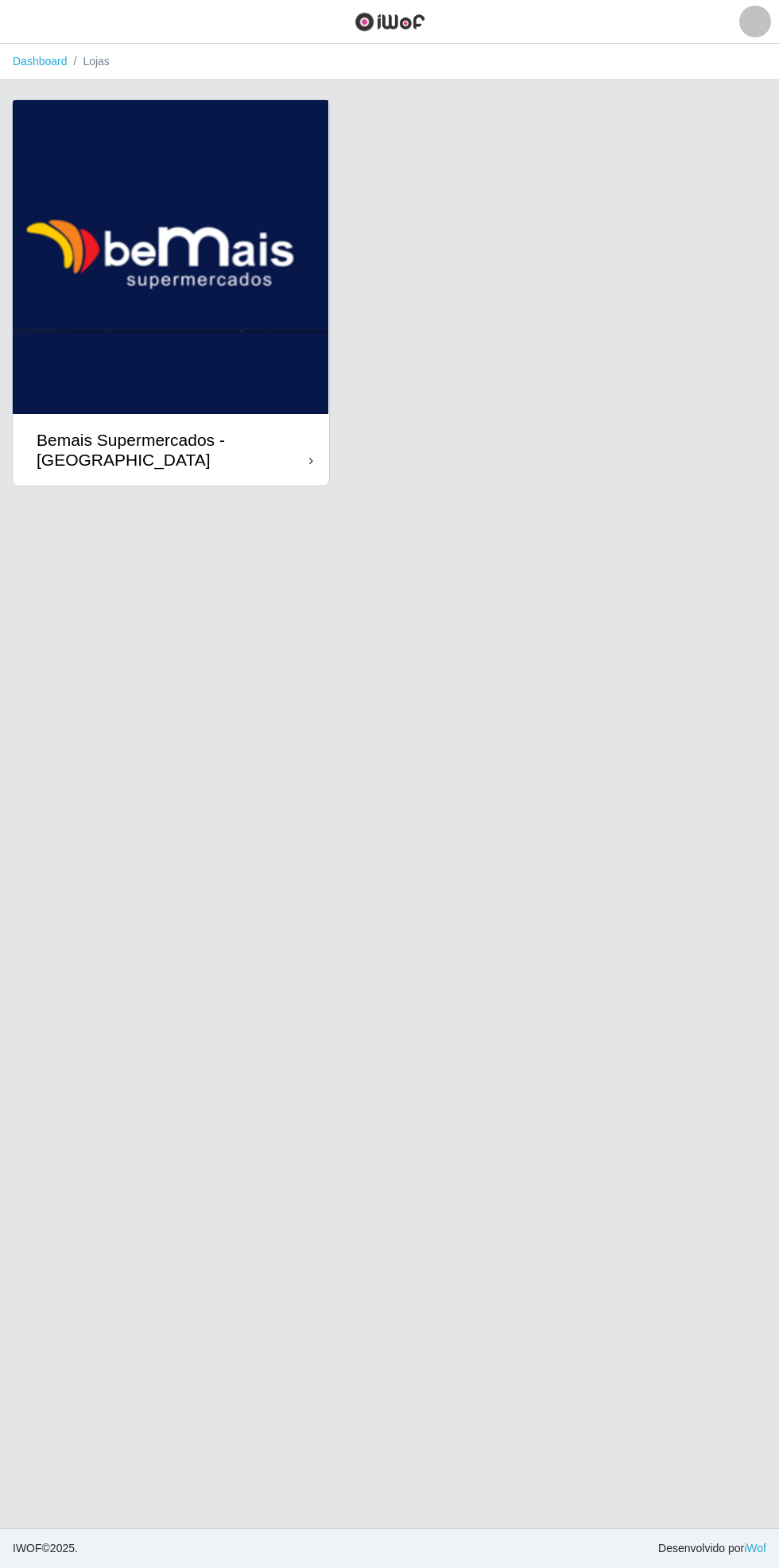
click at [311, 461] on icon at bounding box center [311, 461] width 4 height 11
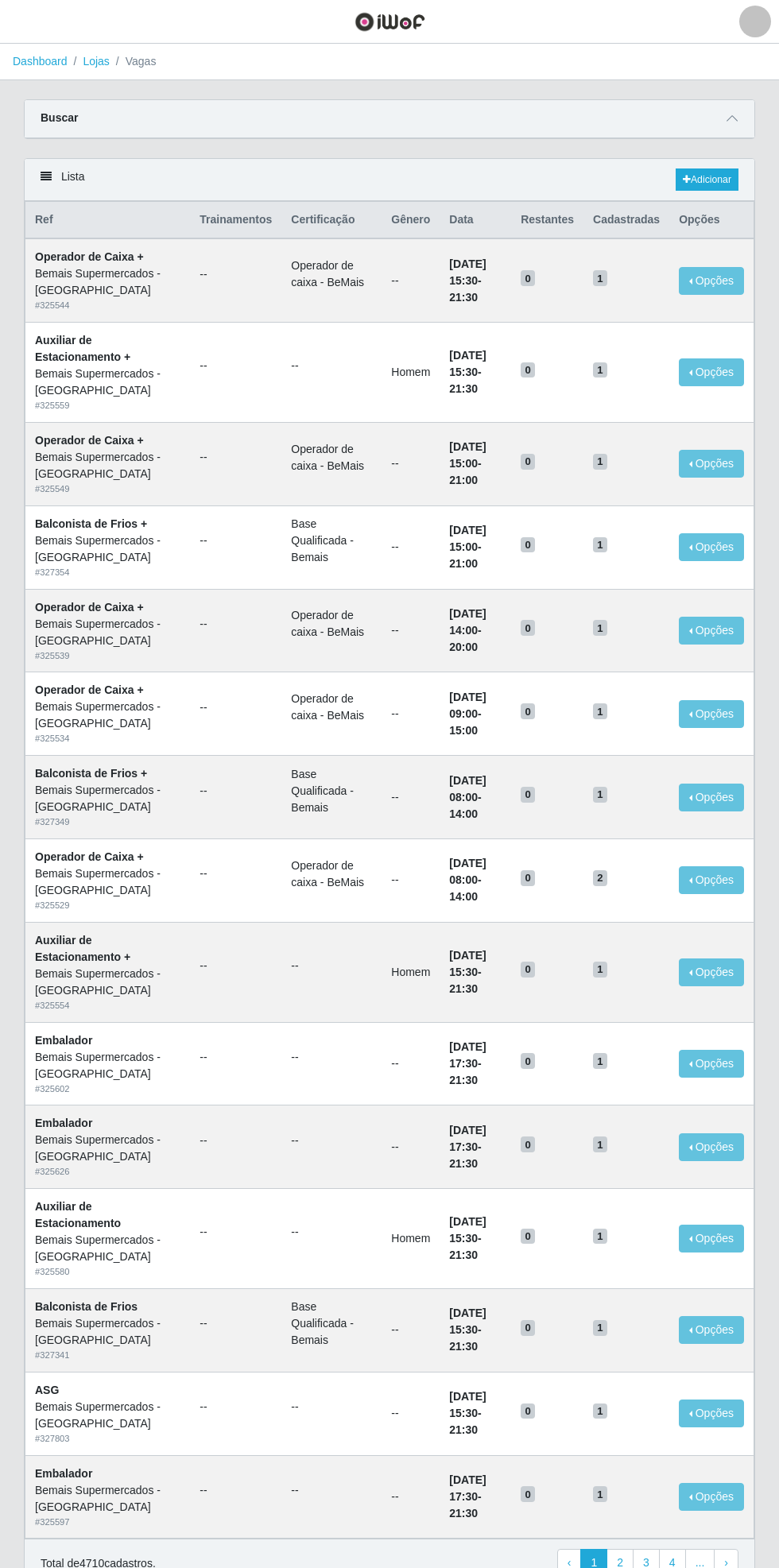
click at [763, 120] on div "Carregando... Buscar Início em Término em Função [Selecione...] ASG ASG + ASG +…" at bounding box center [389, 128] width 755 height 59
click at [732, 113] on icon at bounding box center [732, 118] width 11 height 11
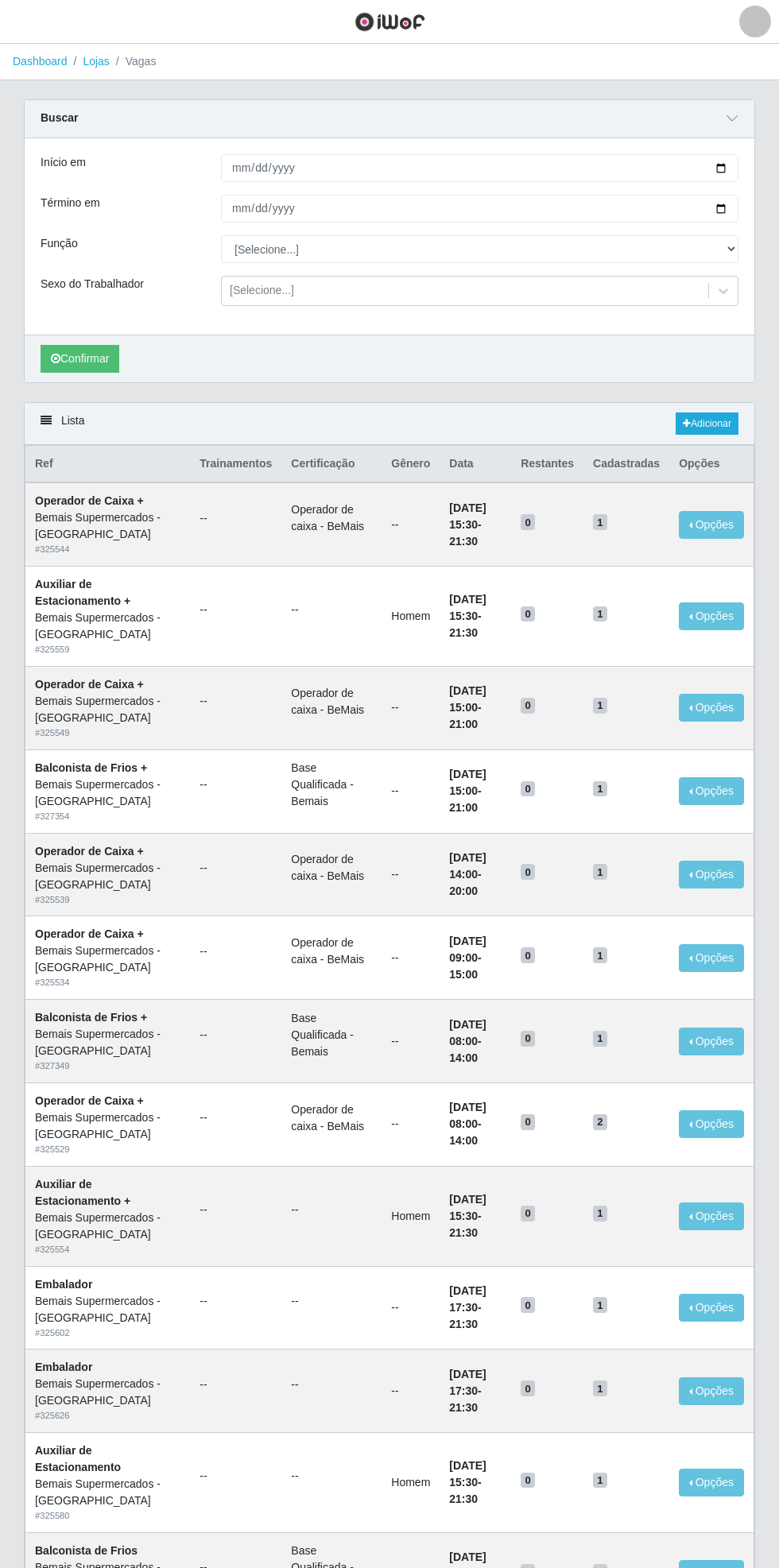
click at [755, 159] on div "Carregando... Buscar Início em Término em Função [Selecione...] ASG ASG + ASG +…" at bounding box center [389, 250] width 755 height 303
click at [735, 167] on input "Início em" at bounding box center [480, 168] width 518 height 28
type input "[DATE]"
click at [730, 207] on input "Término em" at bounding box center [480, 208] width 518 height 28
type input "[DATE]"
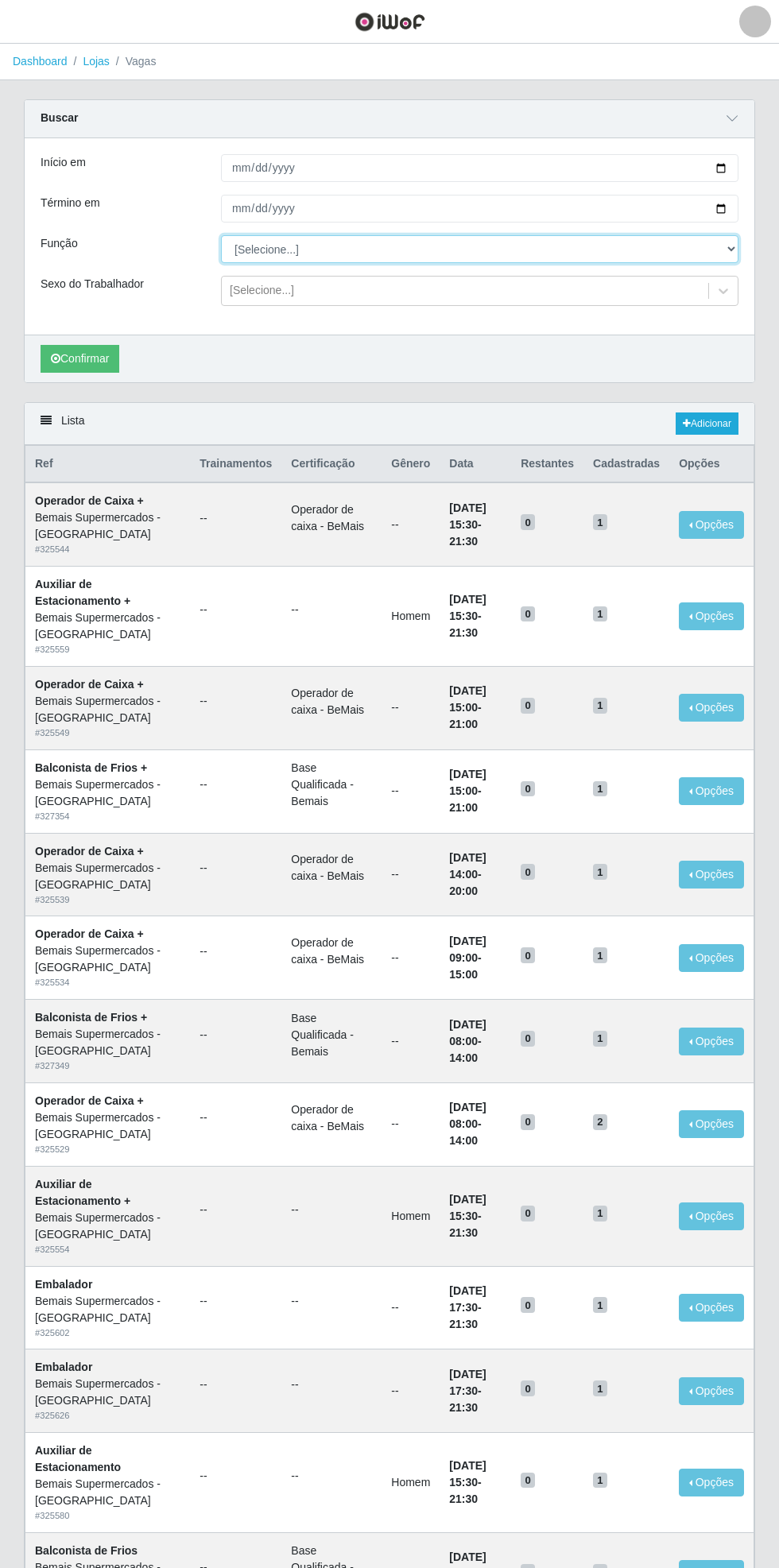
click at [736, 245] on select "[Selecione...] ASG ASG + ASG ++ Auxiliar de Estacionamento Auxiliar de Estacion…" at bounding box center [480, 249] width 518 height 28
select select "72"
click at [221, 235] on select "[Selecione...] ASG ASG + ASG ++ Auxiliar de Estacionamento Auxiliar de Estacion…" at bounding box center [480, 249] width 518 height 28
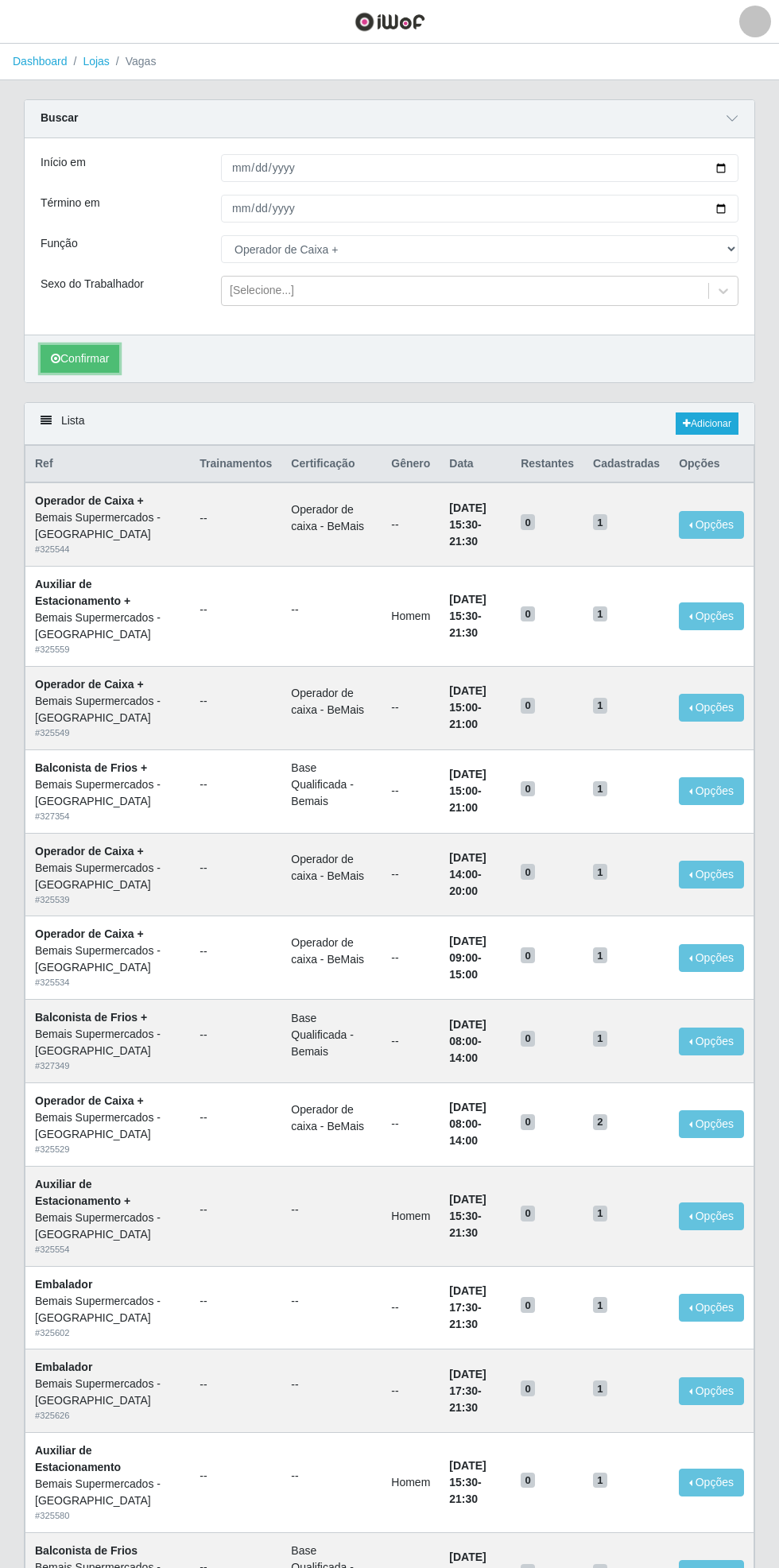
click at [81, 358] on button "Confirmar" at bounding box center [80, 358] width 78 height 28
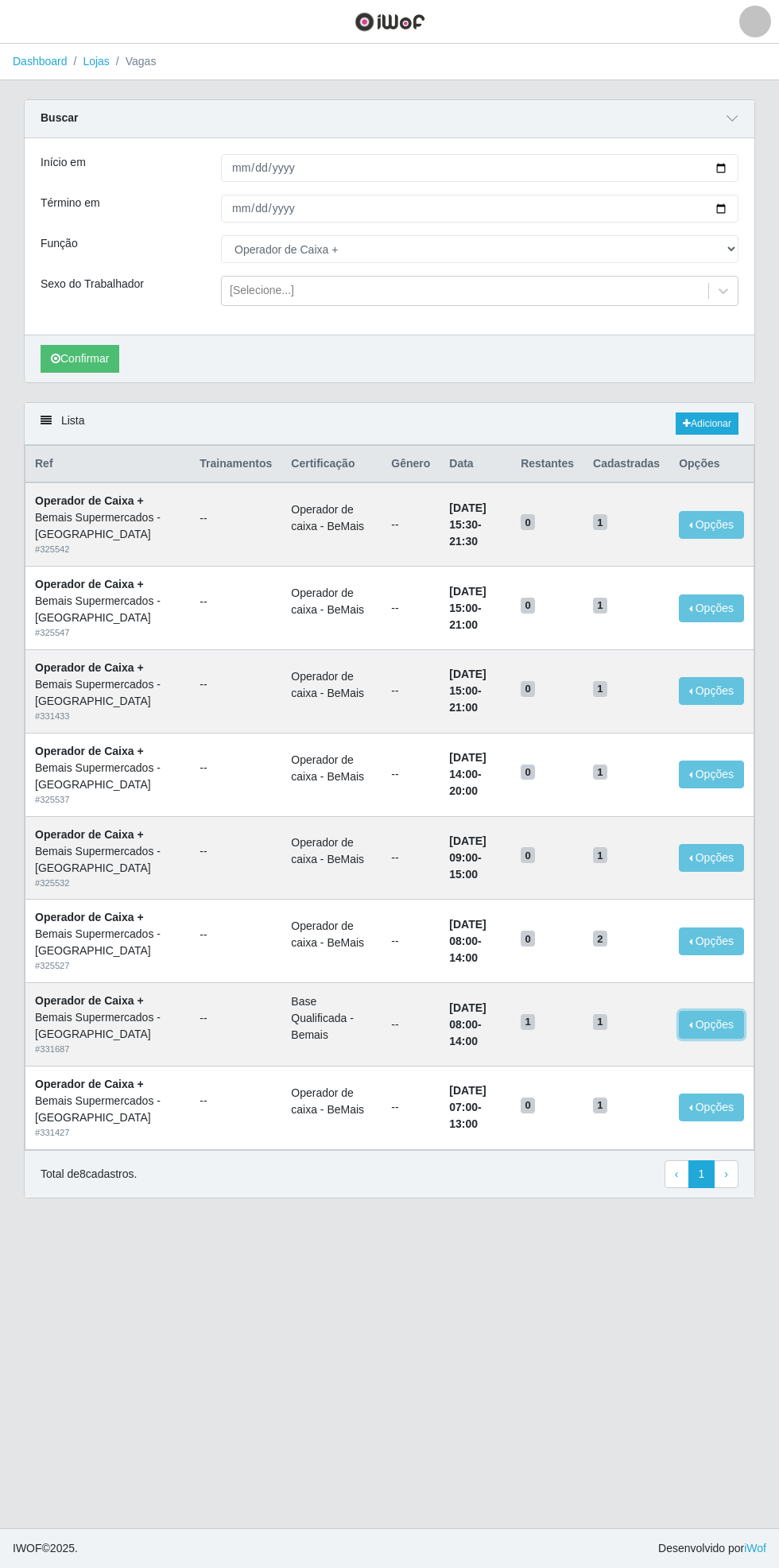
click at [718, 1020] on button "Opções" at bounding box center [712, 1025] width 65 height 28
click at [614, 1055] on div "Deletar" at bounding box center [613, 1062] width 94 height 17
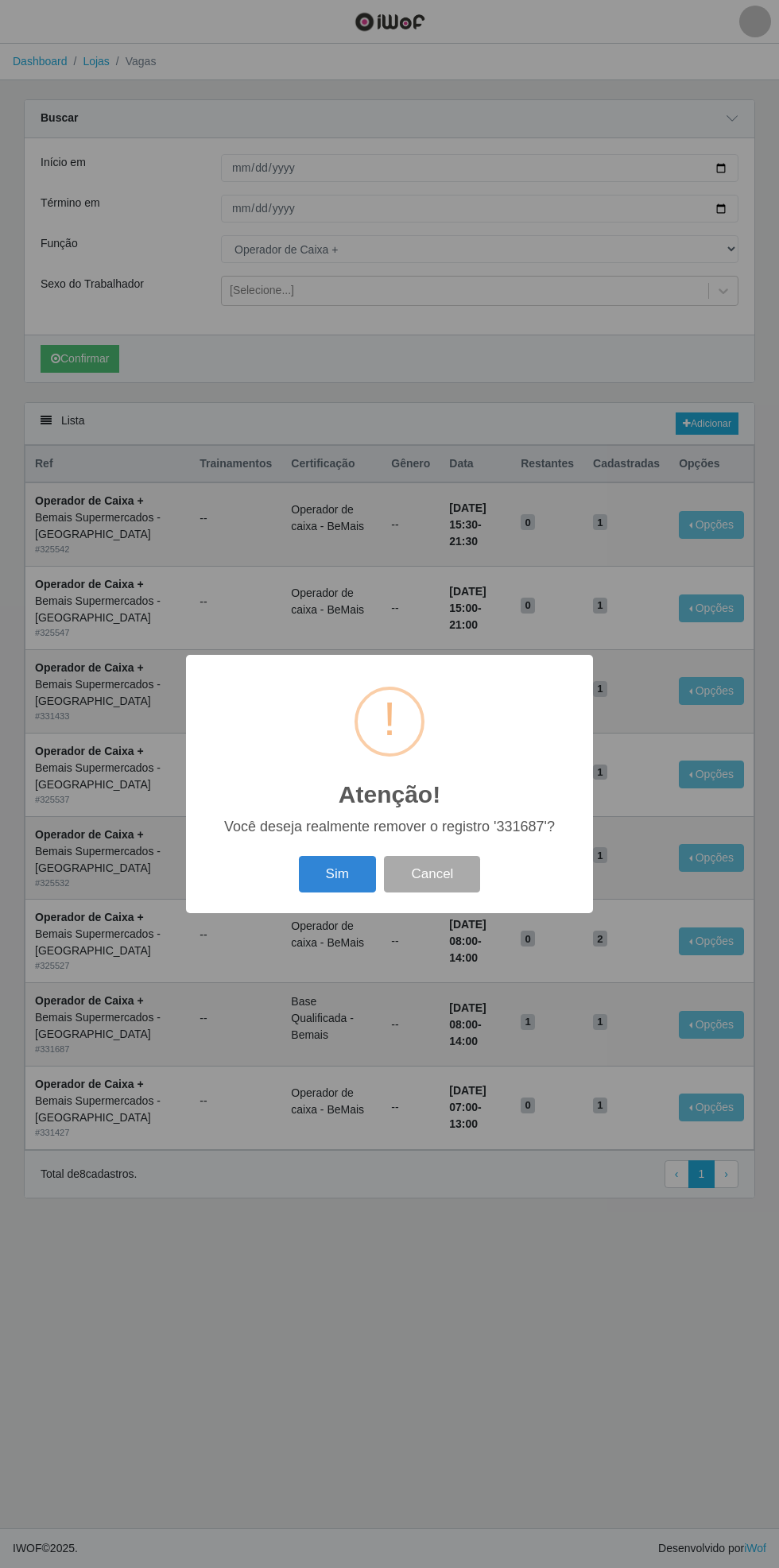
click at [319, 873] on button "Sim" at bounding box center [337, 874] width 77 height 38
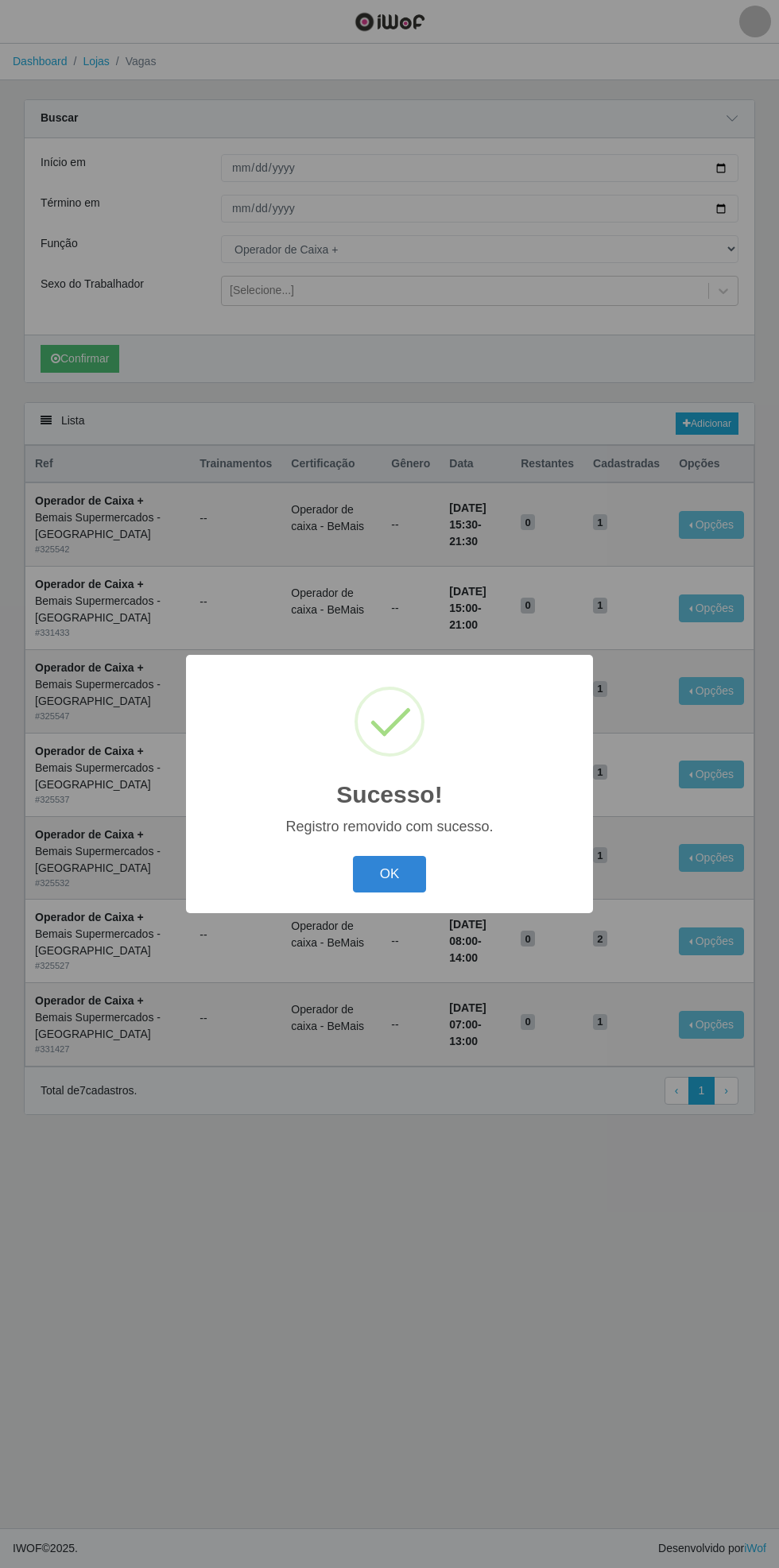
click at [390, 873] on button "OK" at bounding box center [390, 874] width 74 height 38
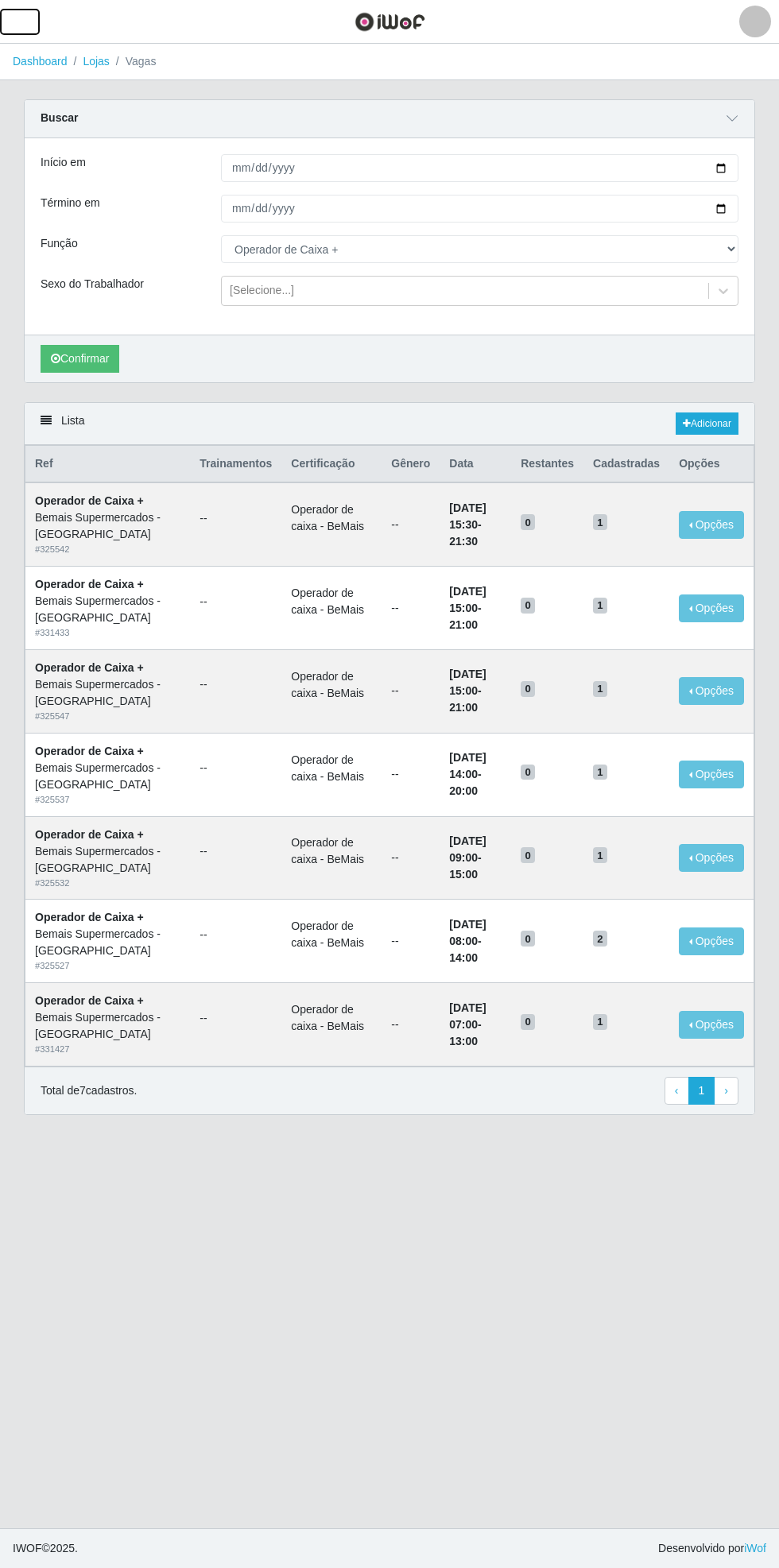
click at [36, 22] on button "button" at bounding box center [20, 21] width 40 height 26
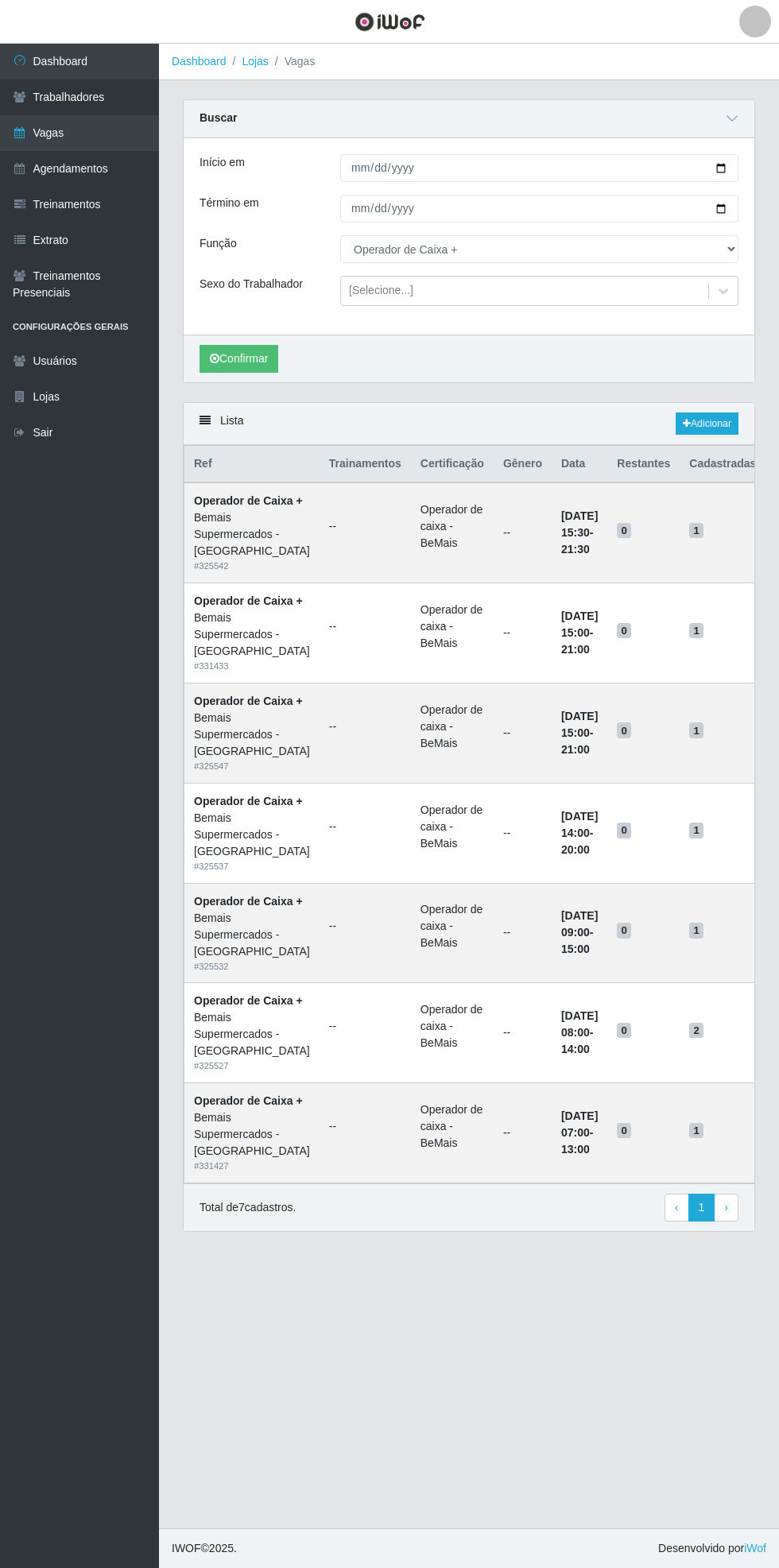
click at [128, 142] on link "Vagas" at bounding box center [79, 133] width 159 height 36
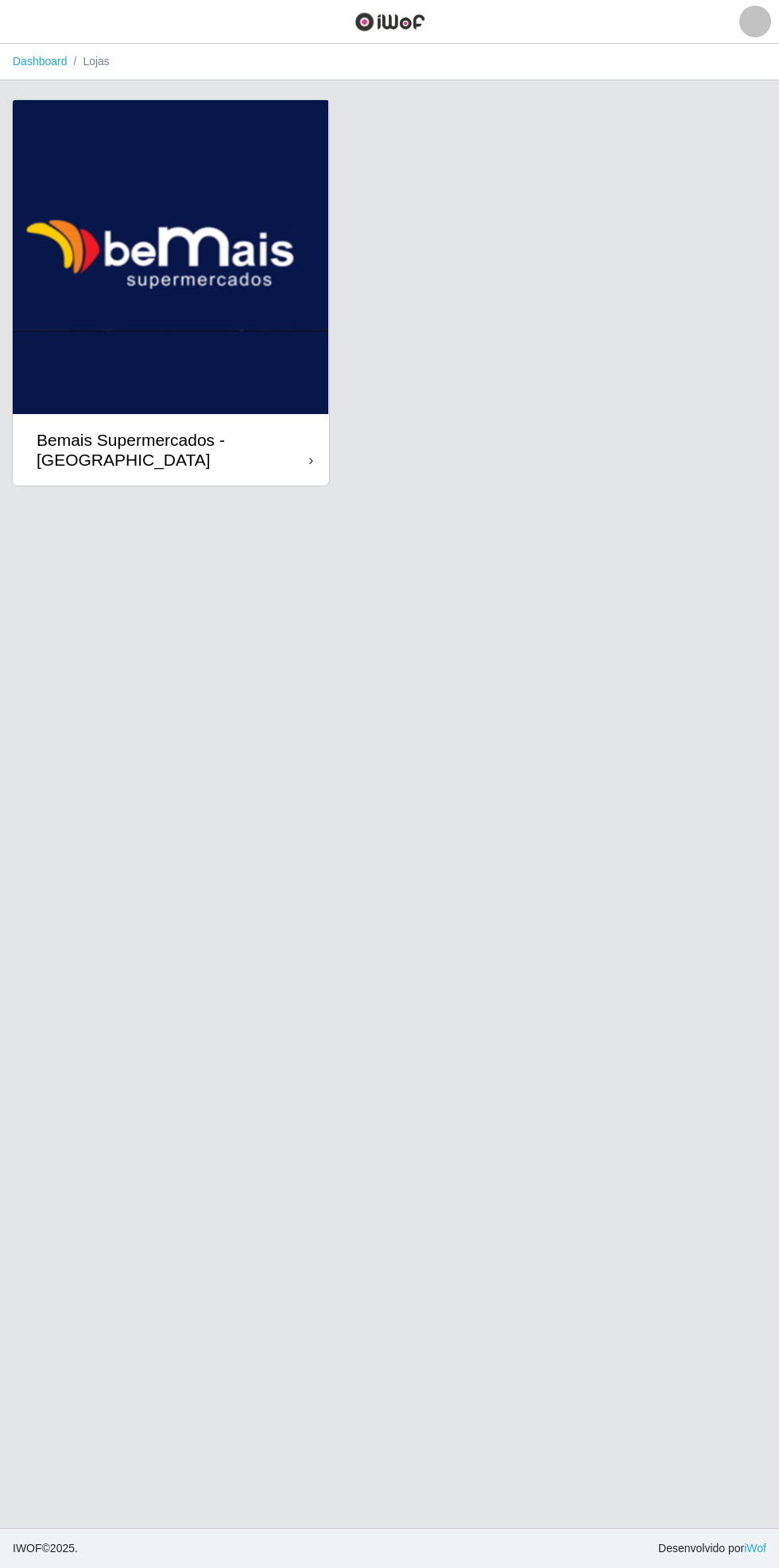
click at [286, 468] on div "Bemais Supermercados - [GEOGRAPHIC_DATA]" at bounding box center [173, 450] width 273 height 40
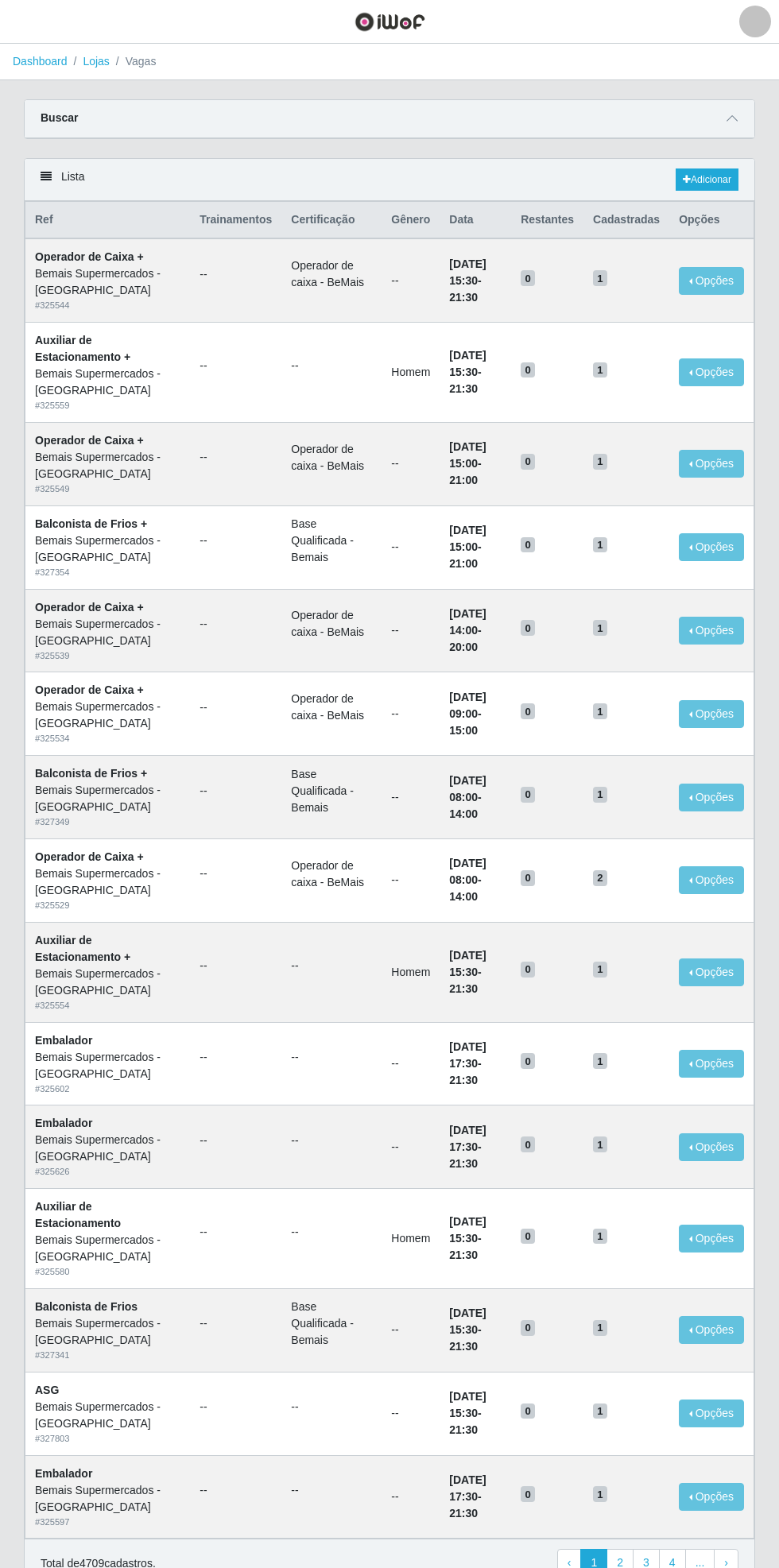
click at [740, 116] on span at bounding box center [732, 119] width 19 height 18
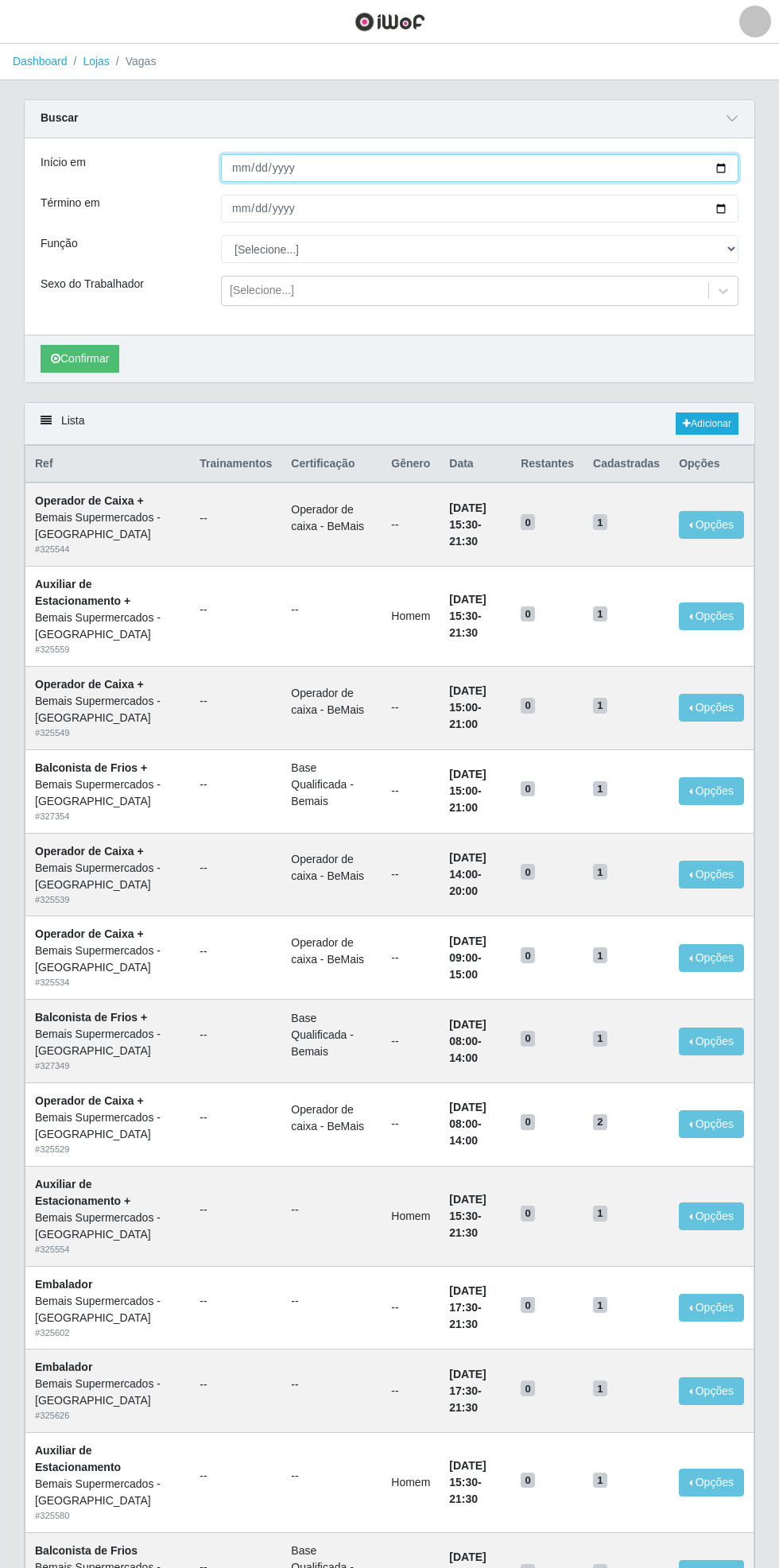
click at [732, 171] on input "Início em" at bounding box center [480, 168] width 518 height 28
type input "[DATE]"
click at [755, 193] on div "Carregando... Buscar Início em [DATE] Término em Função [Selecione...] ASG ASG …" at bounding box center [389, 250] width 755 height 303
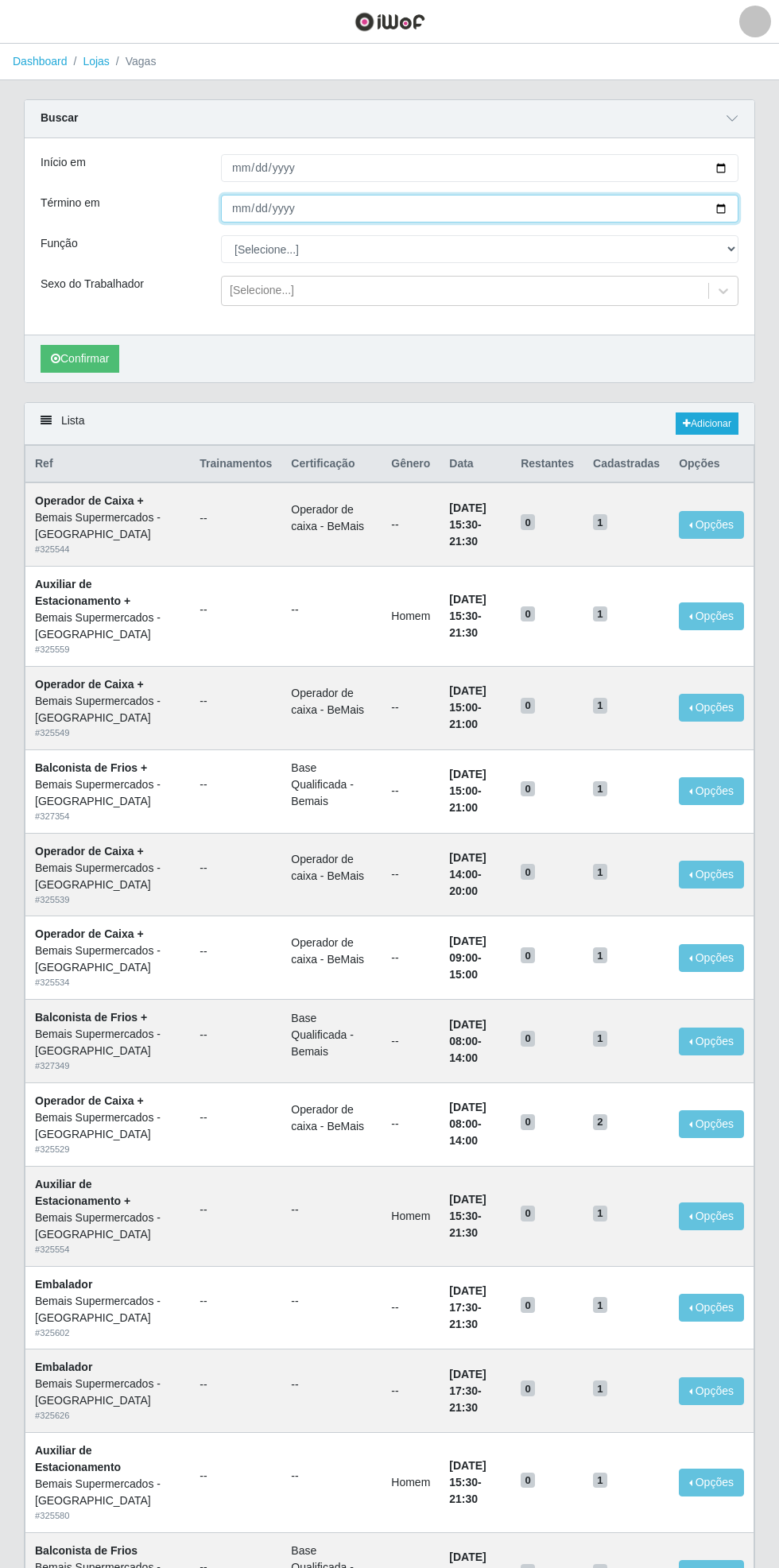
click at [731, 207] on input "Término em" at bounding box center [480, 208] width 518 height 28
type input "[DATE]"
click at [736, 261] on select "[Selecione...] ASG ASG + ASG ++ Auxiliar de Estacionamento Auxiliar de Estacion…" at bounding box center [480, 249] width 518 height 28
select select "116"
click at [221, 235] on select "[Selecione...] ASG ASG + ASG ++ Auxiliar de Estacionamento Auxiliar de Estacion…" at bounding box center [480, 249] width 518 height 28
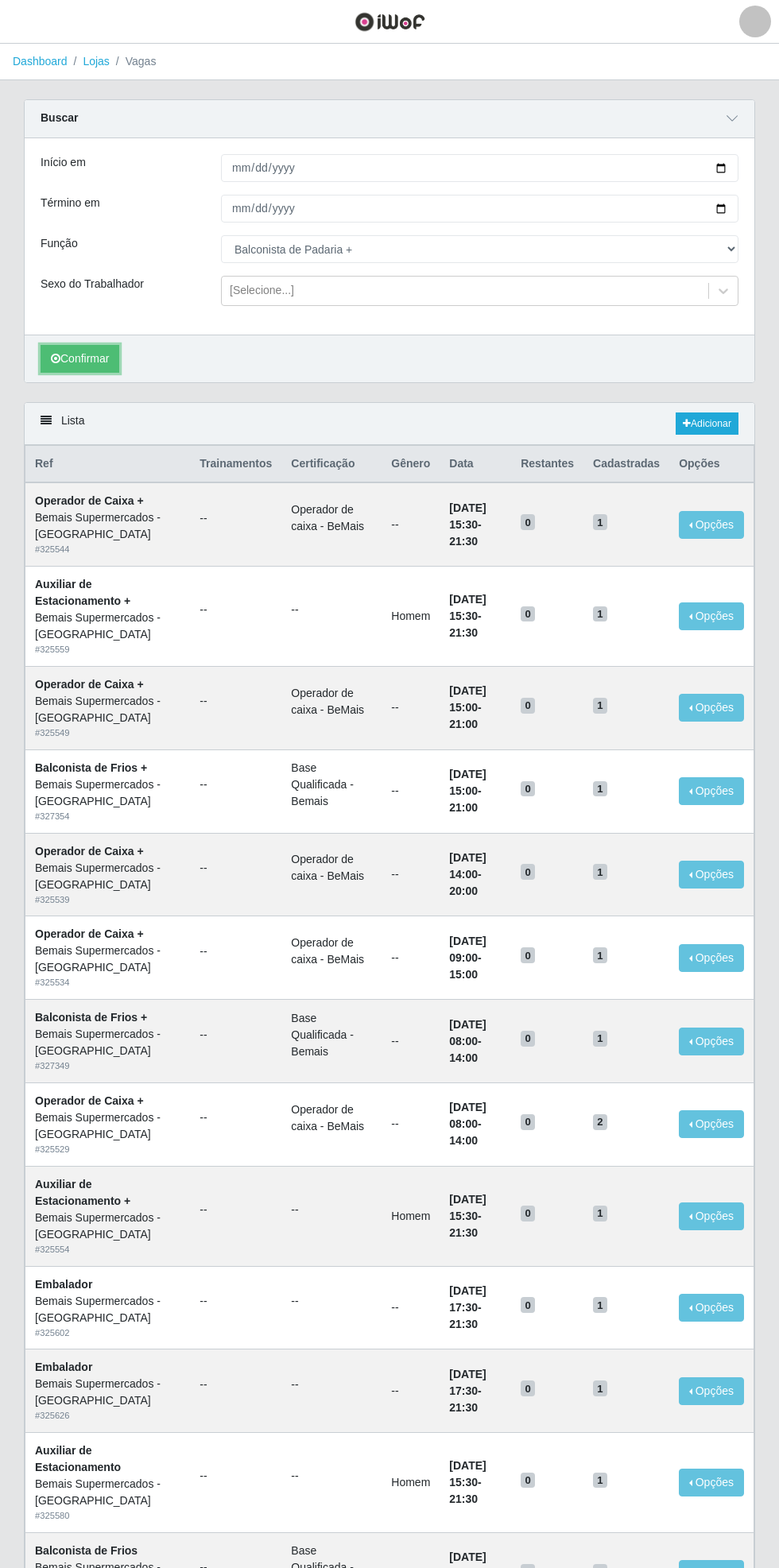
click at [84, 355] on button "Confirmar" at bounding box center [80, 358] width 78 height 28
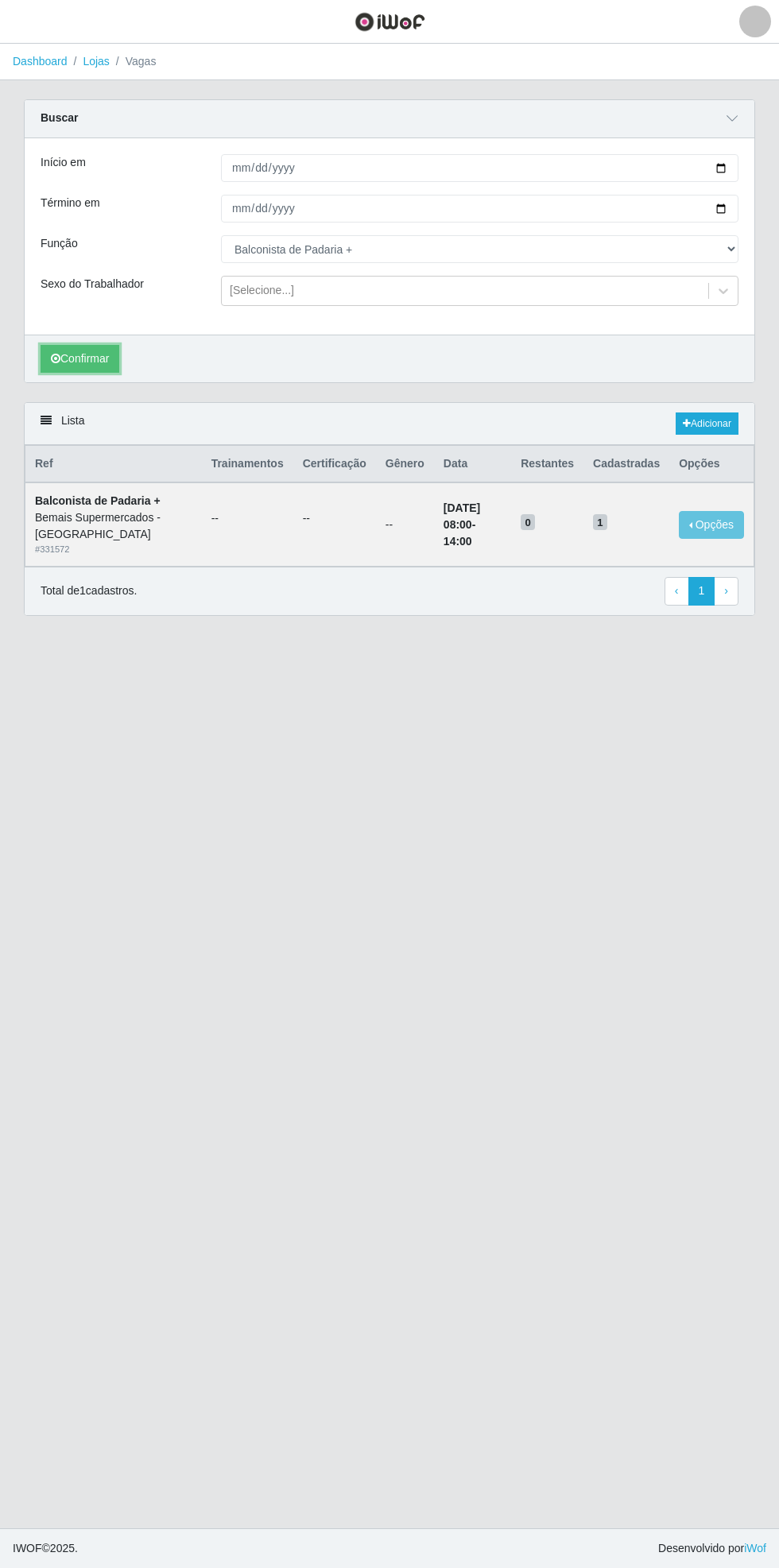
scroll to position [2, 0]
